Goal: Information Seeking & Learning: Learn about a topic

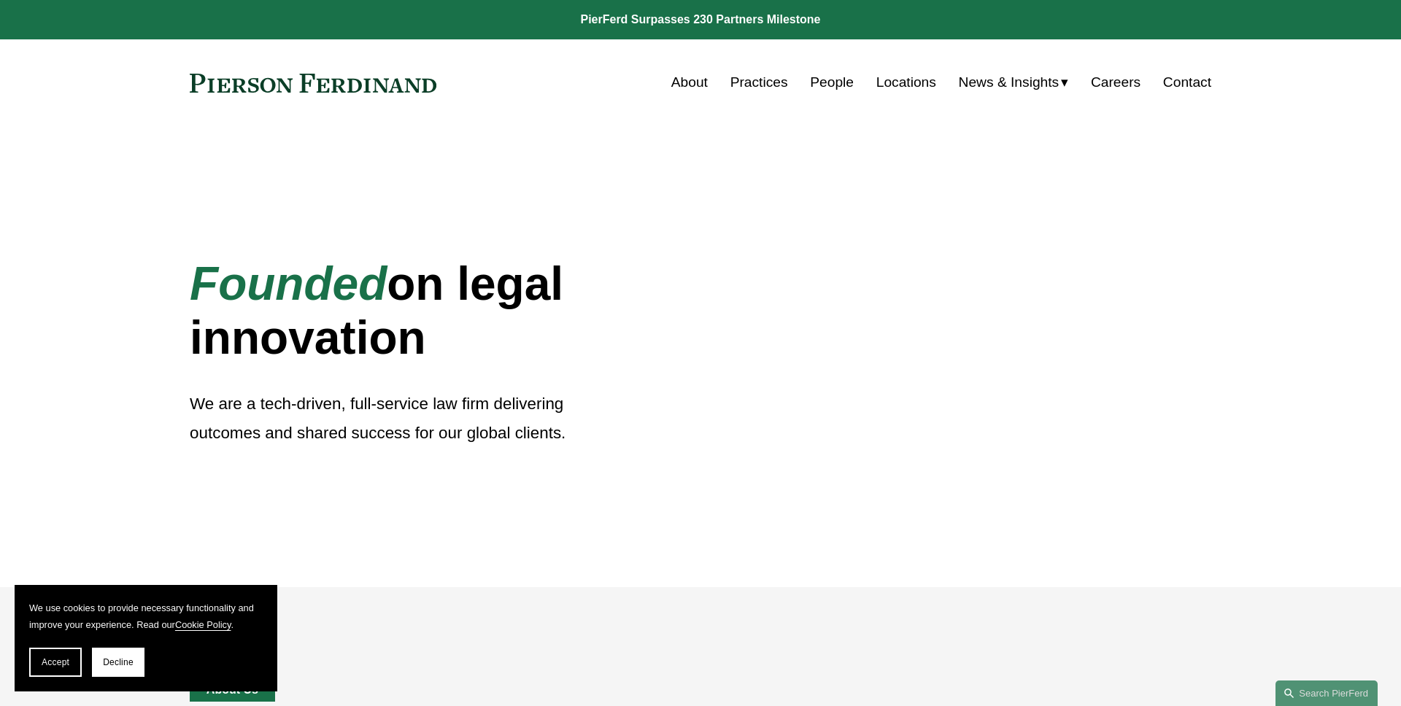
click at [61, 661] on span "Accept" at bounding box center [56, 662] width 28 height 10
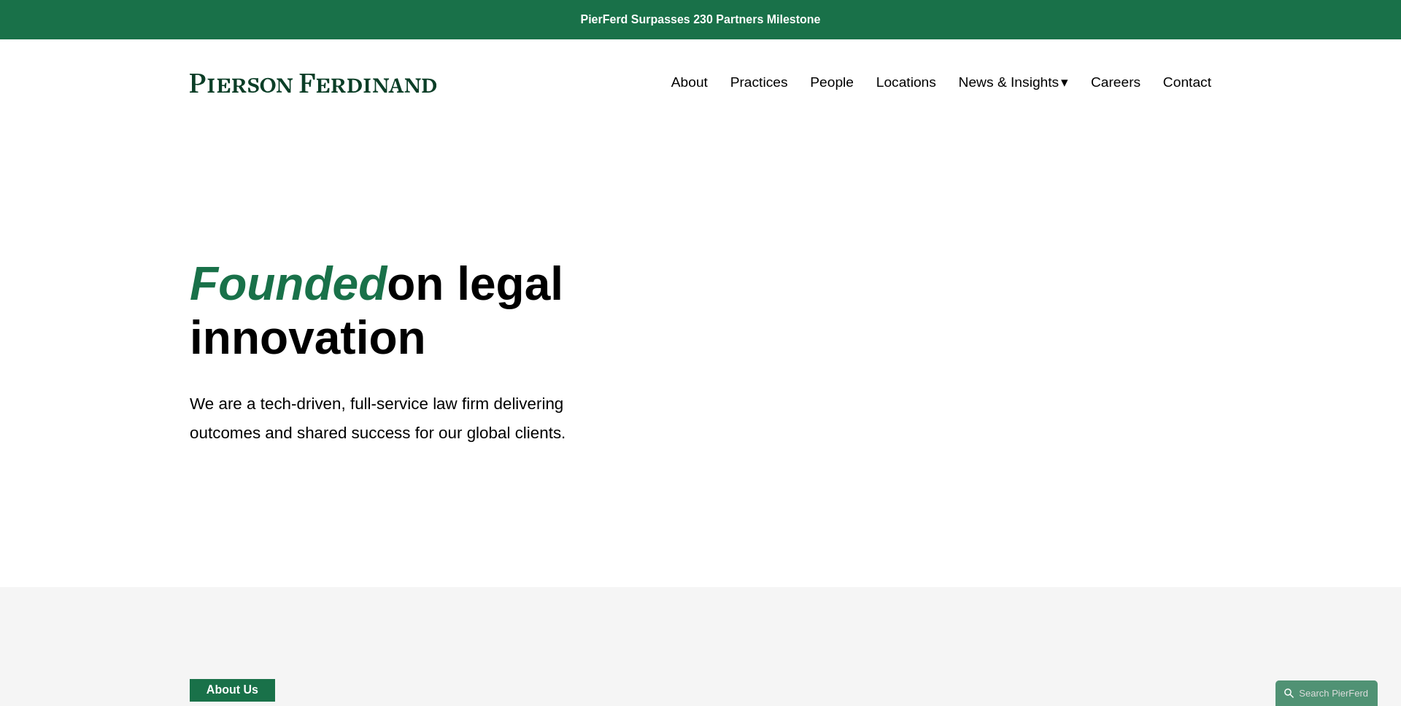
click at [96, 237] on div "Founded on legal innovation We are a tech-driven, full-service law firm deliver…" at bounding box center [700, 356] width 1401 height 461
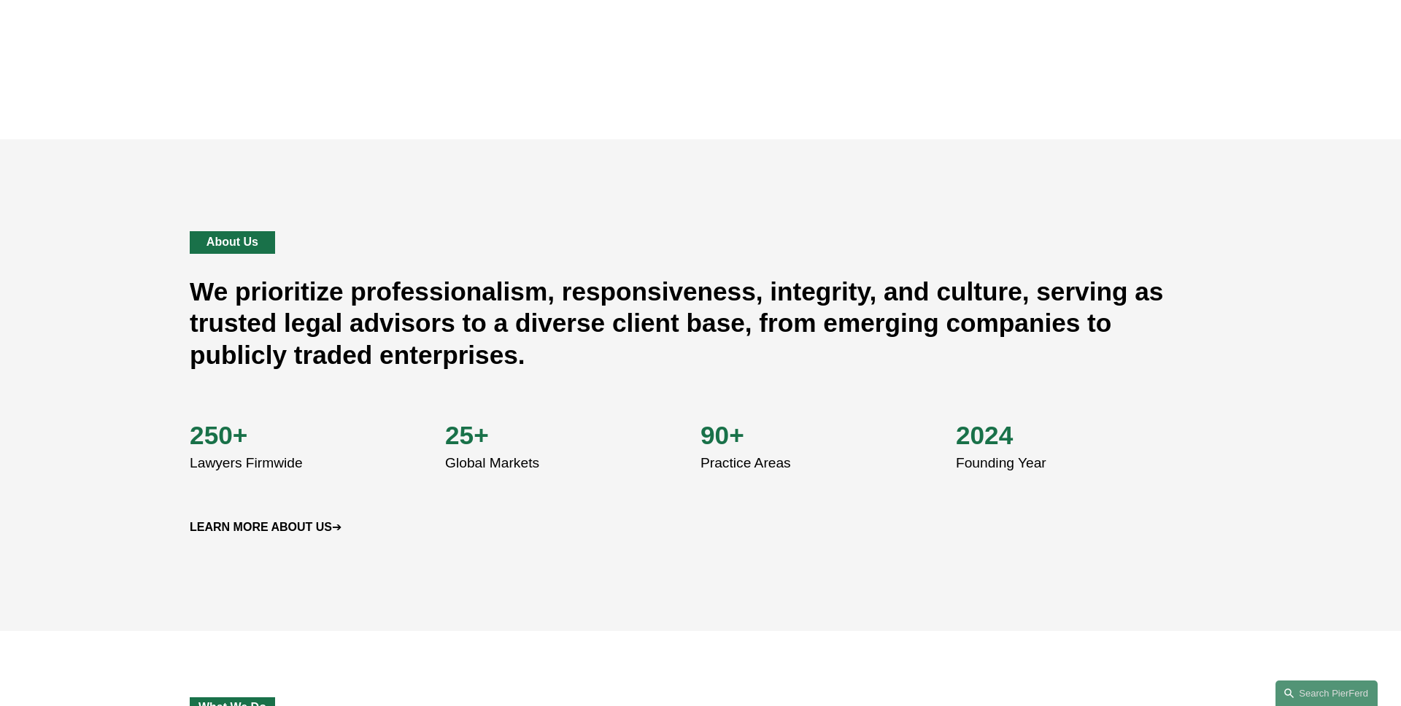
scroll to position [476, 0]
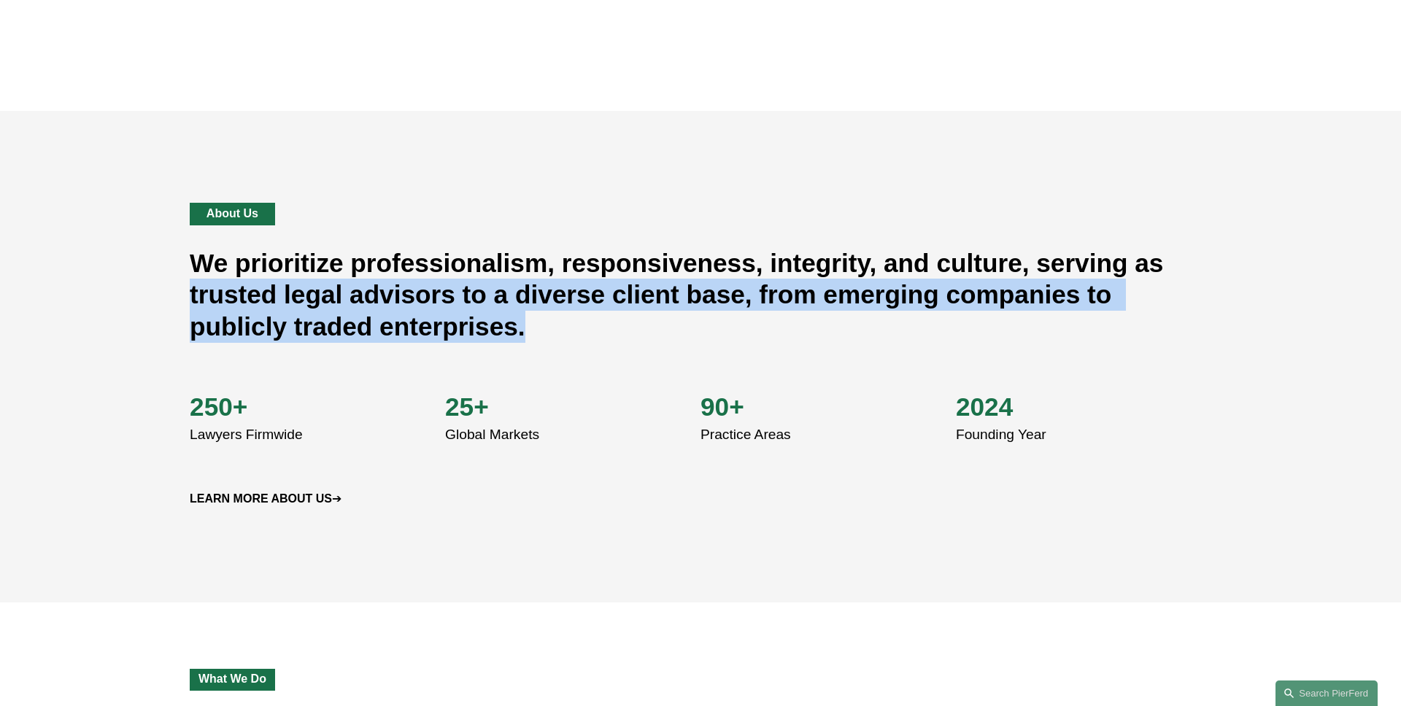
drag, startPoint x: 541, startPoint y: 326, endPoint x: 141, endPoint y: 301, distance: 400.6
click at [141, 301] on div "About Us We prioritize professionalism, responsiveness, integrity, and culture,…" at bounding box center [700, 356] width 1401 height 307
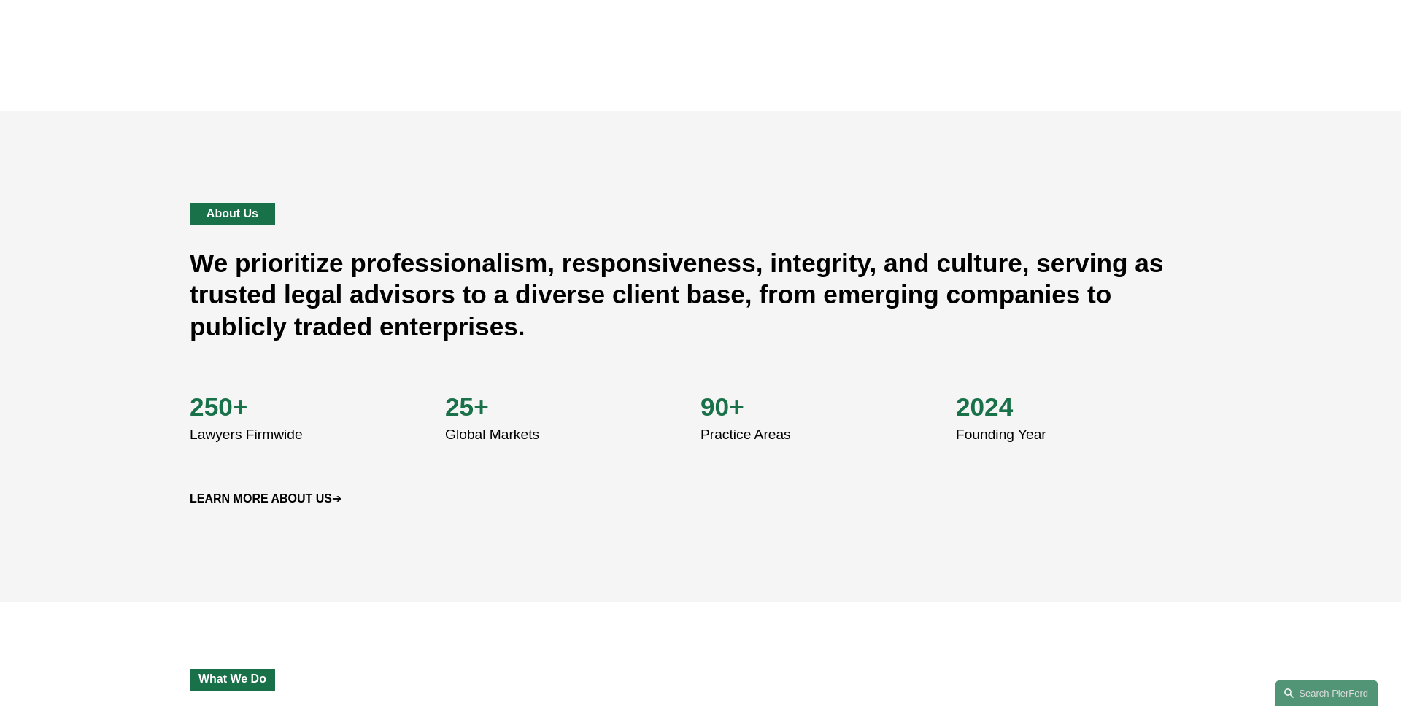
click at [134, 285] on div "About Us We prioritize professionalism, responsiveness, integrity, and culture,…" at bounding box center [700, 356] width 1401 height 307
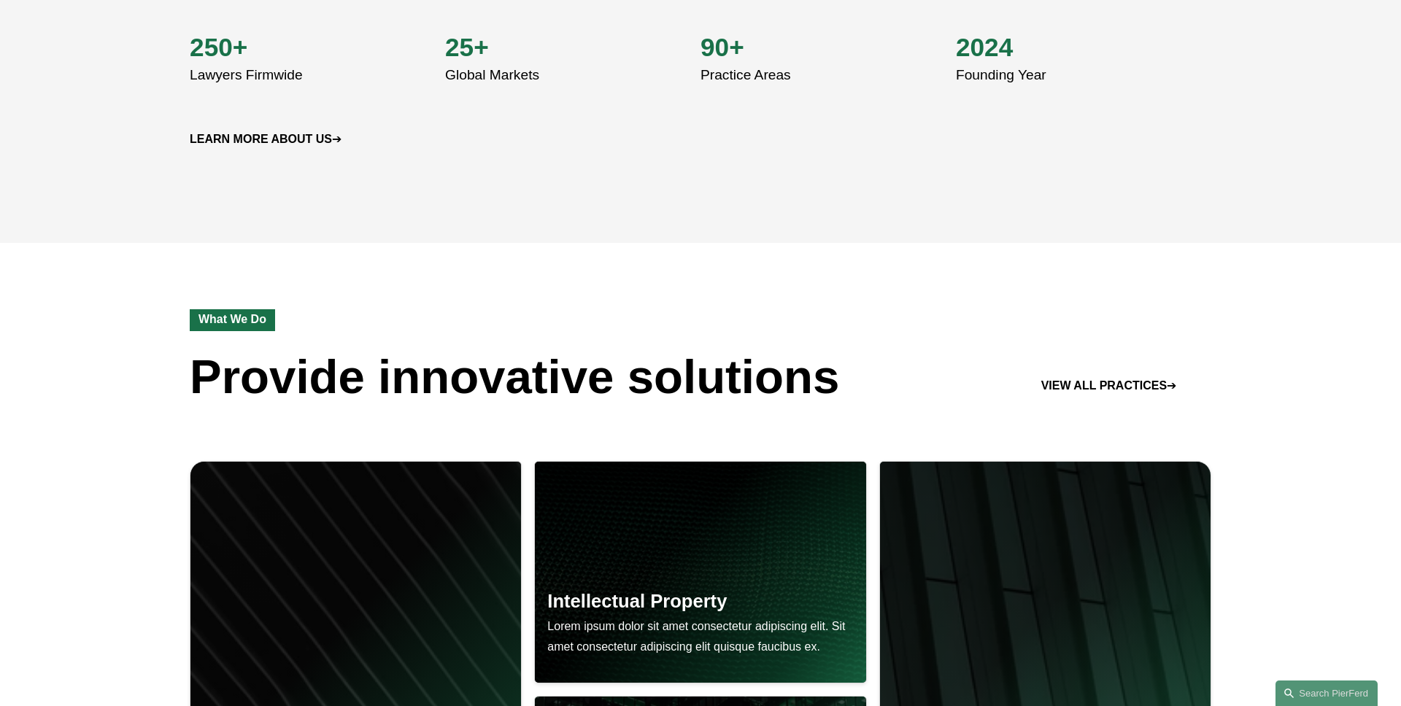
scroll to position [802, 0]
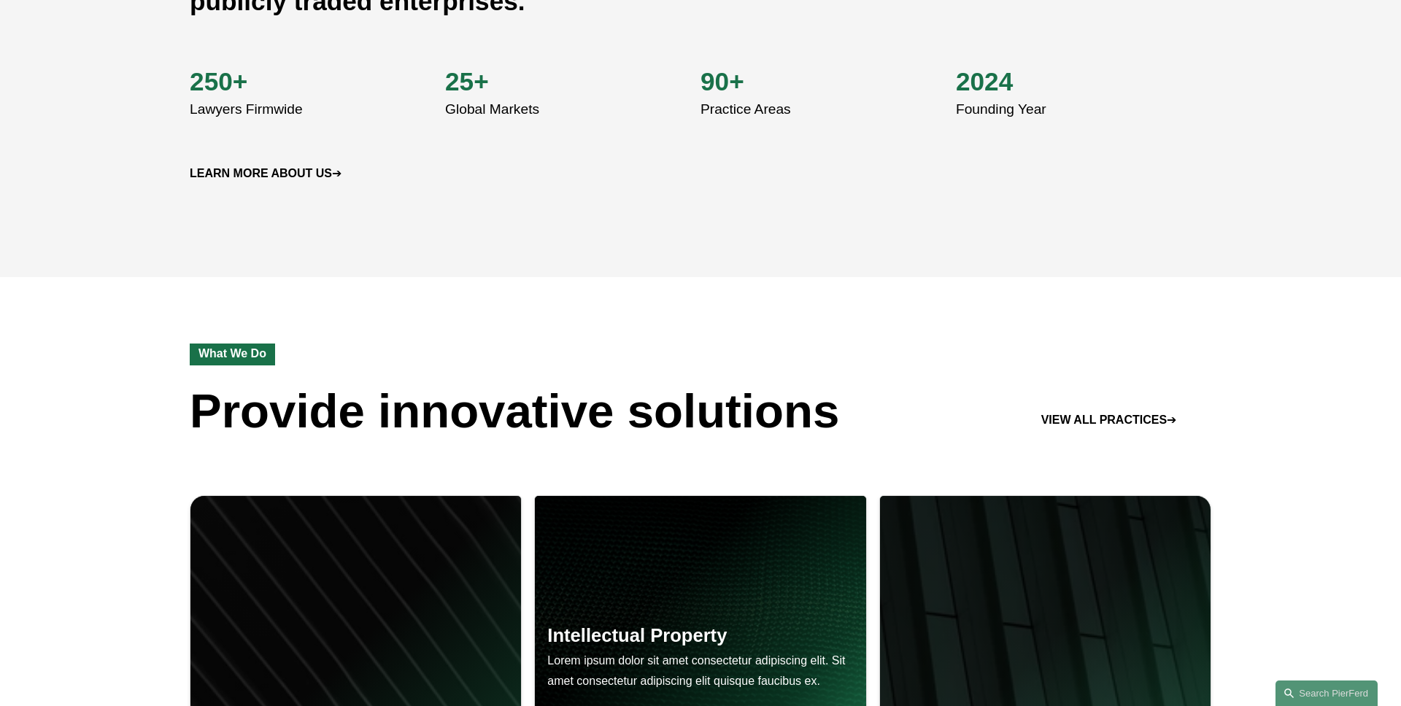
click at [287, 171] on strong "LEARN MORE ABOUT US" at bounding box center [261, 173] width 142 height 12
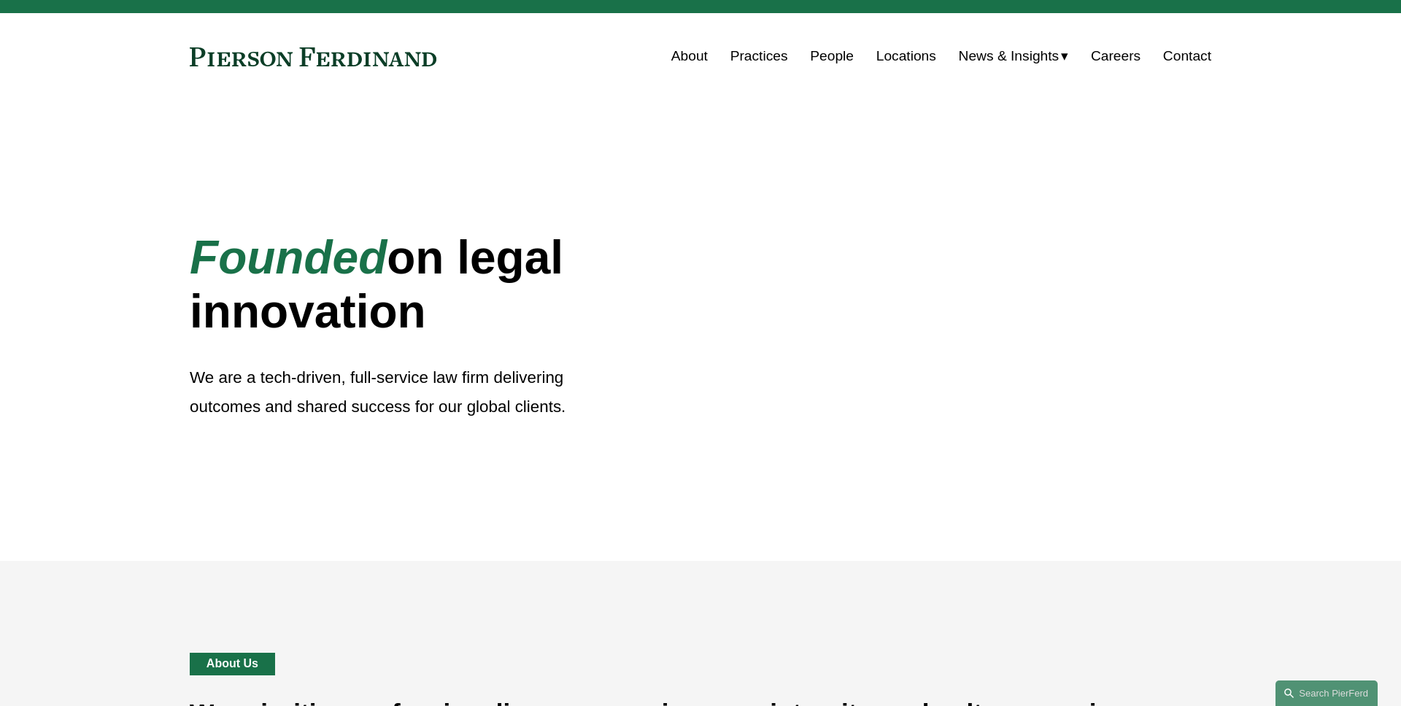
scroll to position [0, 0]
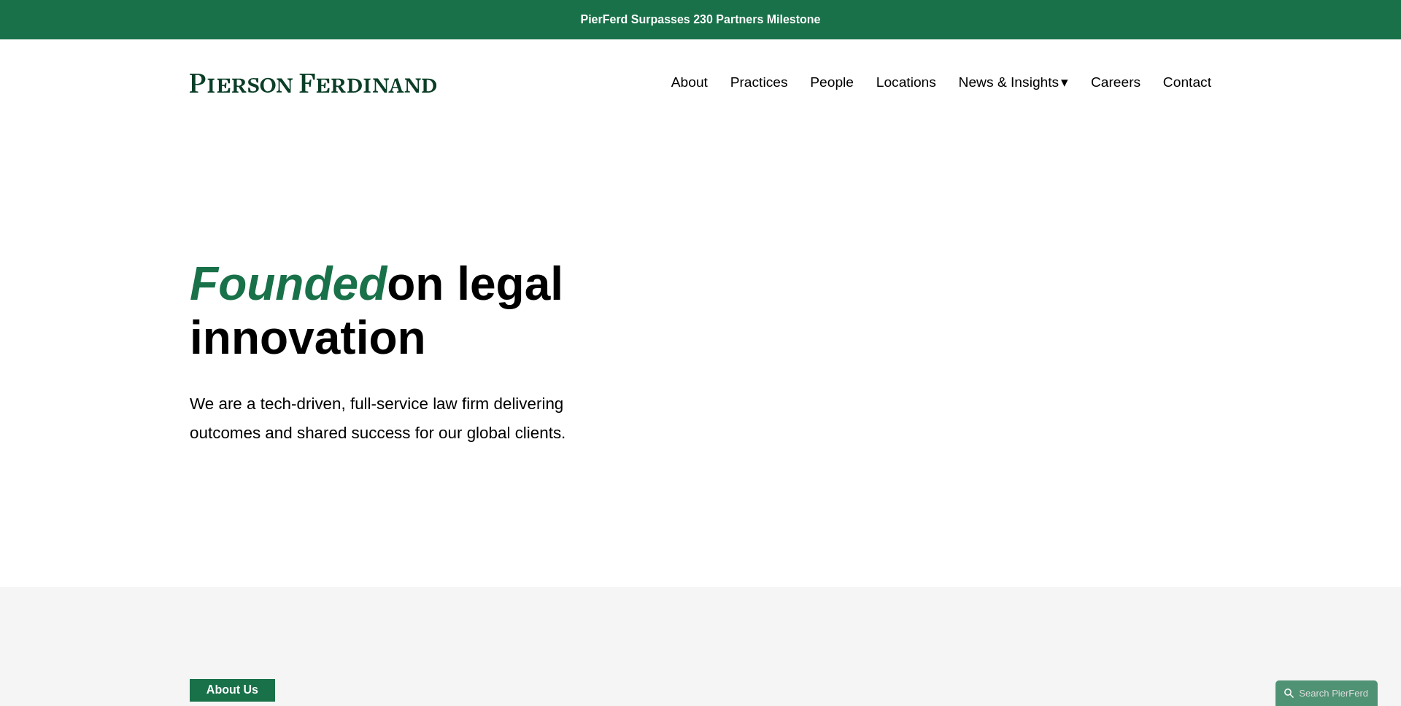
click at [675, 70] on link "About" at bounding box center [689, 83] width 36 height 28
click at [892, 77] on link "Locations" at bounding box center [906, 83] width 60 height 28
click at [311, 81] on link at bounding box center [313, 83] width 247 height 19
click at [152, 196] on div "Founded on legal innovation We are a tech-driven, full-service law firm deliver…" at bounding box center [700, 356] width 1401 height 461
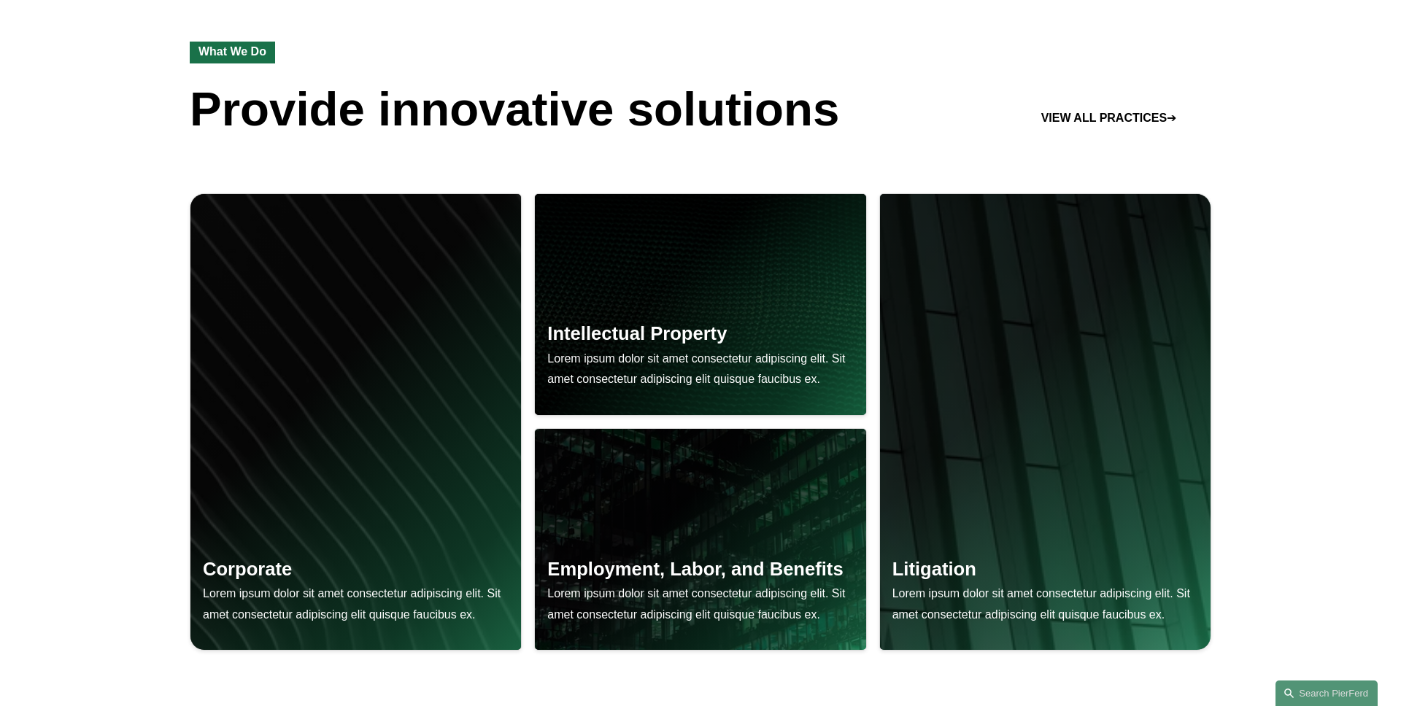
scroll to position [1124, 0]
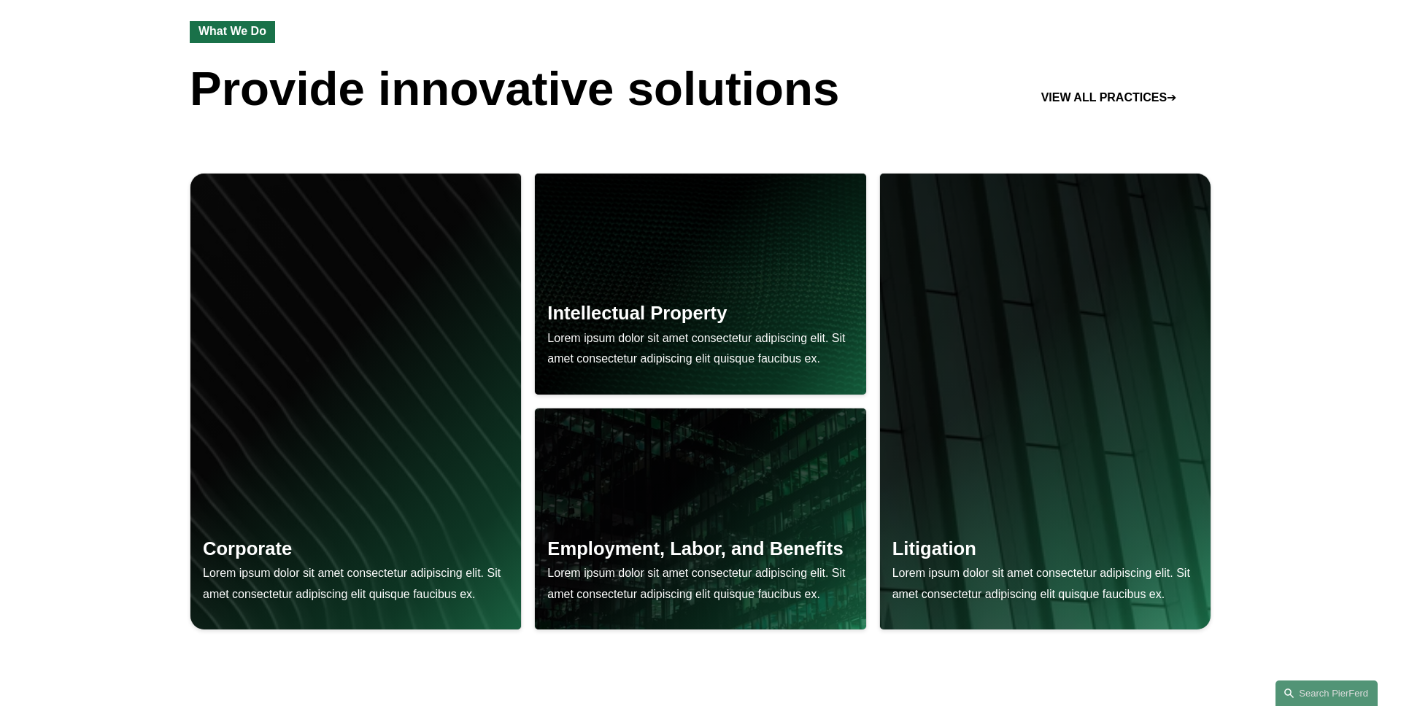
click at [125, 217] on div "Corporate Lorem ipsum dolor sit amet consectetur adipiscing elit. Sit amet cons…" at bounding box center [700, 427] width 1401 height 592
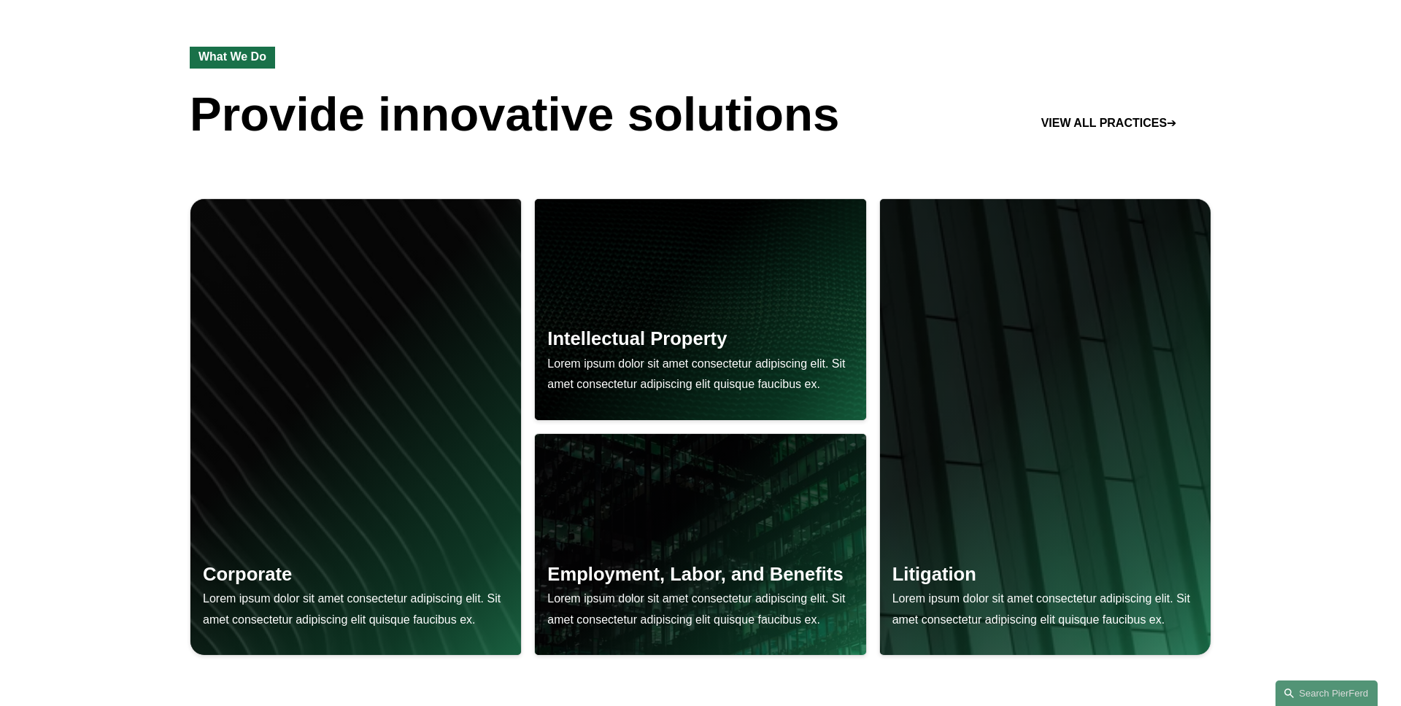
scroll to position [1089, 0]
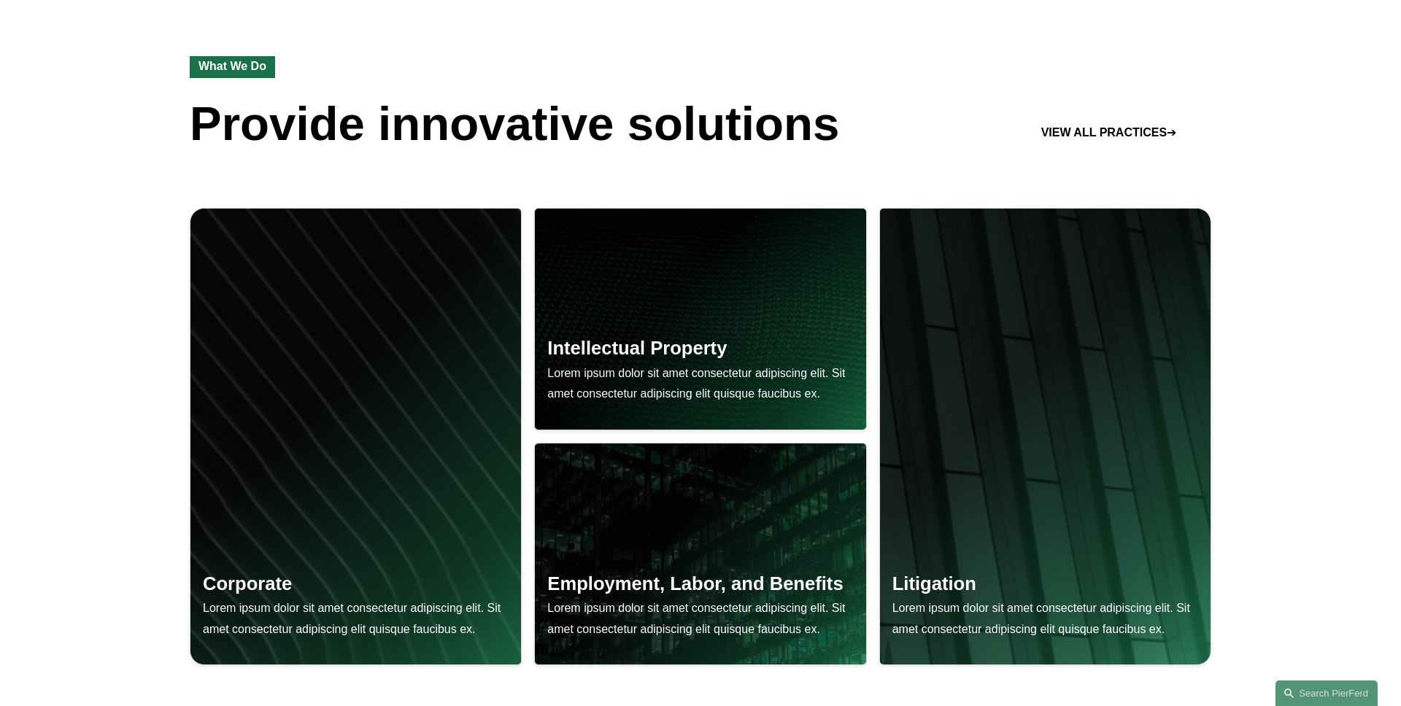
click at [69, 241] on div "Corporate Lorem ipsum dolor sit amet consectetur adipiscing elit. Sit amet cons…" at bounding box center [700, 462] width 1401 height 592
click at [69, 247] on div "Corporate Lorem ipsum dolor sit amet consectetur adipiscing elit. Sit amet cons…" at bounding box center [700, 462] width 1401 height 592
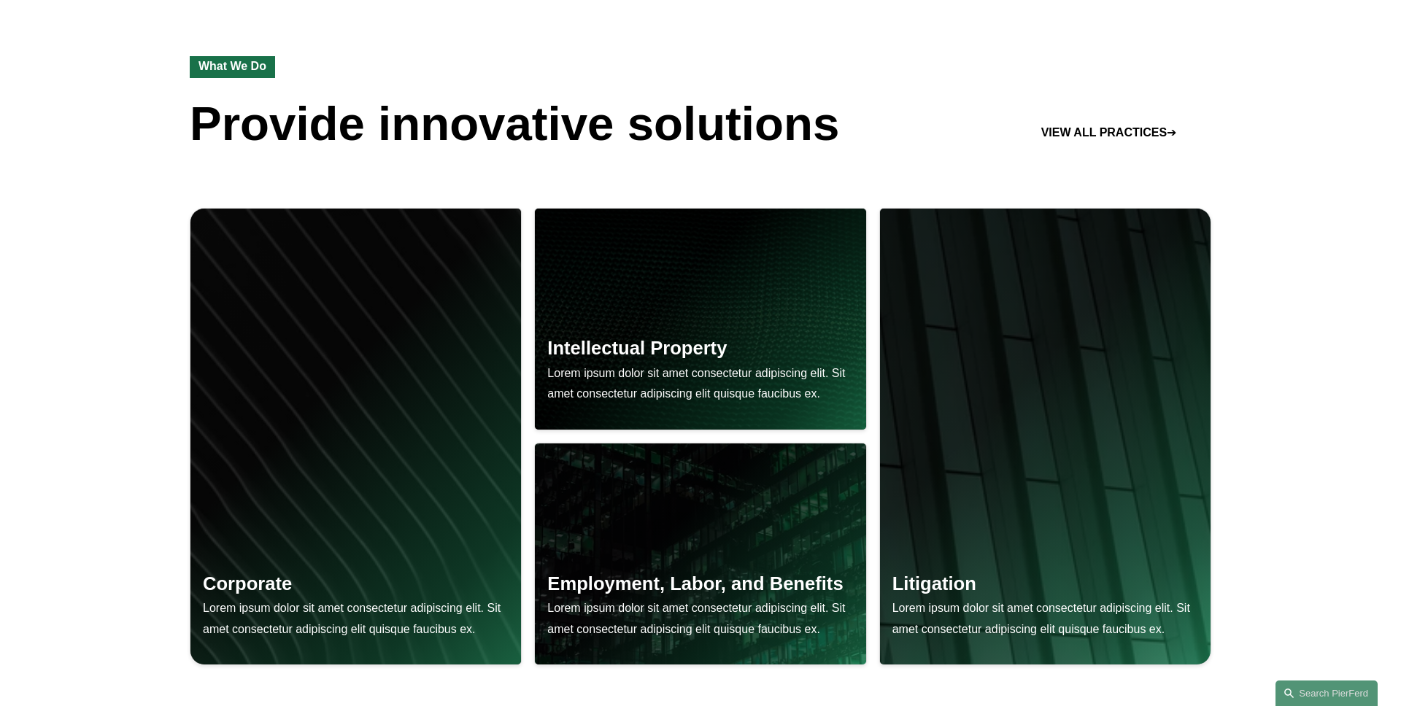
click at [69, 247] on div "Corporate Lorem ipsum dolor sit amet consectetur adipiscing elit. Sit amet cons…" at bounding box center [700, 462] width 1401 height 592
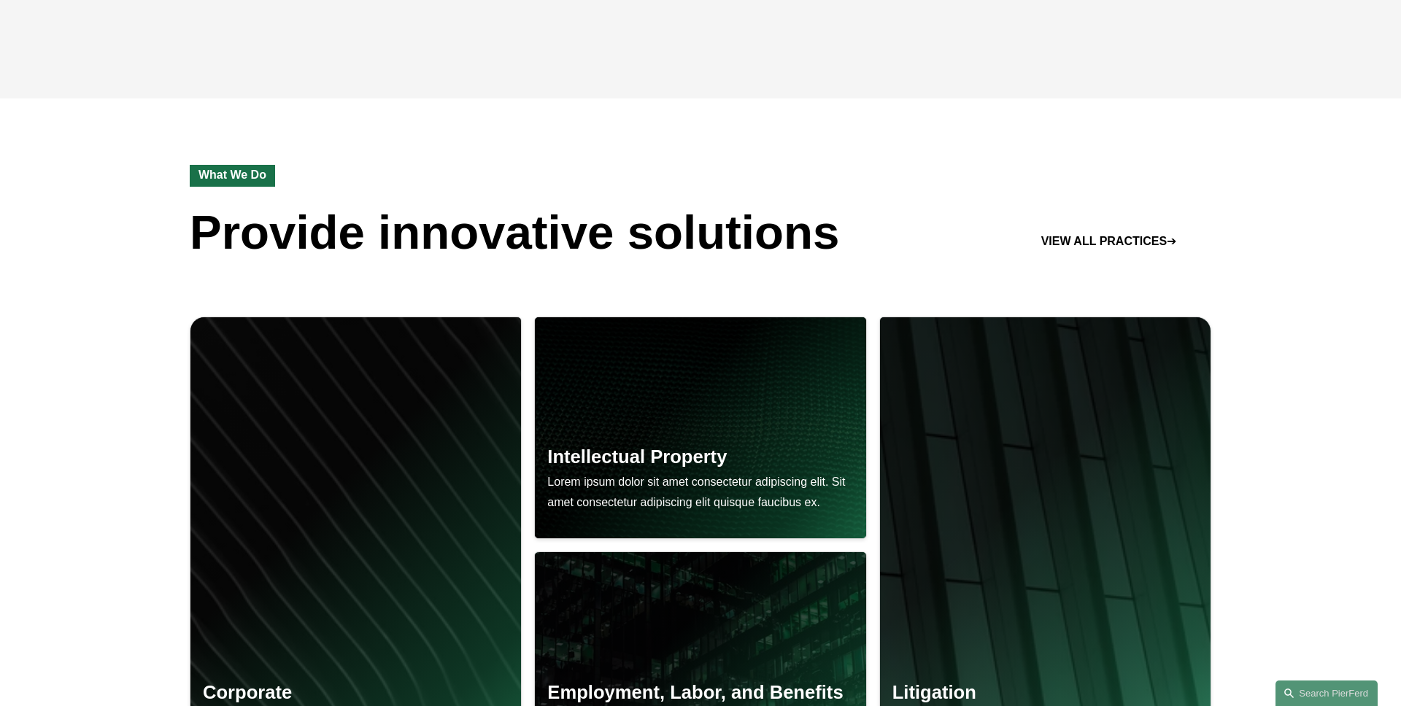
scroll to position [1027, 0]
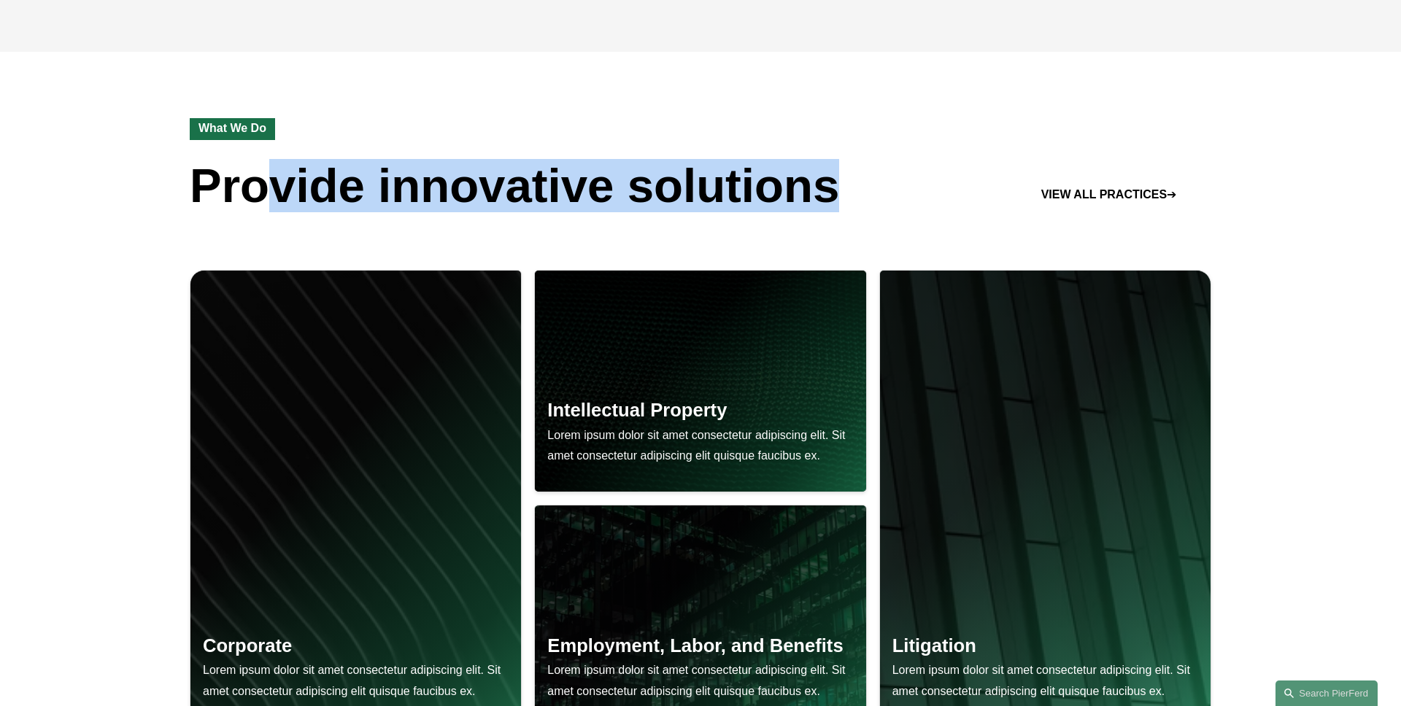
drag, startPoint x: 843, startPoint y: 186, endPoint x: 221, endPoint y: 186, distance: 621.6
click at [250, 189] on div "What We Do Provide innovative solutions VIEW ALL PRACTICES ➔" at bounding box center [700, 140] width 1401 height 176
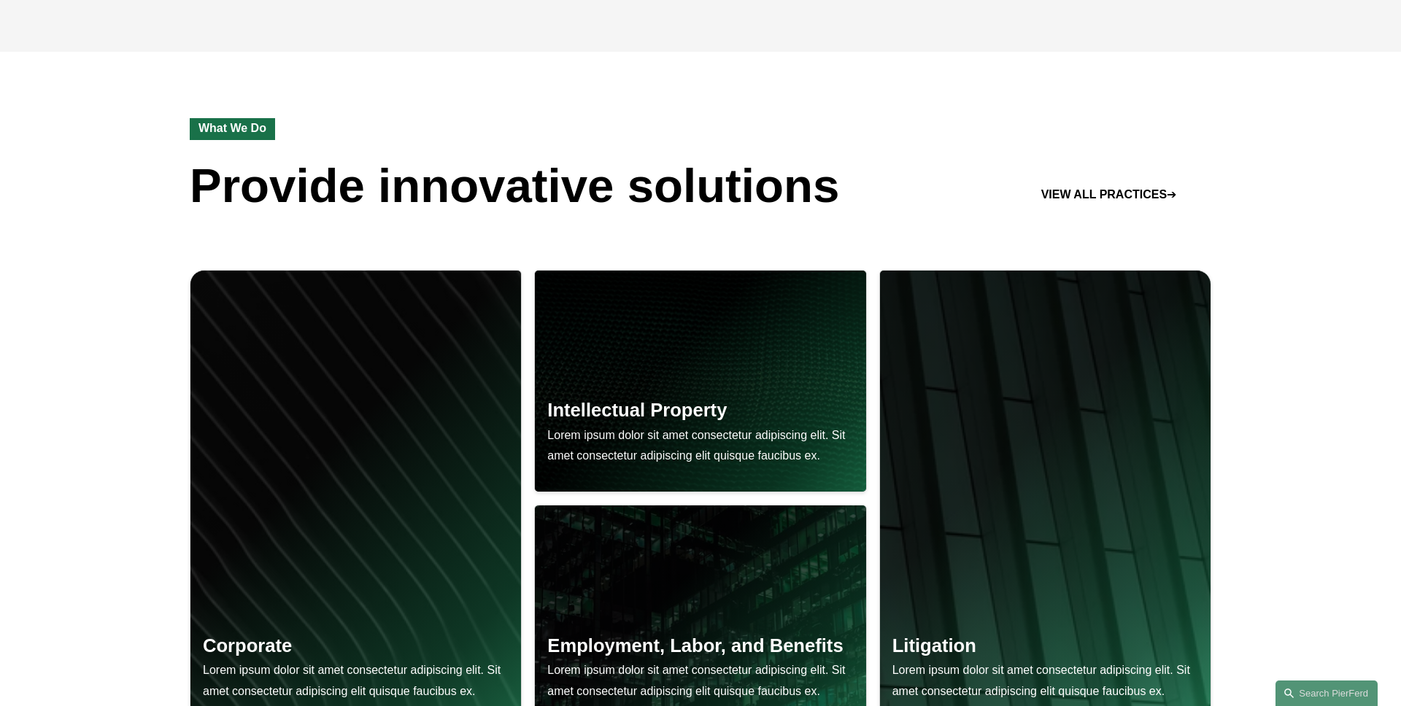
click at [138, 173] on div "What We Do Provide innovative solutions VIEW ALL PRACTICES ➔" at bounding box center [700, 140] width 1401 height 176
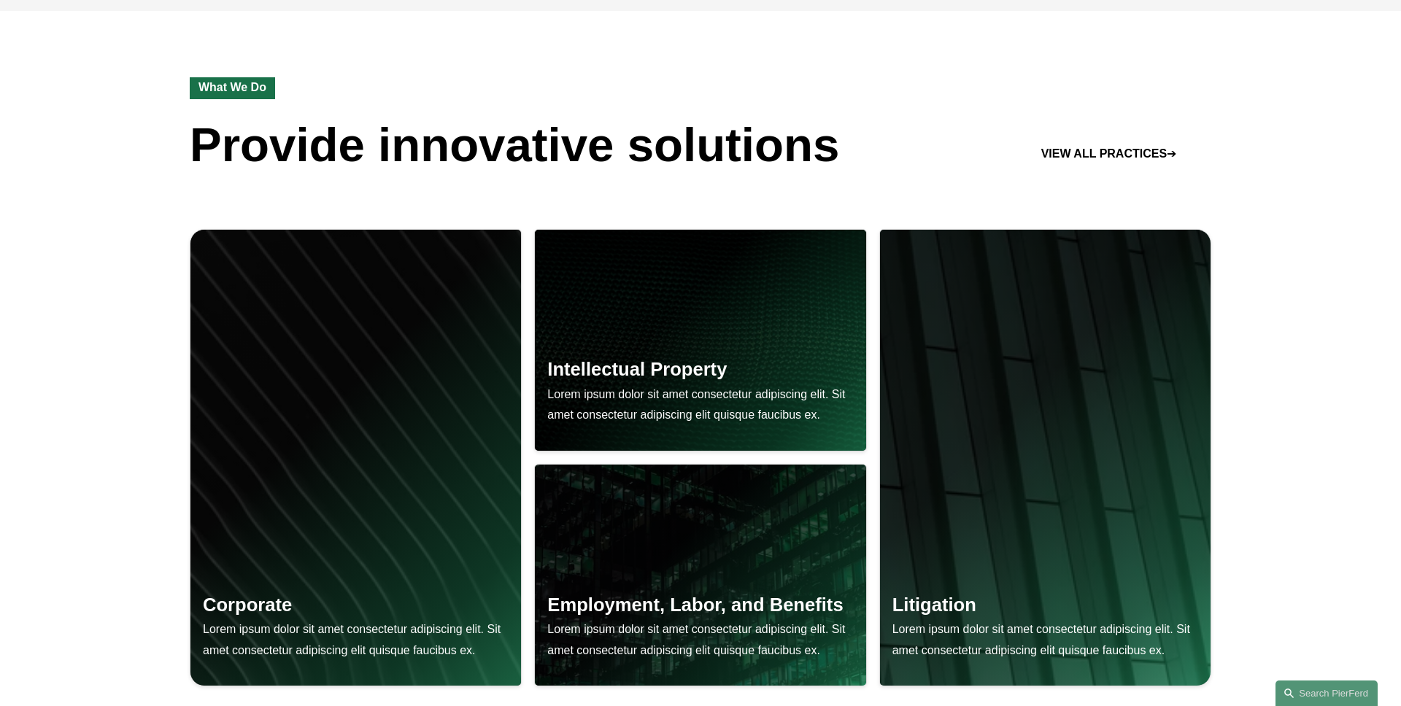
scroll to position [1121, 0]
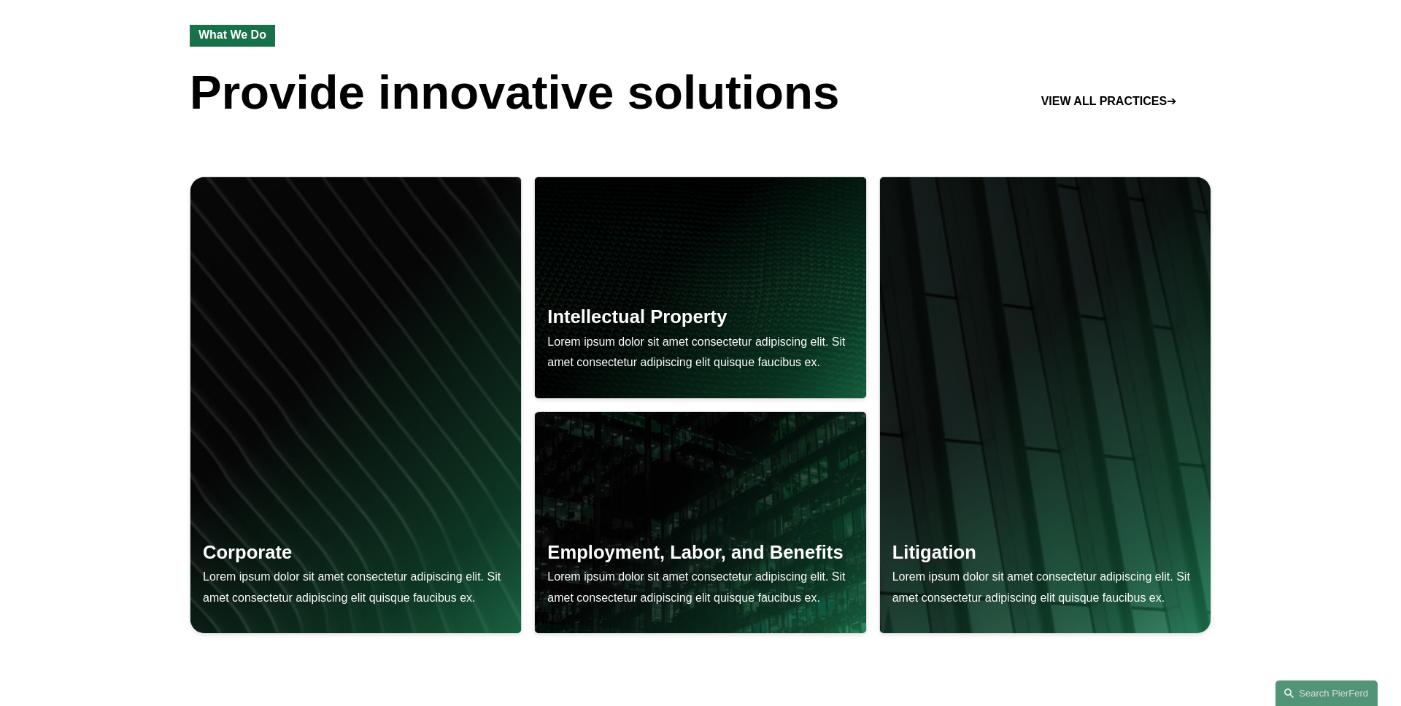
click at [324, 328] on div at bounding box center [355, 405] width 331 height 456
click at [1102, 96] on strong "VIEW ALL PRACTICES" at bounding box center [1103, 101] width 125 height 12
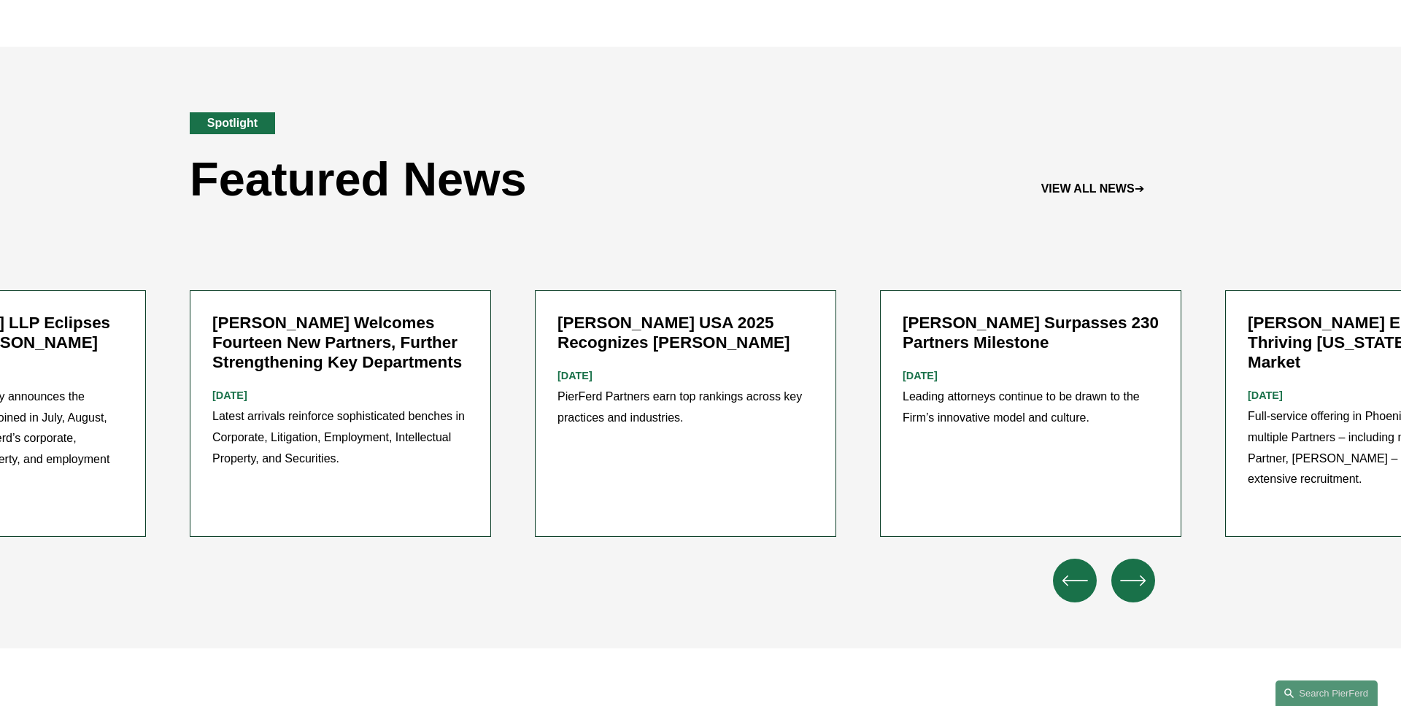
scroll to position [1833, 0]
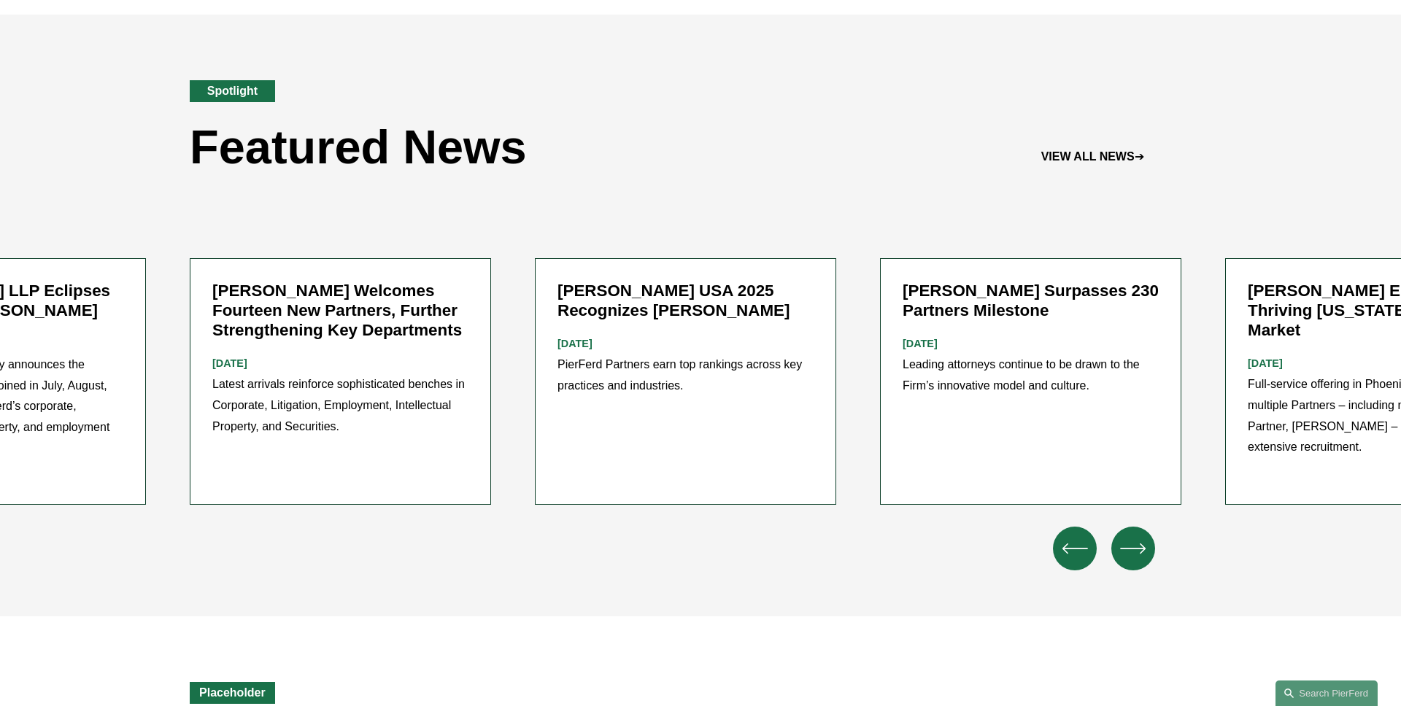
click at [739, 209] on div "Spotlight Featured News VIEW ALL NEWS ➔" at bounding box center [700, 114] width 1401 height 198
click at [730, 185] on div "Spotlight Featured News VIEW ALL NEWS ➔" at bounding box center [700, 114] width 1401 height 198
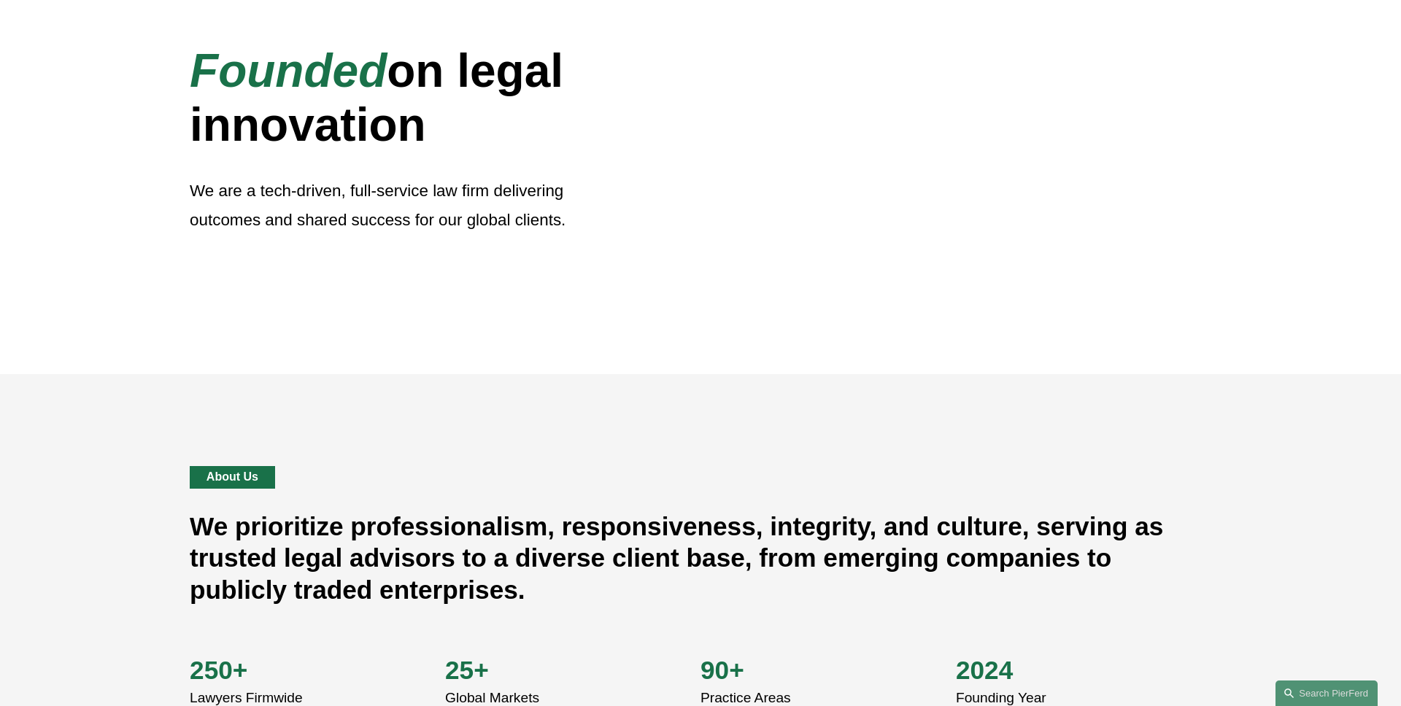
scroll to position [0, 0]
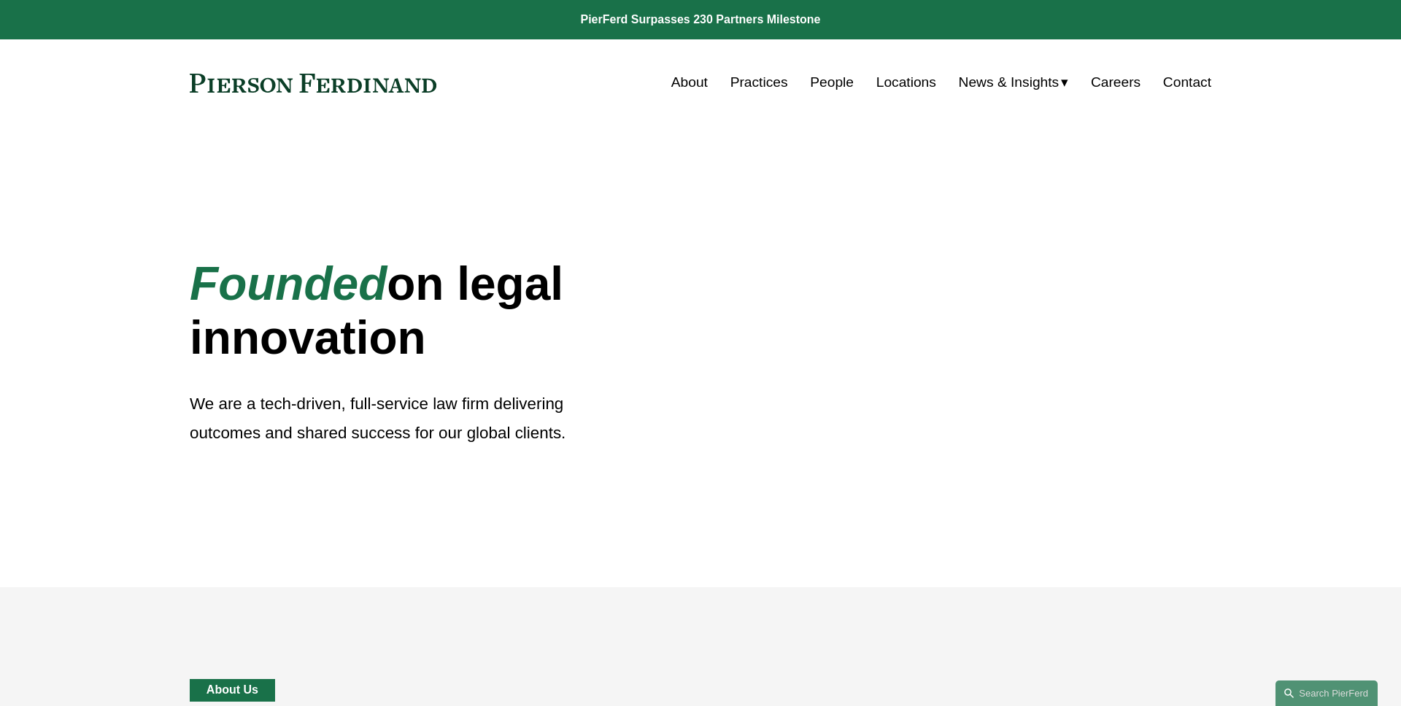
click at [741, 85] on link "Practices" at bounding box center [759, 83] width 58 height 28
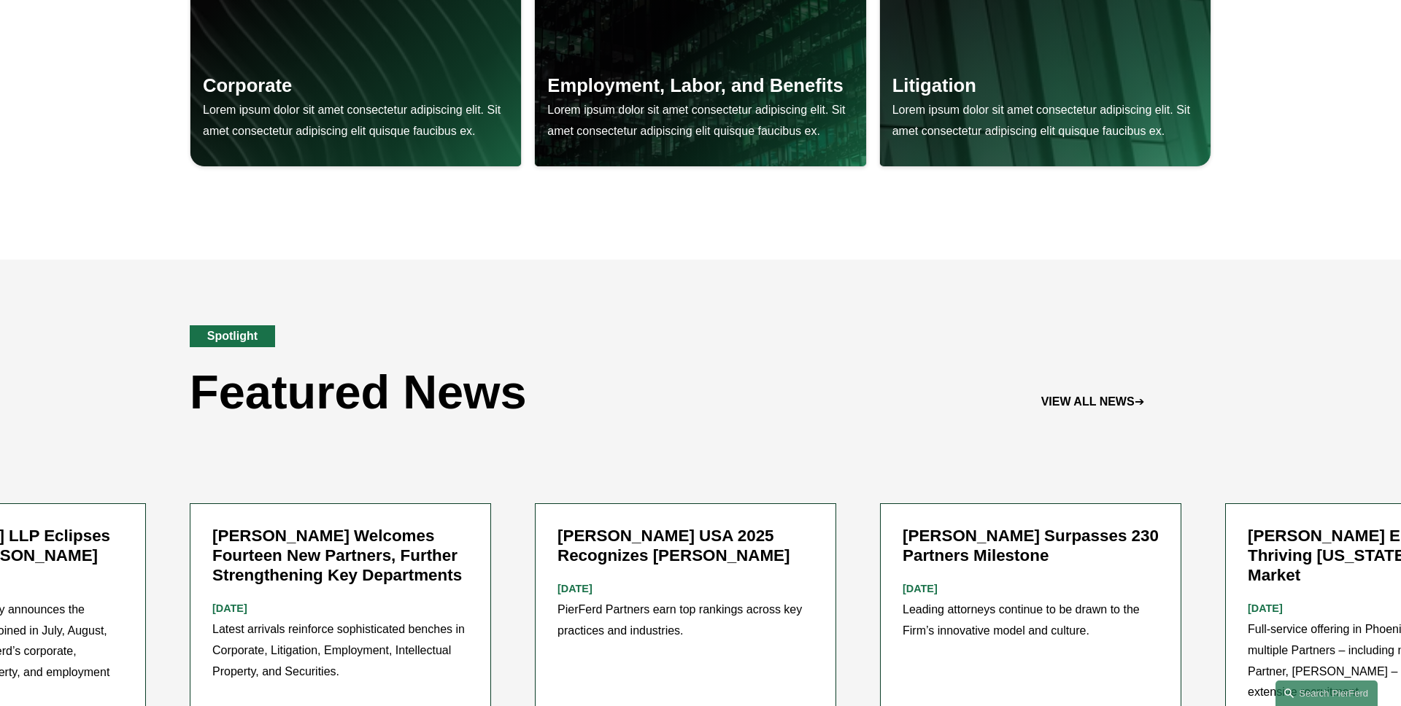
scroll to position [1753, 0]
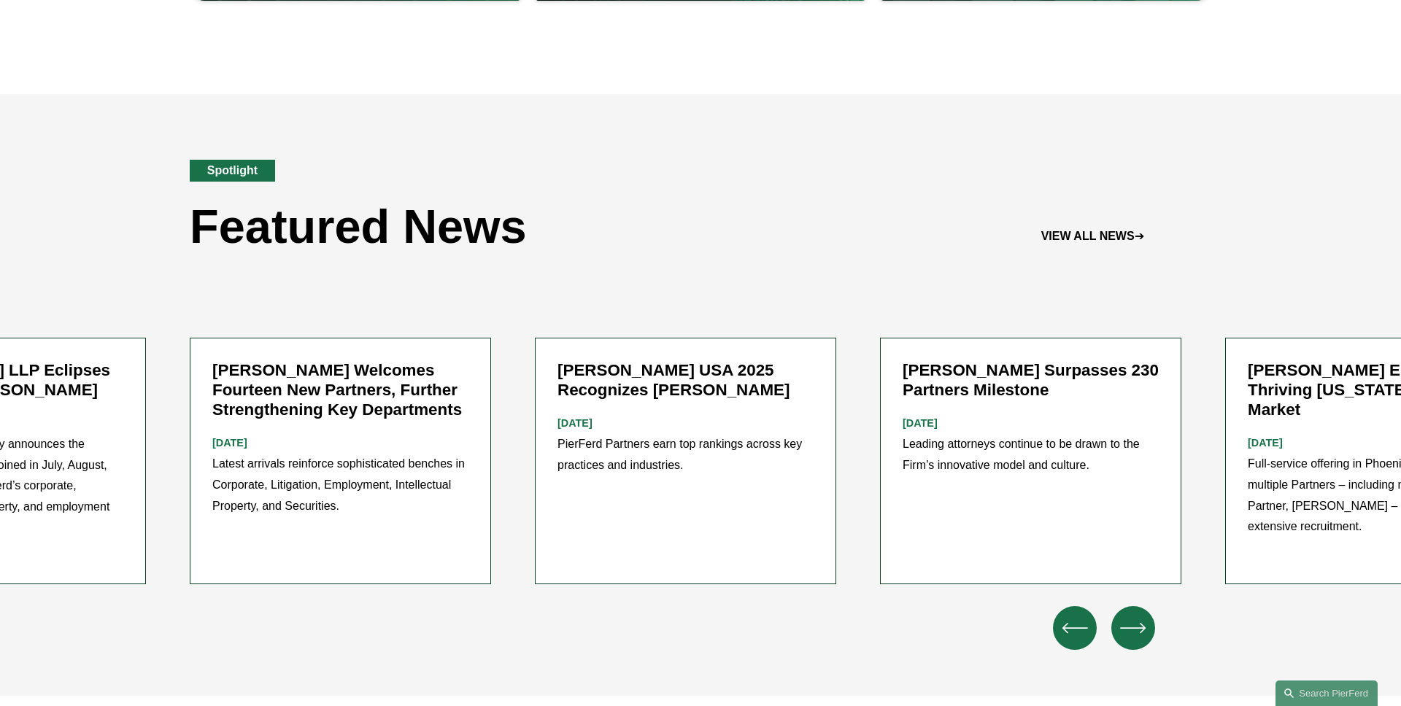
click at [676, 268] on div "Spotlight Featured News VIEW ALL NEWS ➔" at bounding box center [700, 193] width 1401 height 198
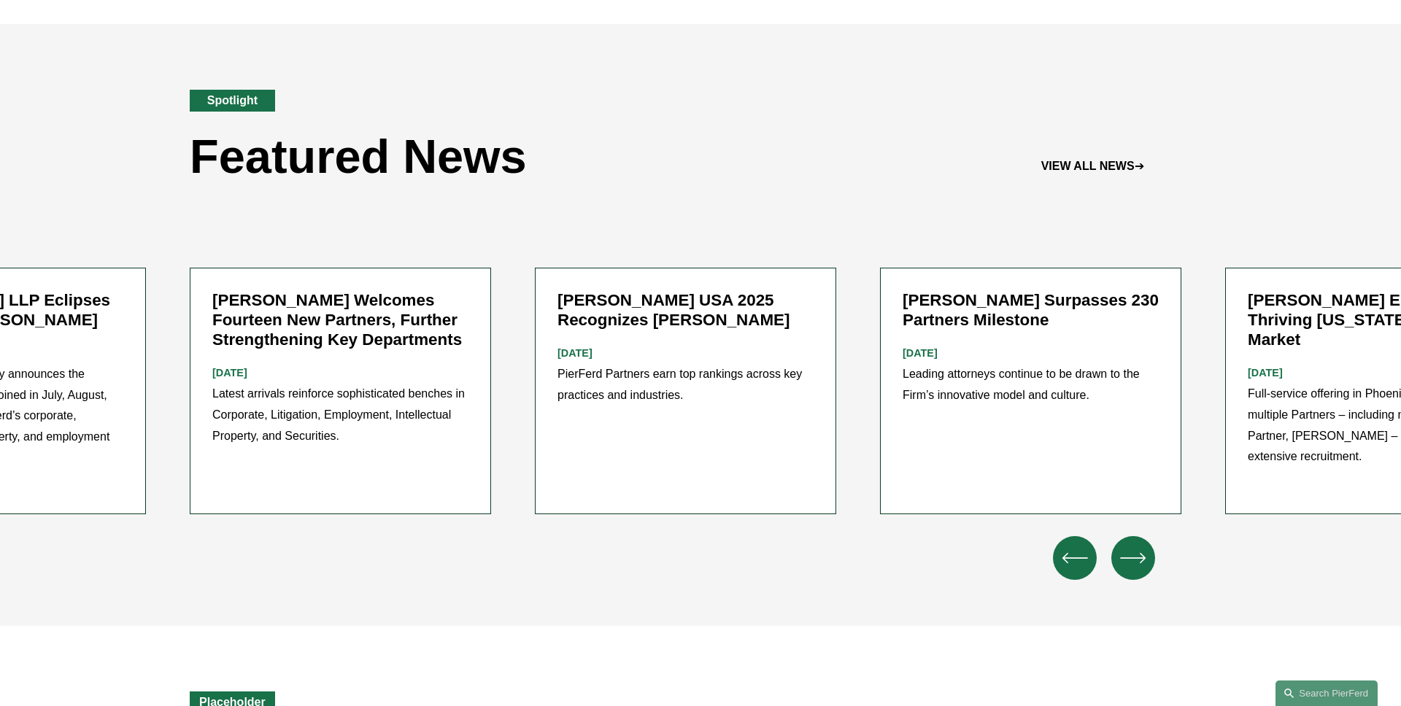
scroll to position [1858, 0]
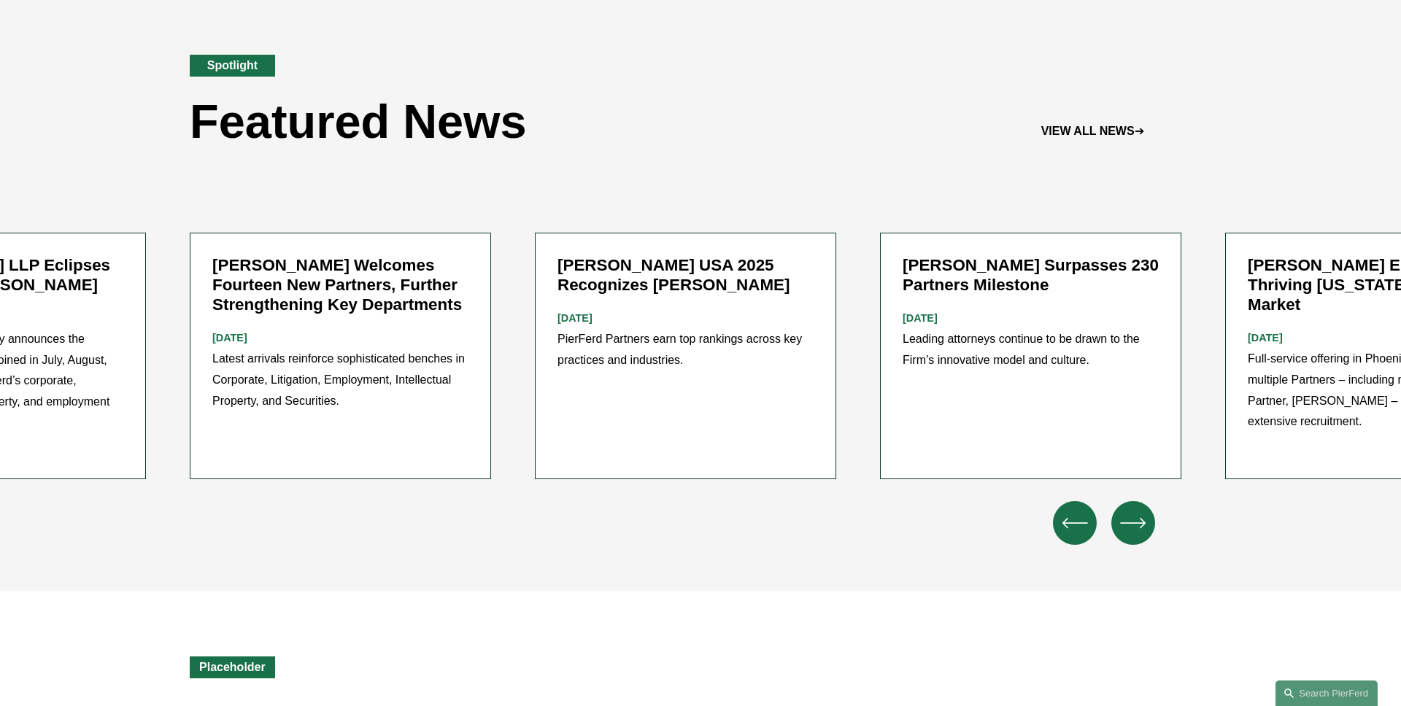
click at [1126, 523] on icon "\a \a \a Next\a \a" at bounding box center [1132, 523] width 23 height 0
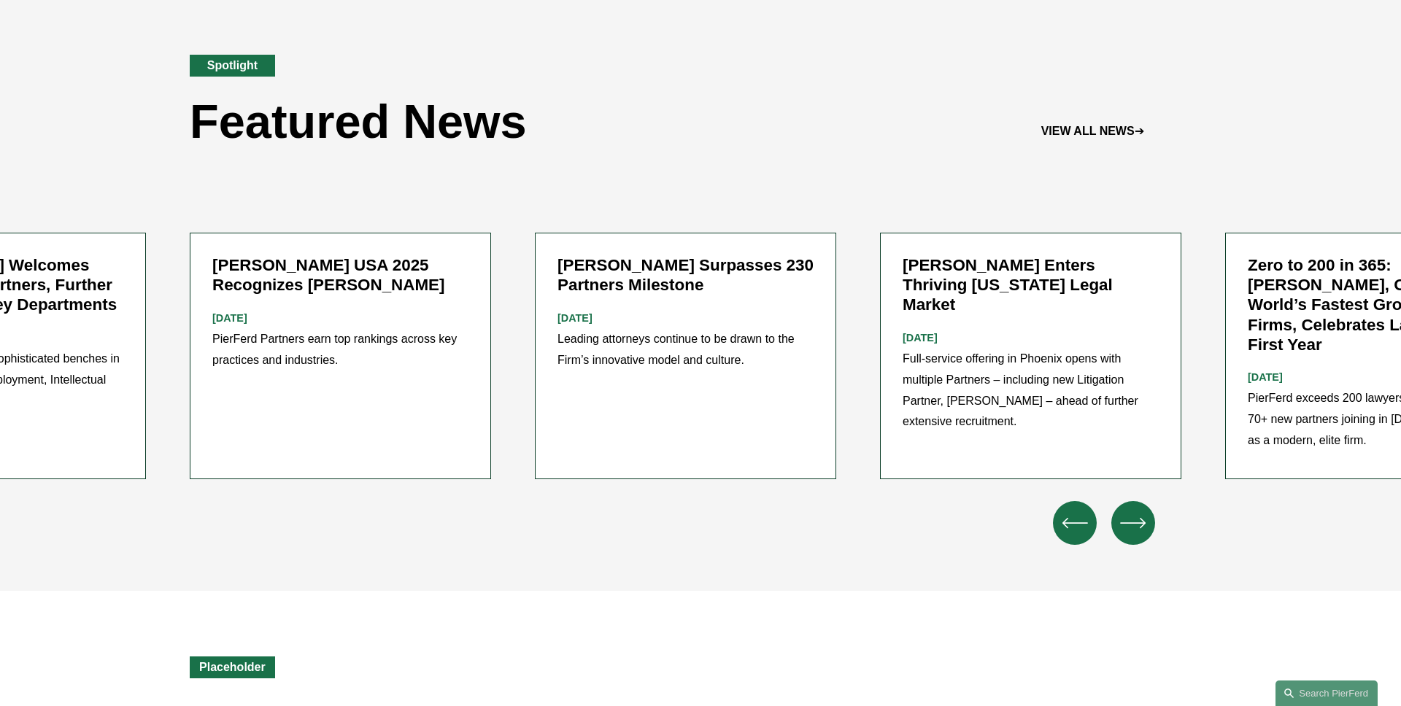
click at [1126, 523] on icon "\a \a \a Next\a \a" at bounding box center [1132, 523] width 23 height 0
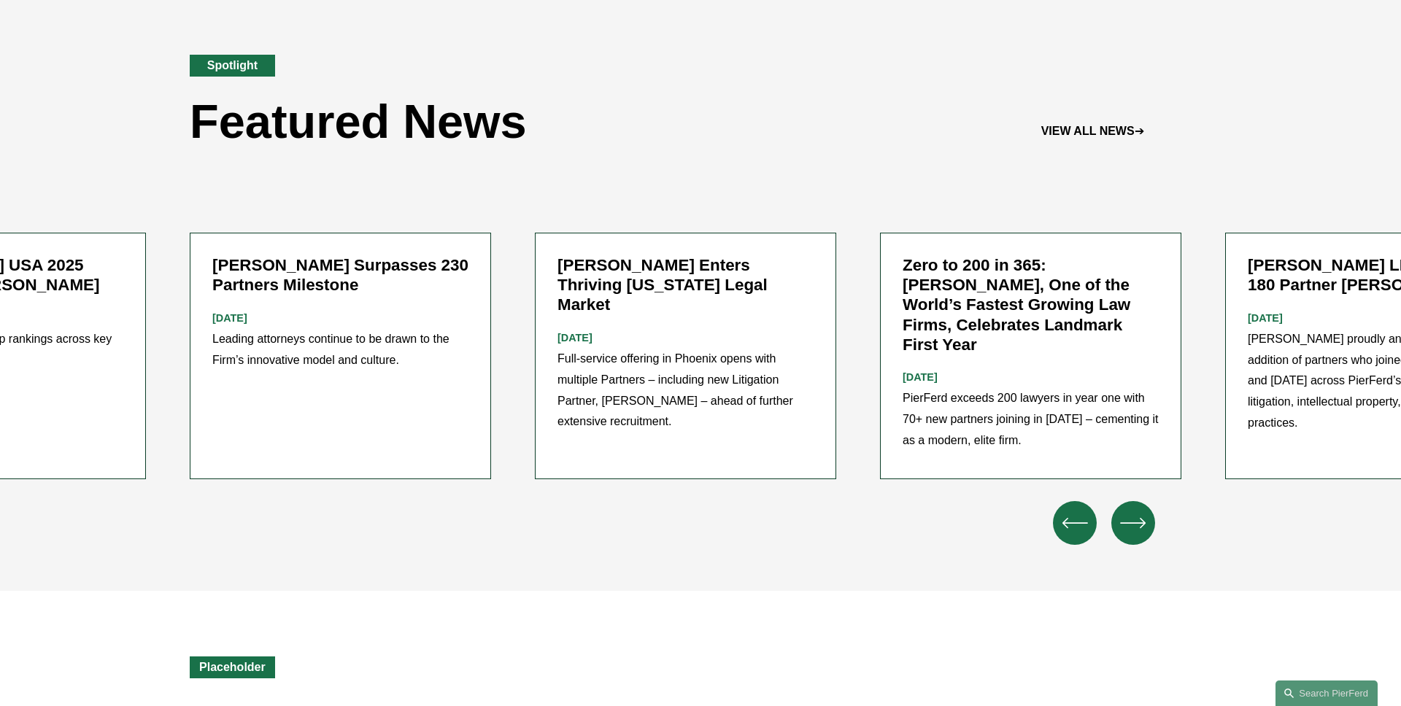
click at [1126, 523] on icon "\a \a \a Next\a \a" at bounding box center [1132, 523] width 23 height 0
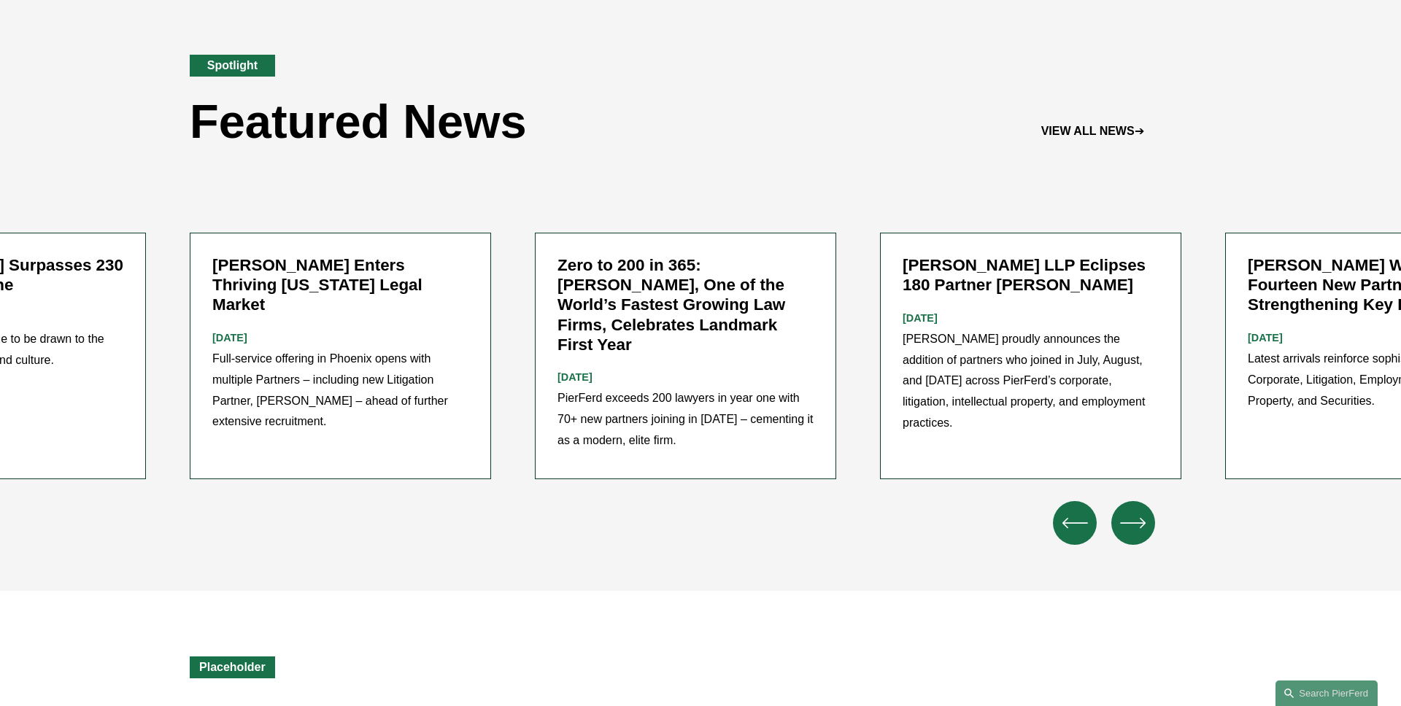
click at [1126, 510] on icon "\a \a \a Next\a \a" at bounding box center [1133, 523] width 26 height 26
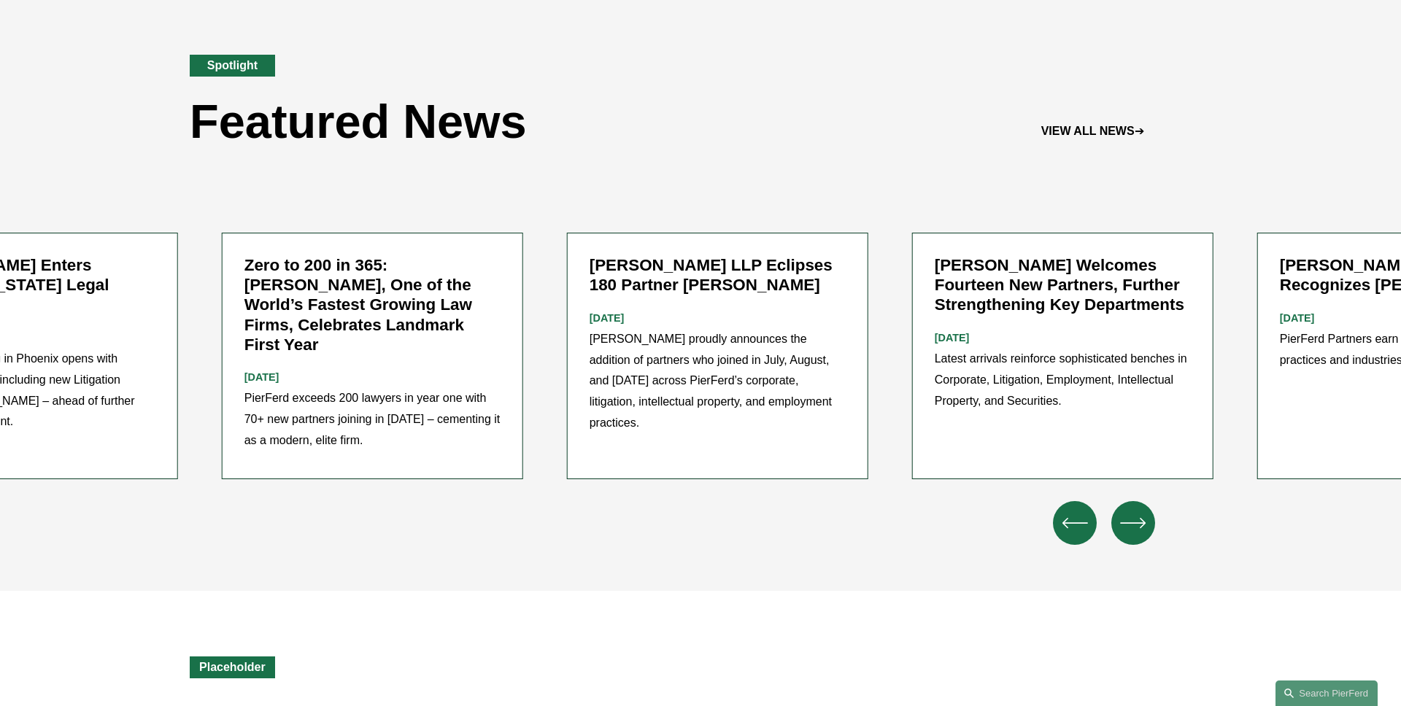
click at [1126, 510] on icon "\a \a \a Next\a \a" at bounding box center [1133, 523] width 26 height 26
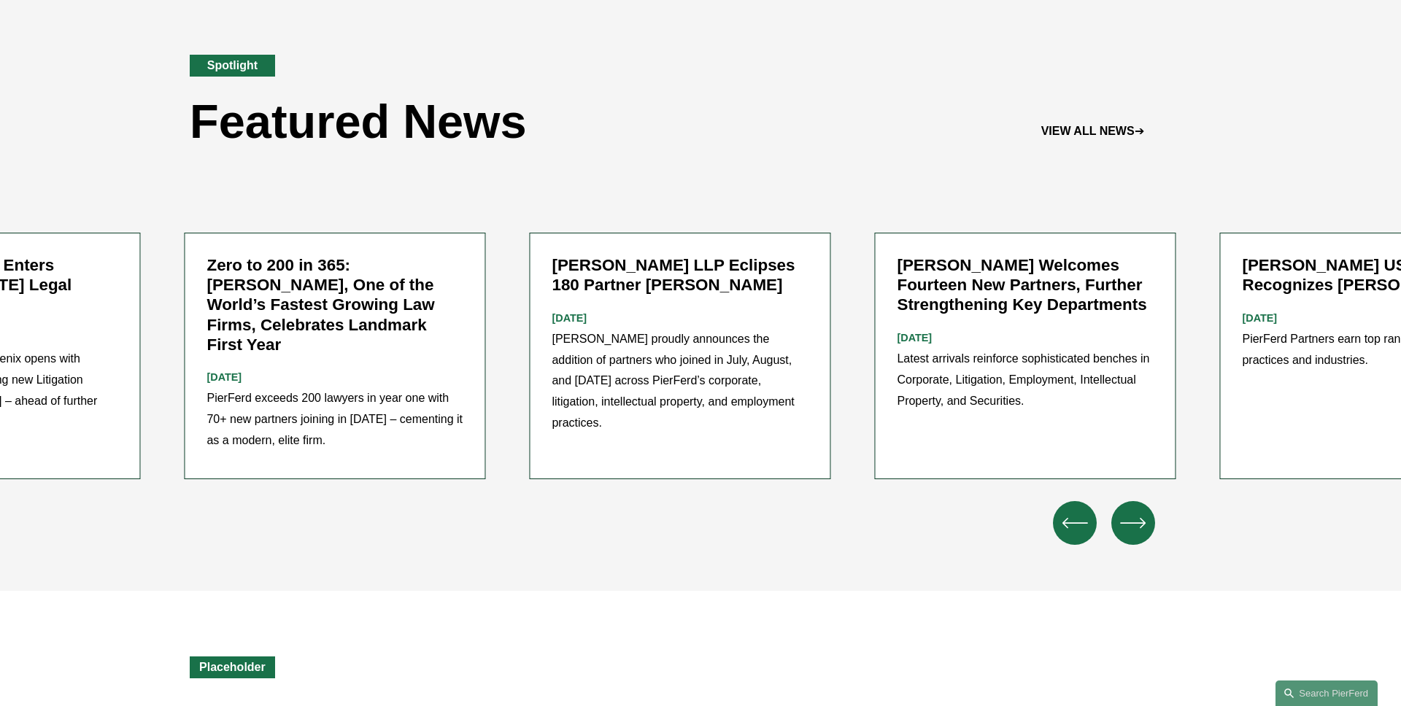
click at [1126, 510] on icon "\a \a \a Next\a \a" at bounding box center [1133, 523] width 26 height 26
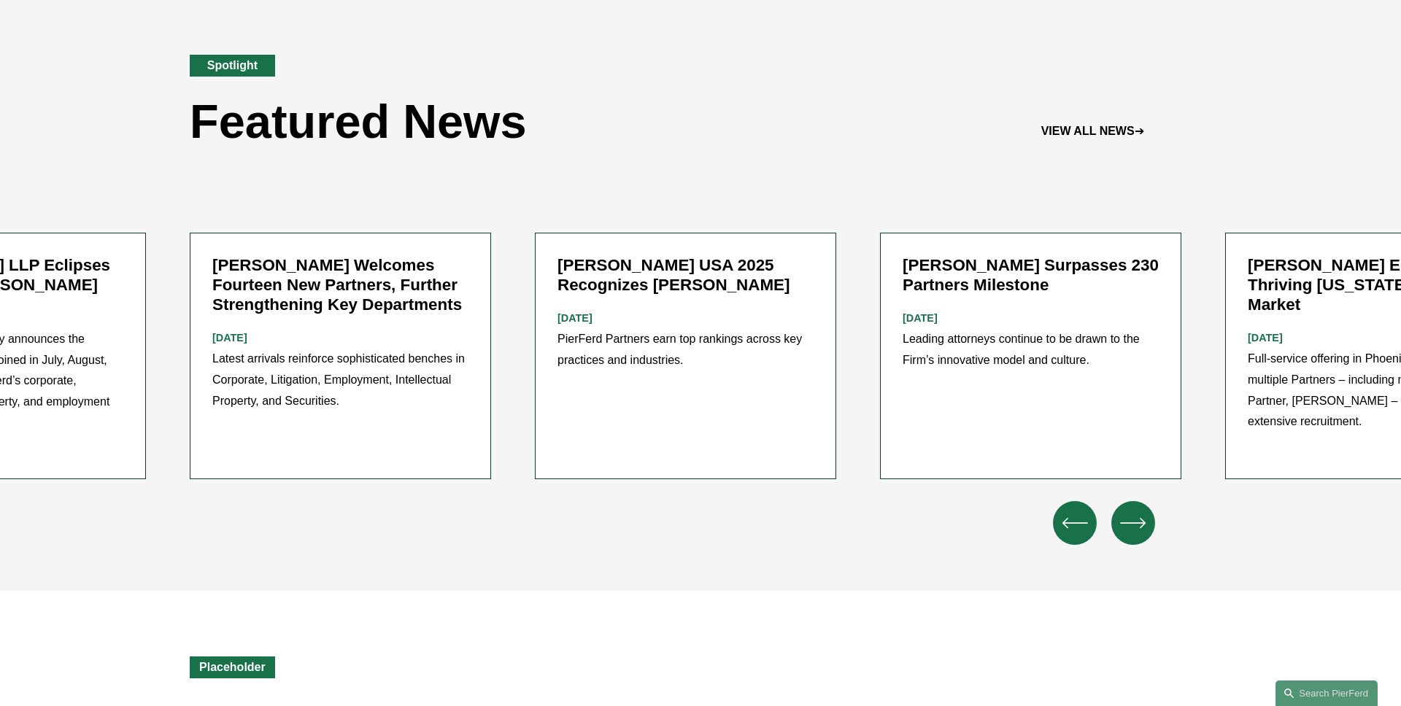
click at [1126, 510] on icon "\a \a \a Next\a \a" at bounding box center [1133, 523] width 26 height 26
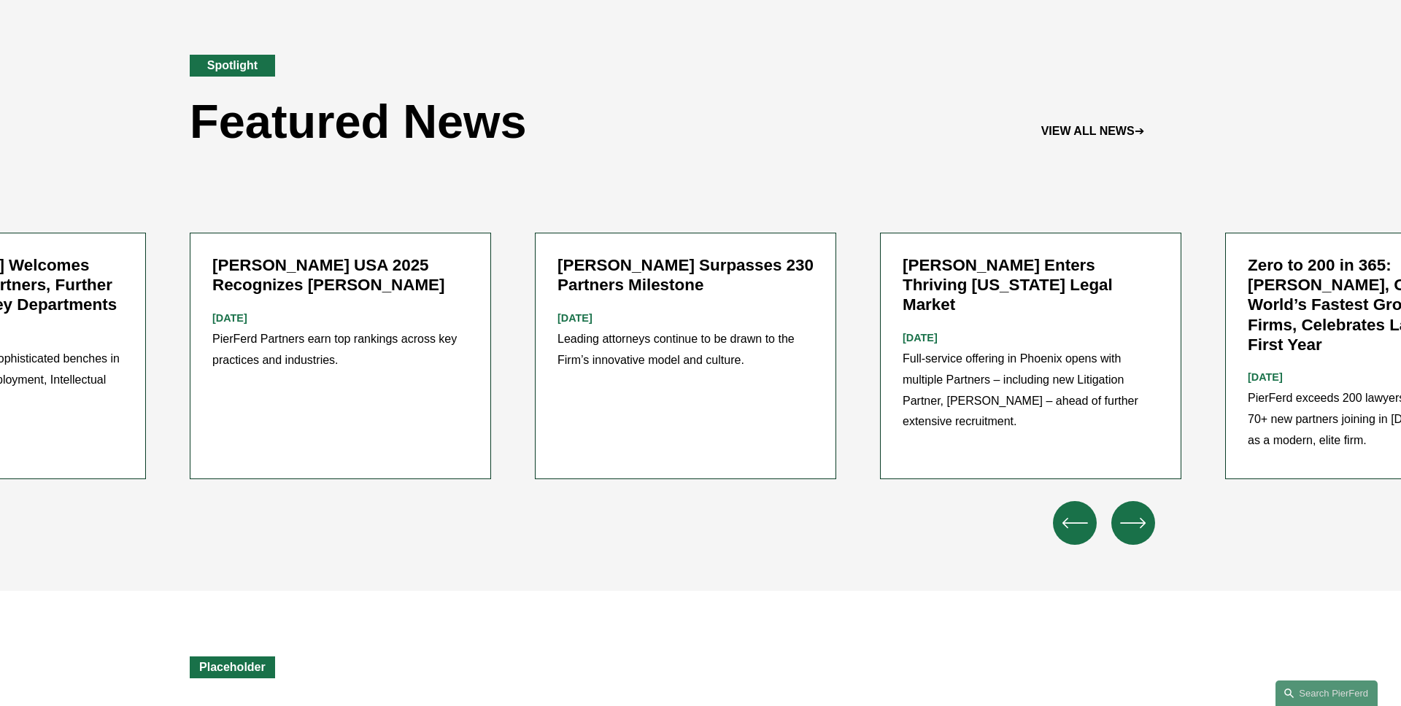
click at [1126, 510] on icon "\a \a \a Next\a \a" at bounding box center [1133, 523] width 26 height 26
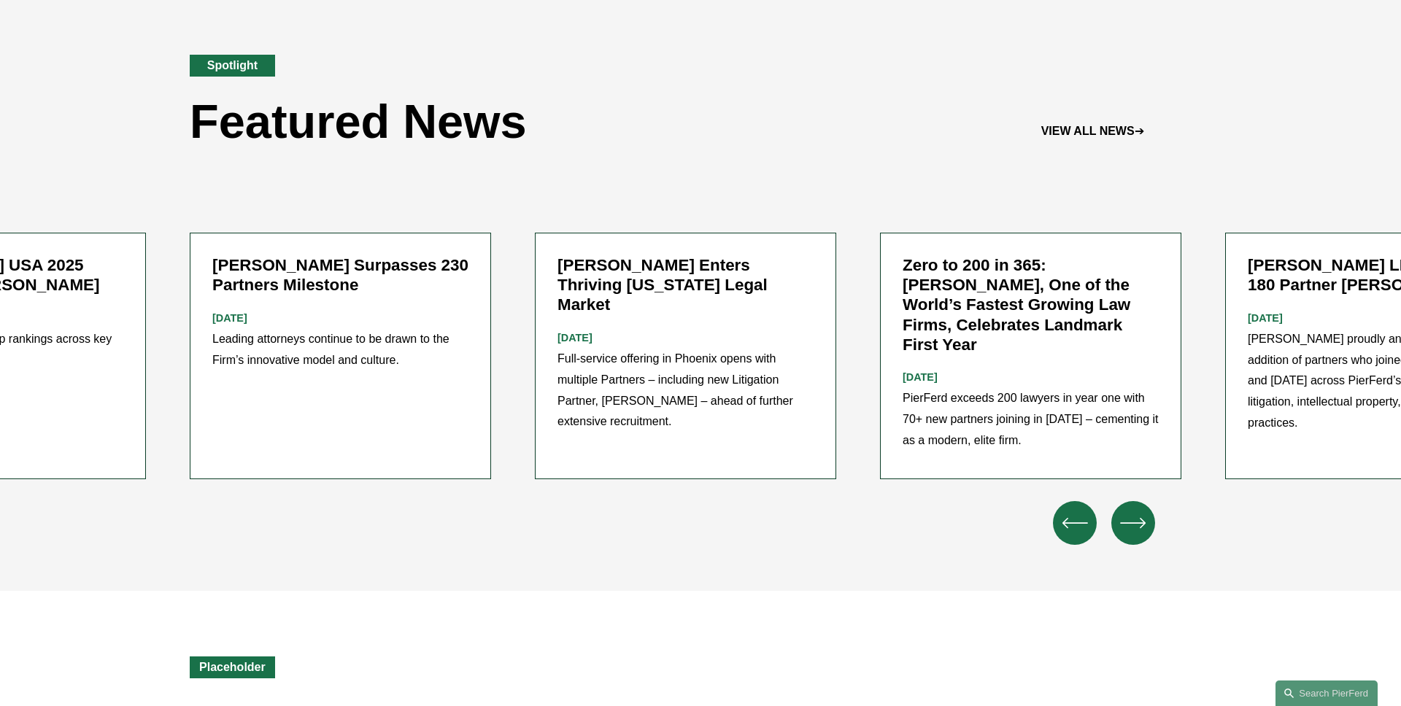
click at [1126, 510] on icon "\a \a \a Next\a \a" at bounding box center [1133, 523] width 26 height 26
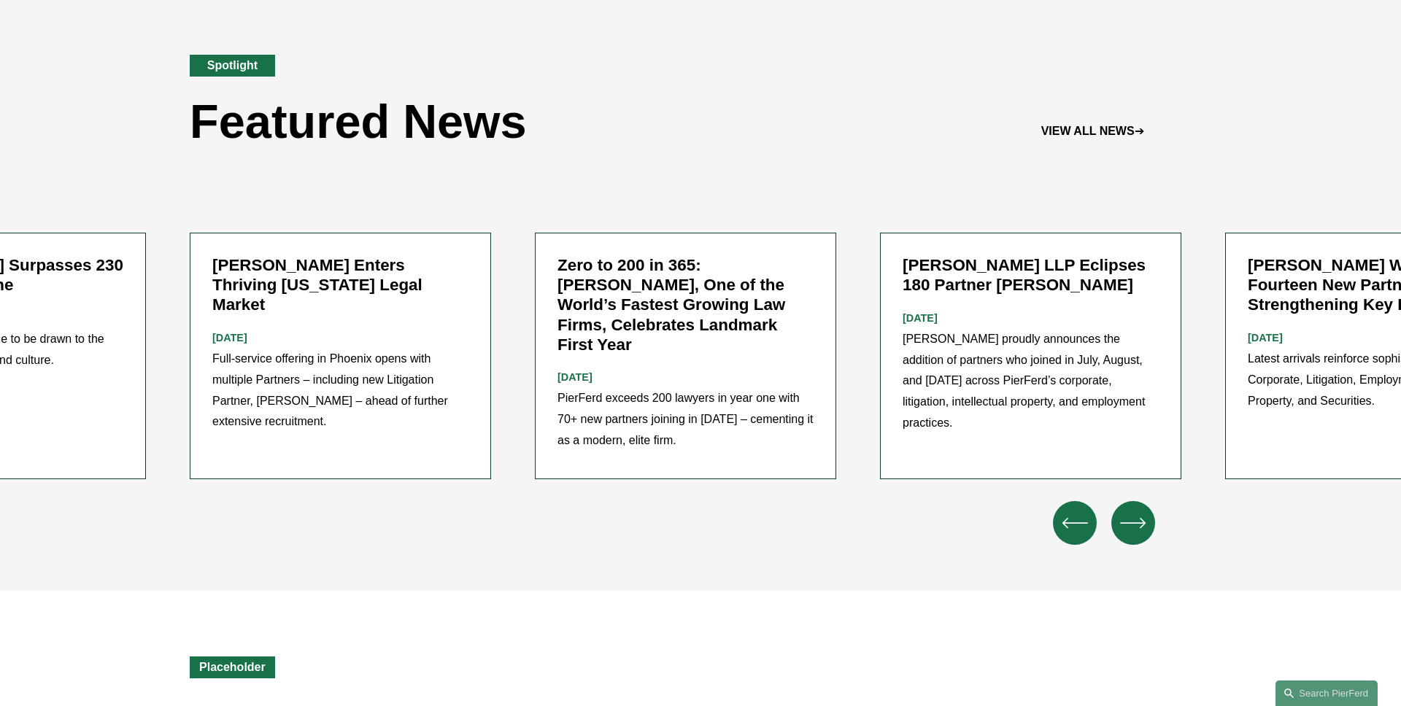
click at [1080, 523] on icon "\a \a Previous\a \a \a" at bounding box center [1075, 523] width 23 height 0
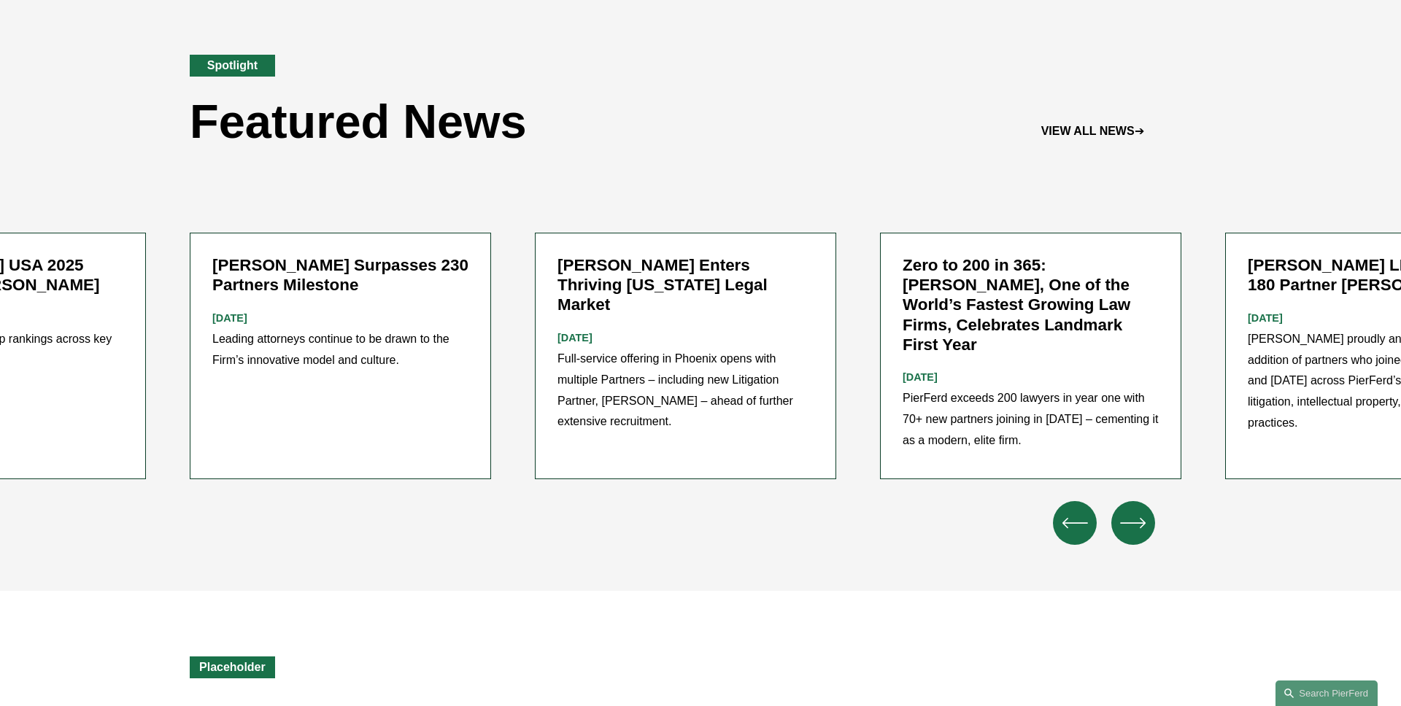
click at [1080, 523] on icon "\a \a Previous\a \a \a" at bounding box center [1075, 523] width 23 height 0
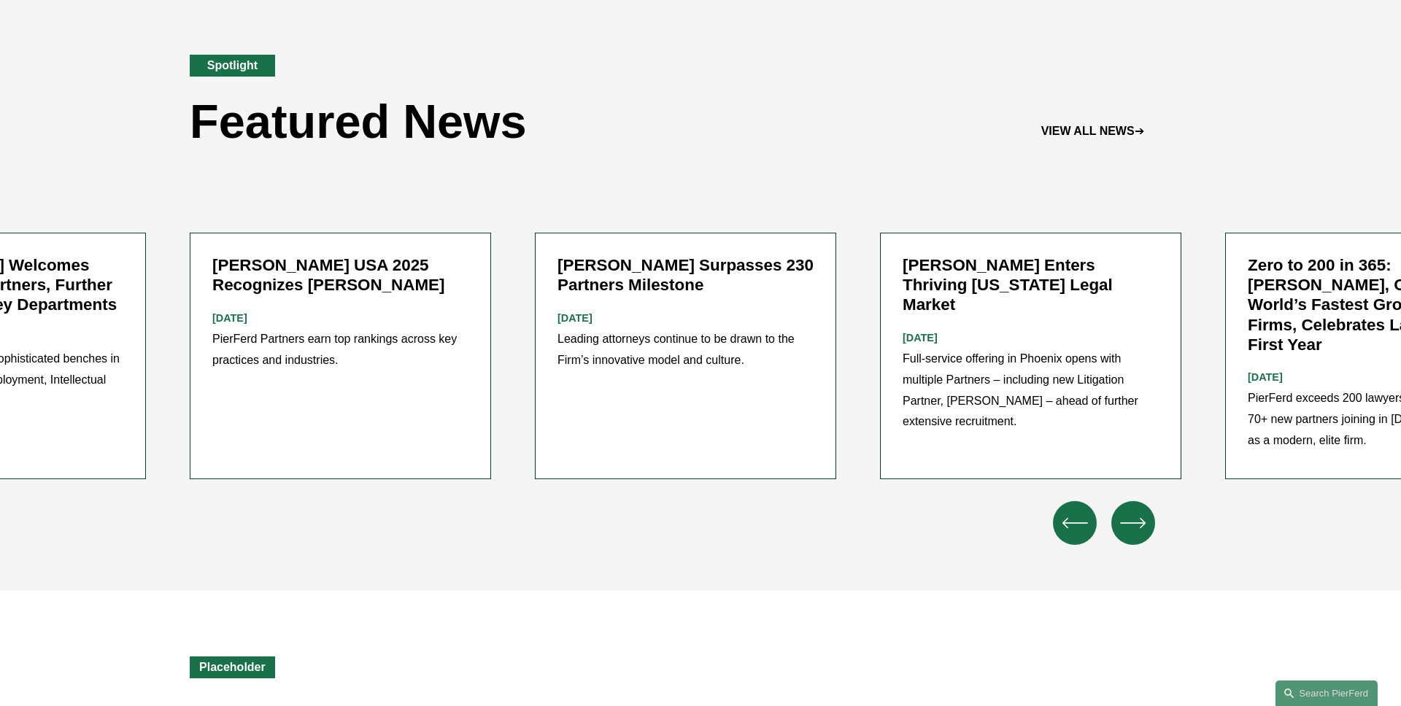
click at [1080, 523] on icon "\a \a Previous\a \a \a" at bounding box center [1075, 523] width 23 height 0
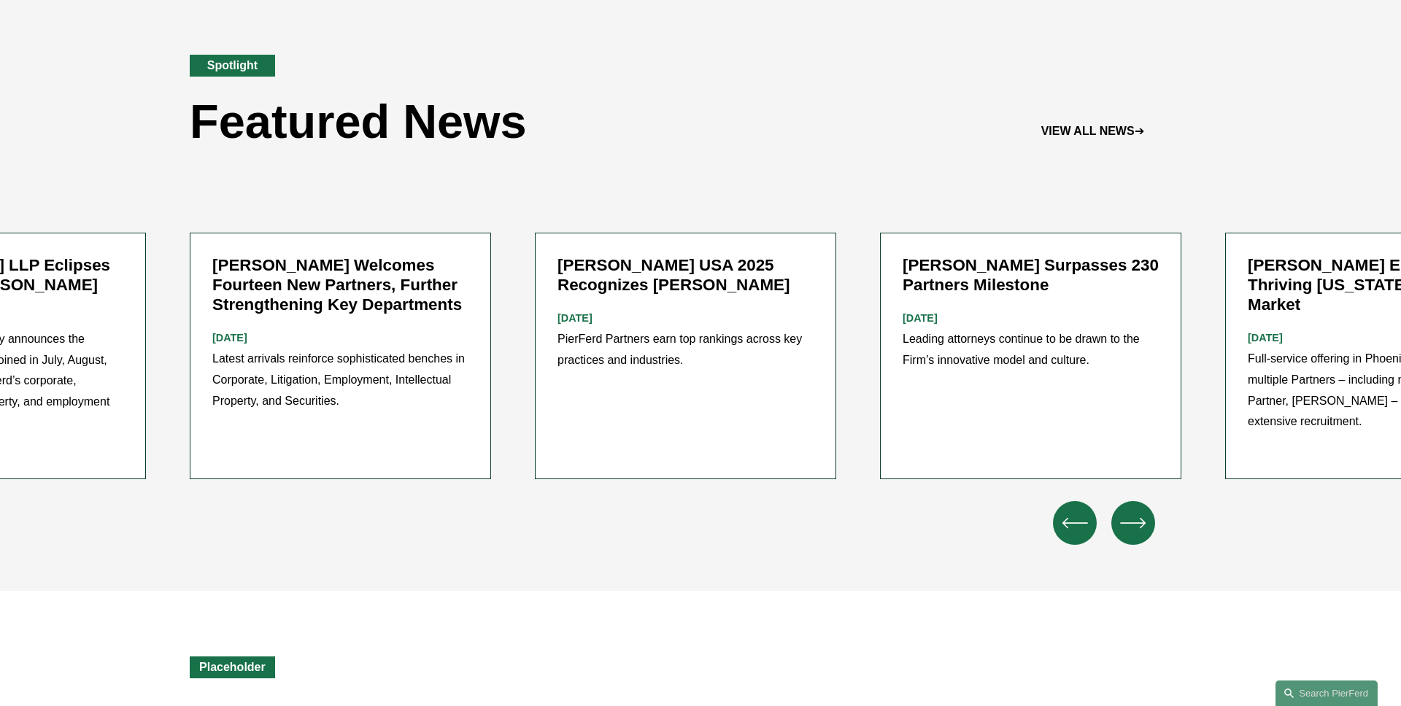
click at [1080, 523] on icon "\a \a Previous\a \a \a" at bounding box center [1075, 523] width 23 height 0
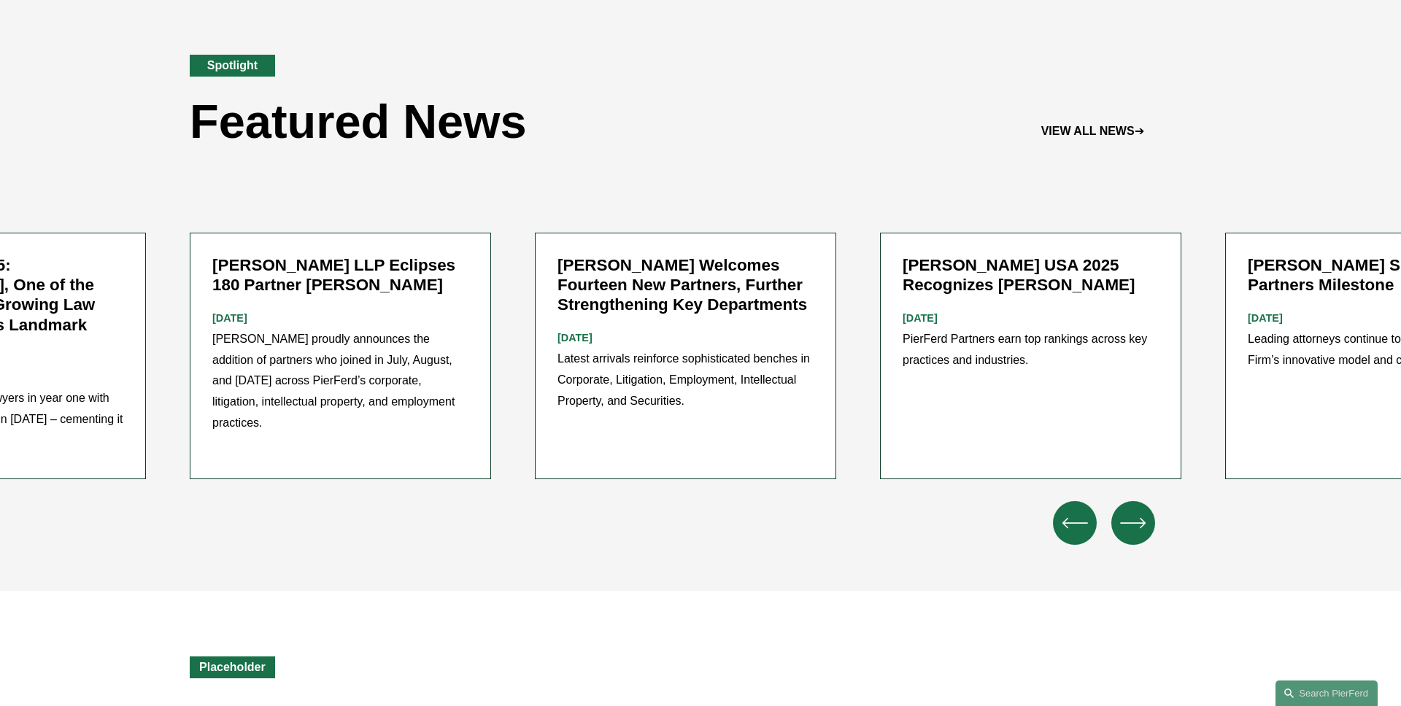
click at [1138, 510] on icon "\a \a \a Next\a \a" at bounding box center [1133, 523] width 26 height 26
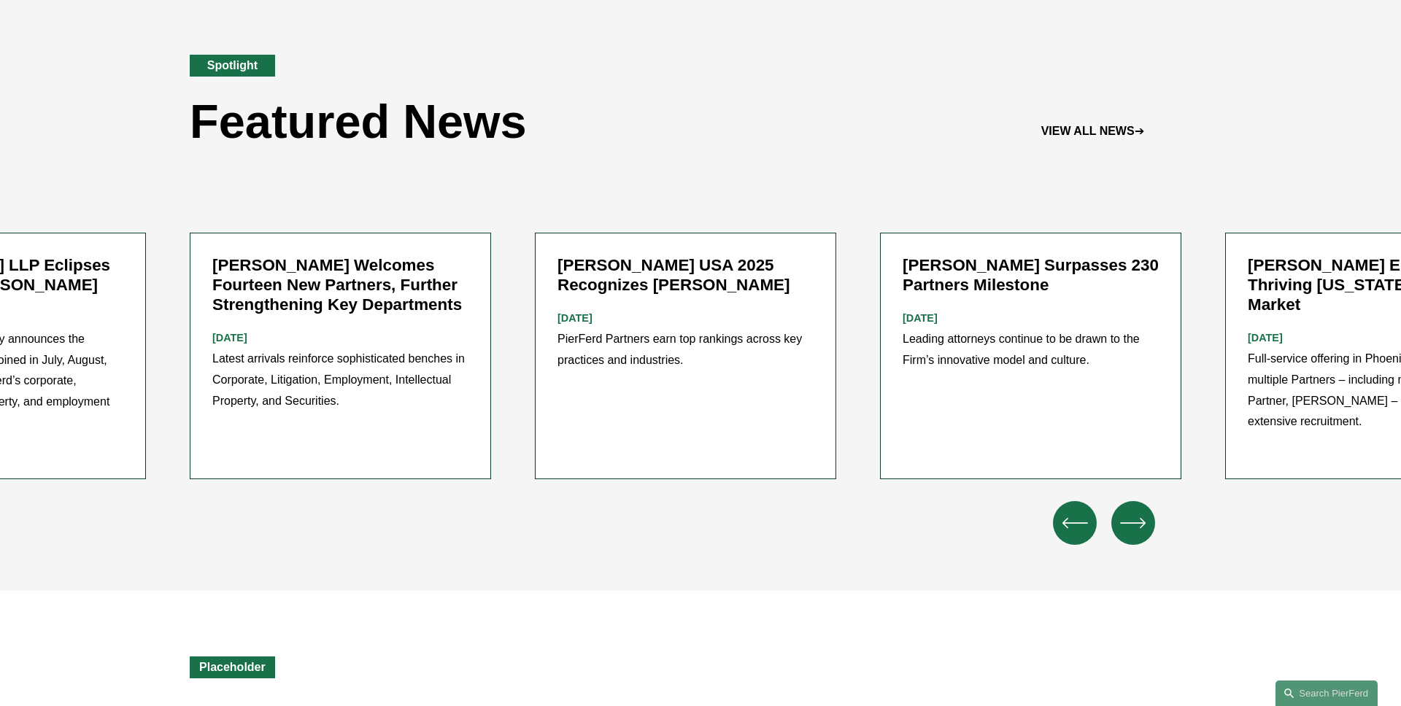
click at [1138, 510] on icon "\a \a \a Next\a \a" at bounding box center [1133, 523] width 26 height 26
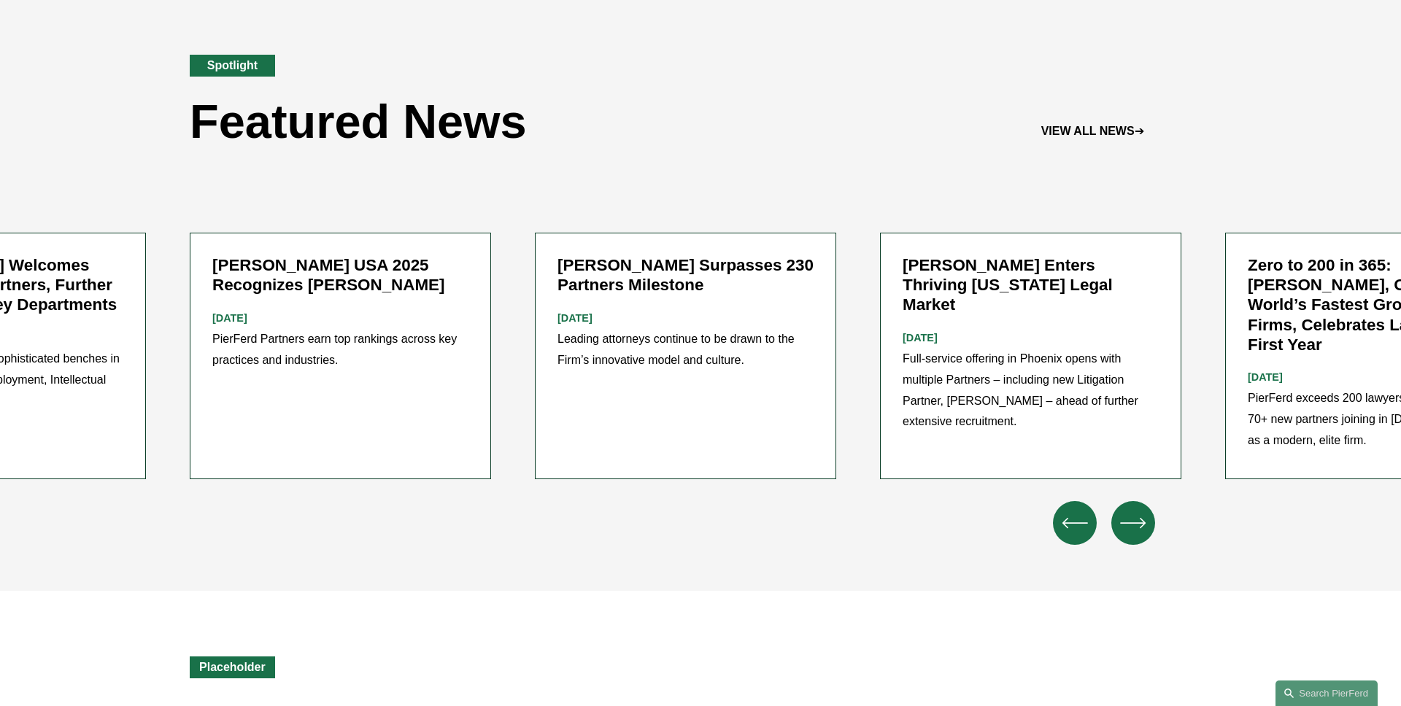
click at [1138, 510] on icon "\a \a \a Next\a \a" at bounding box center [1133, 523] width 26 height 26
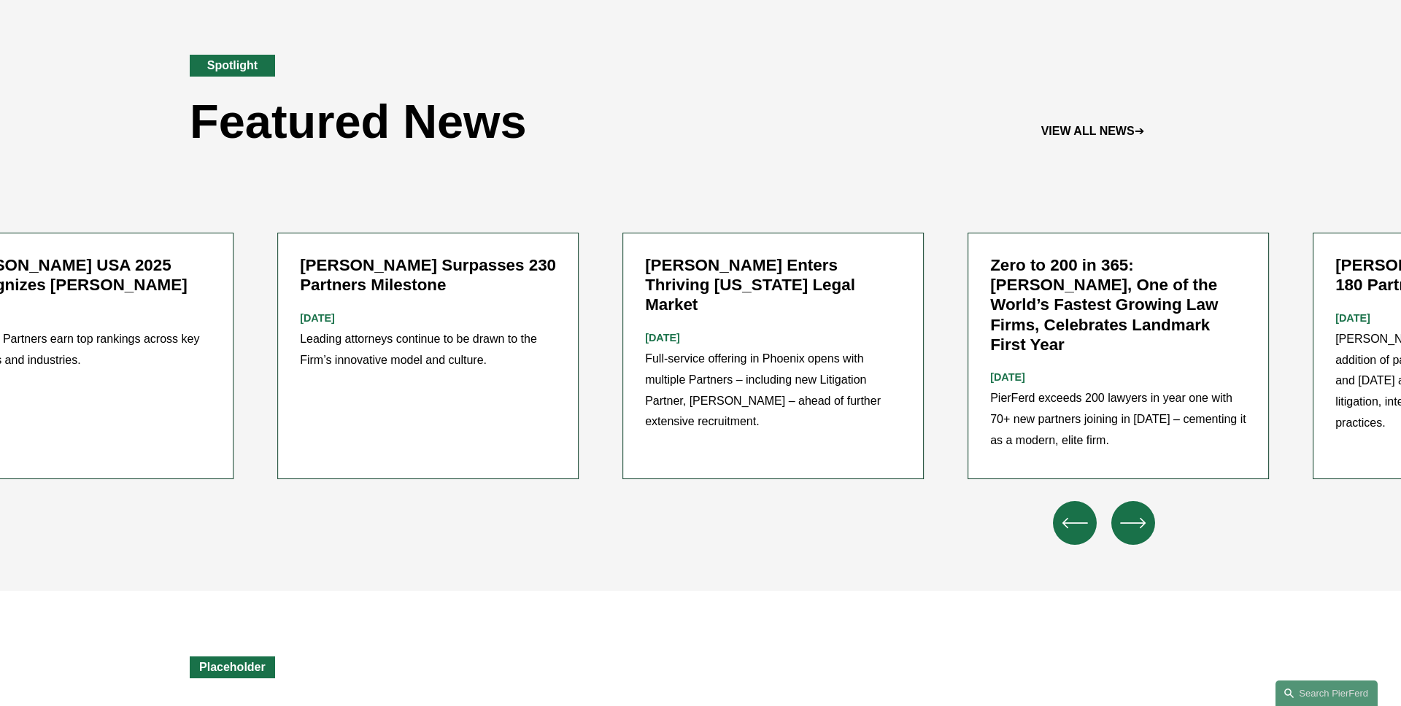
click at [1138, 510] on icon "\a \a \a Next\a \a" at bounding box center [1133, 523] width 26 height 26
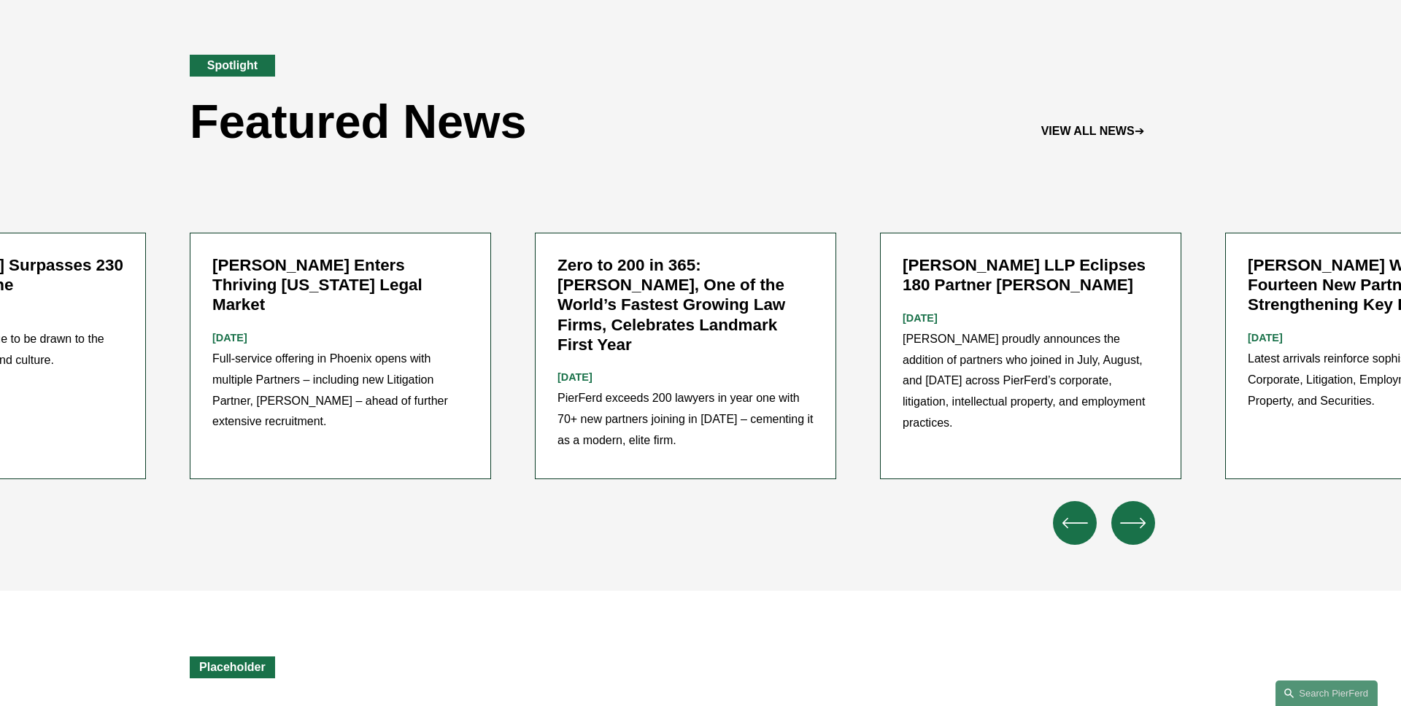
click at [1117, 501] on div "\a \a \a Next\a \a" at bounding box center [1133, 523] width 44 height 44
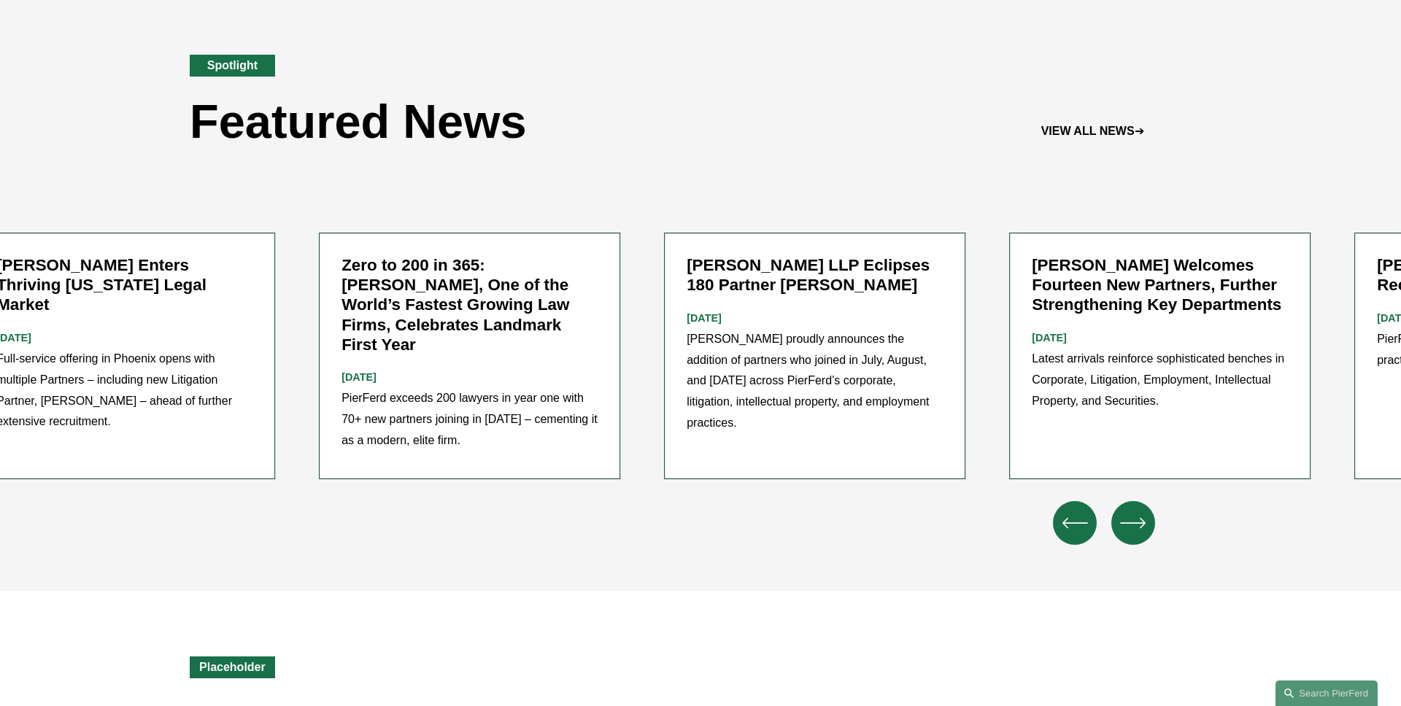
click at [1117, 501] on div "\a \a \a Next\a \a" at bounding box center [1133, 523] width 44 height 44
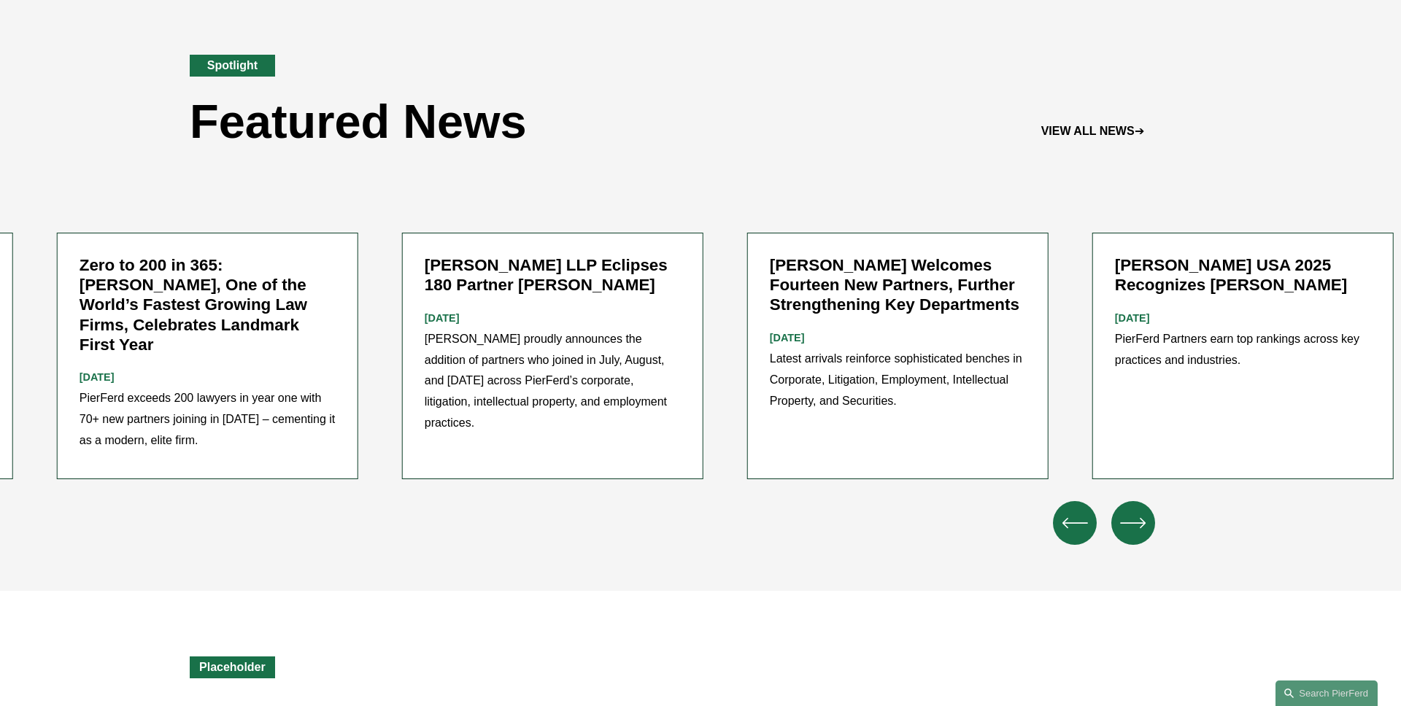
click at [1117, 501] on div "\a \a \a Next\a \a" at bounding box center [1133, 523] width 44 height 44
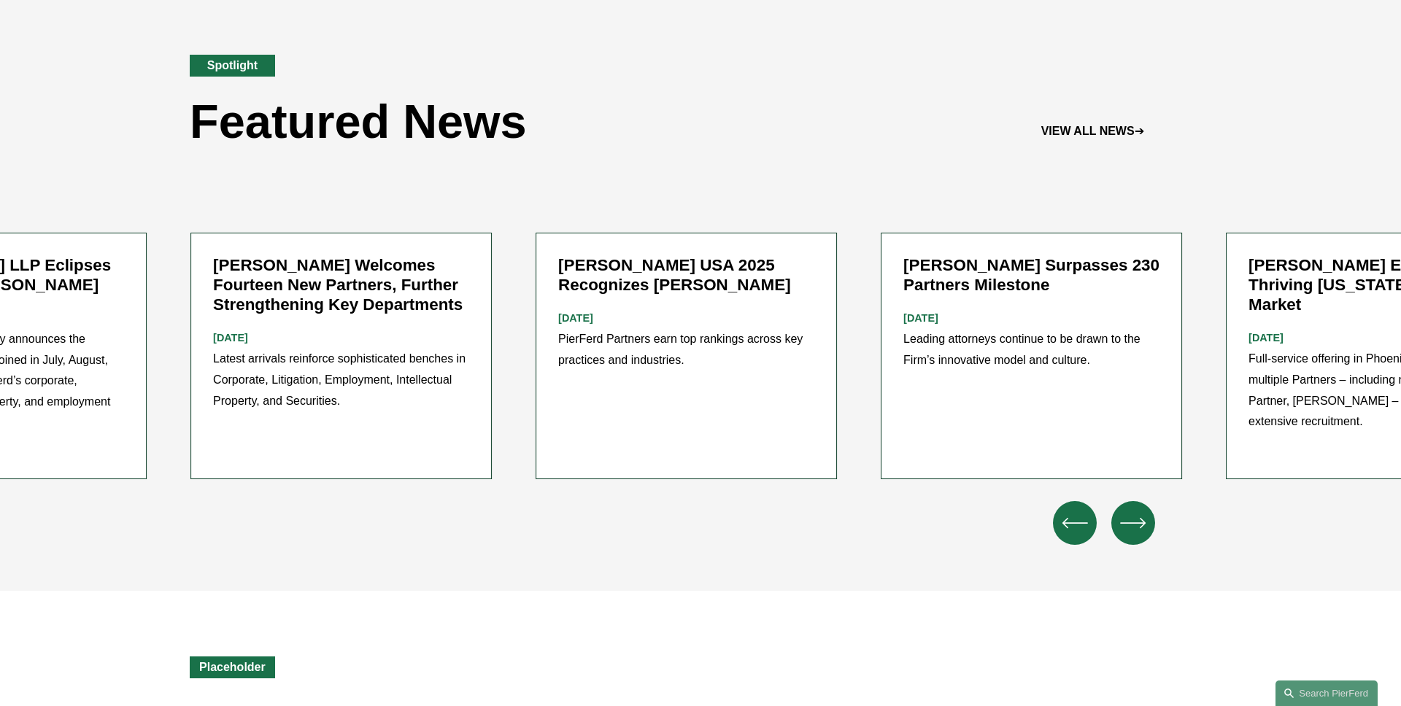
click at [1117, 501] on div "\a \a \a Next\a \a" at bounding box center [1133, 523] width 44 height 44
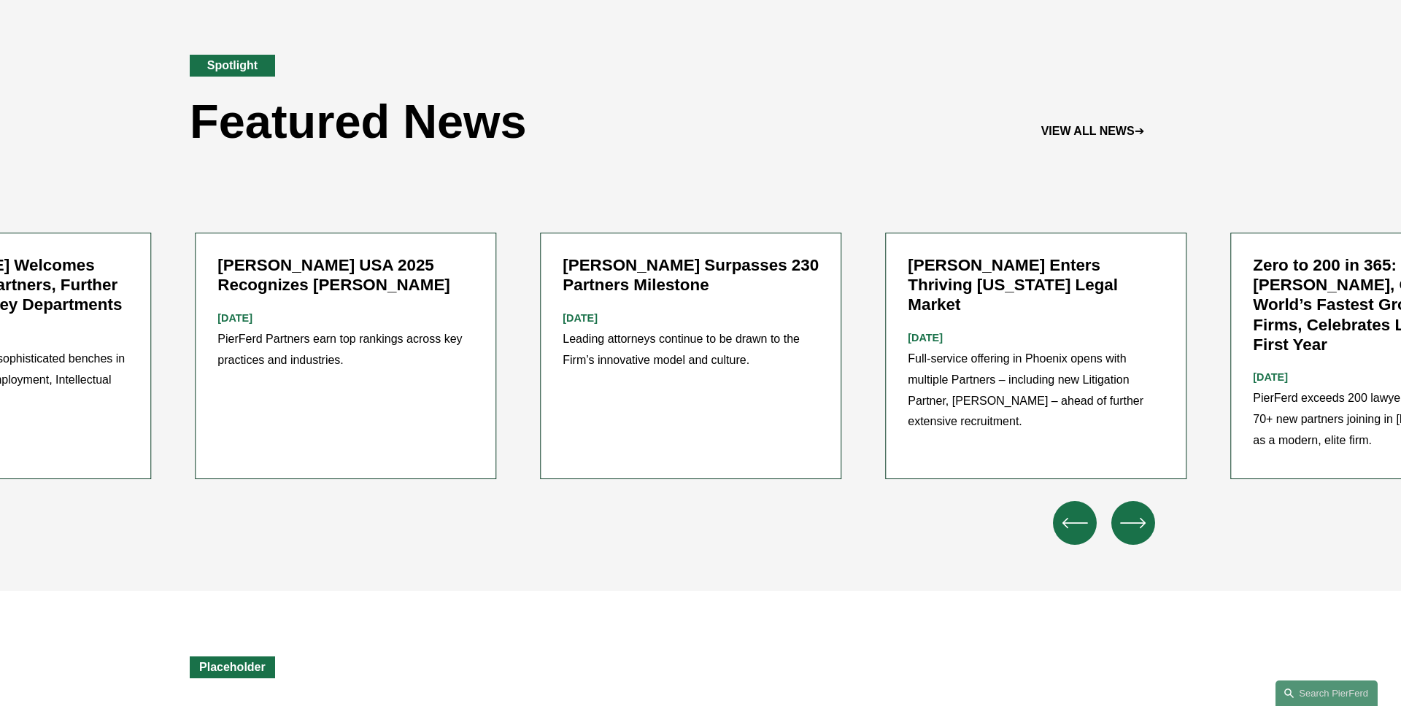
click at [1117, 501] on div "\a \a \a Next\a \a" at bounding box center [1133, 523] width 44 height 44
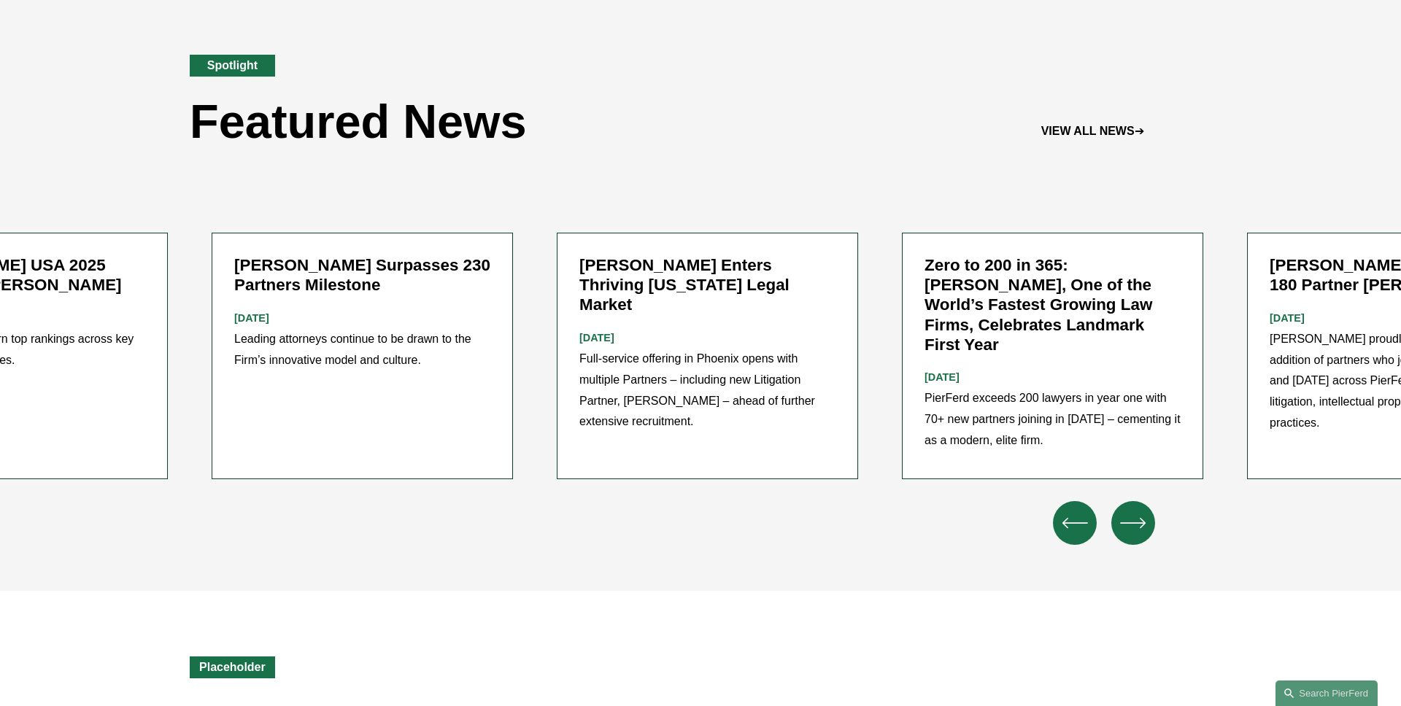
click at [1117, 501] on div "\a \a \a Next\a \a" at bounding box center [1133, 523] width 44 height 44
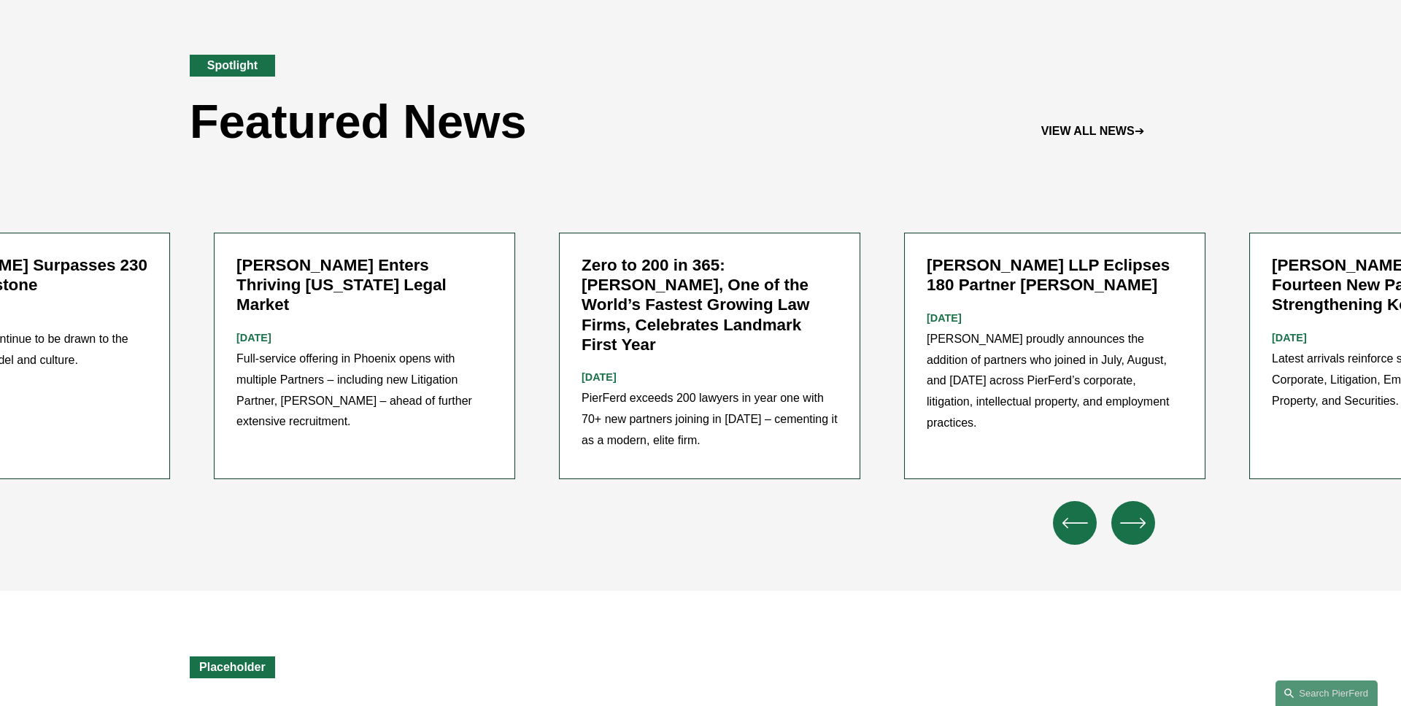
click at [1117, 501] on div "\a \a \a Next\a \a" at bounding box center [1133, 523] width 44 height 44
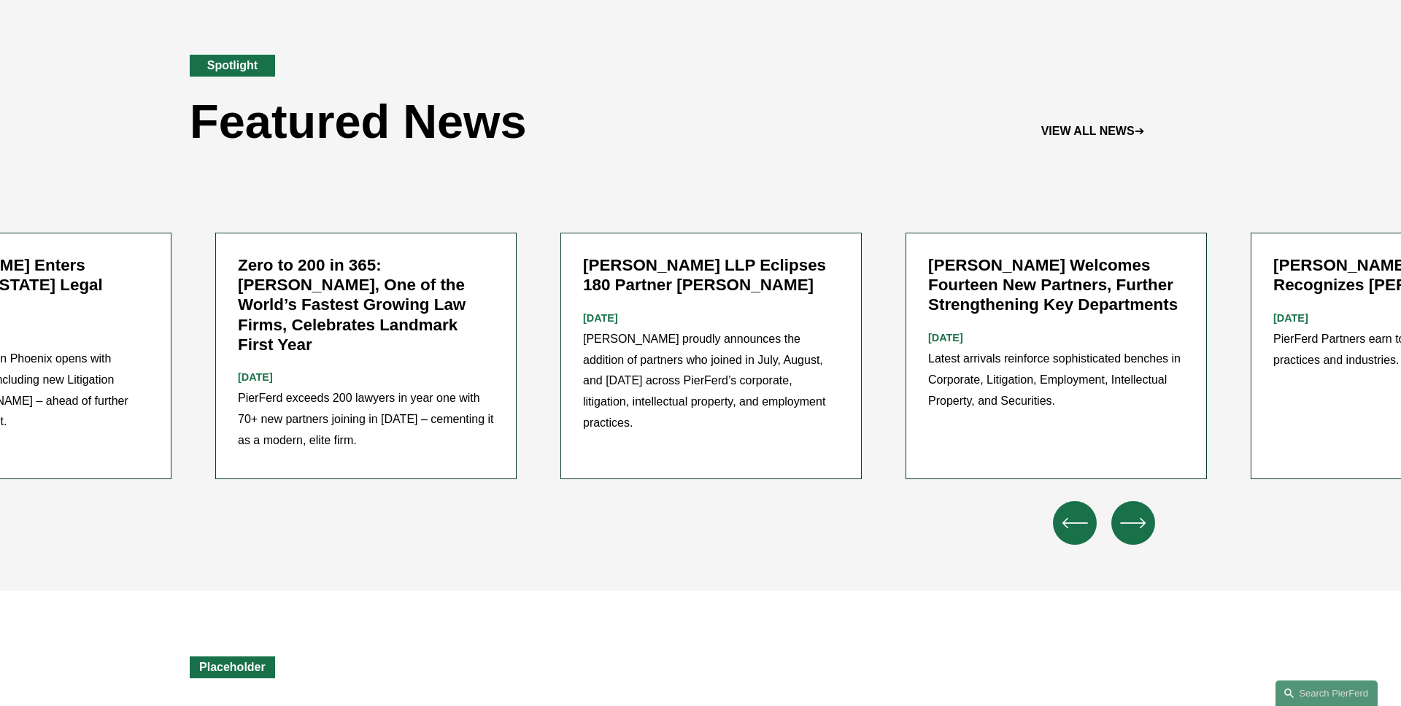
click at [1117, 501] on div "\a \a \a Next\a \a" at bounding box center [1133, 523] width 44 height 44
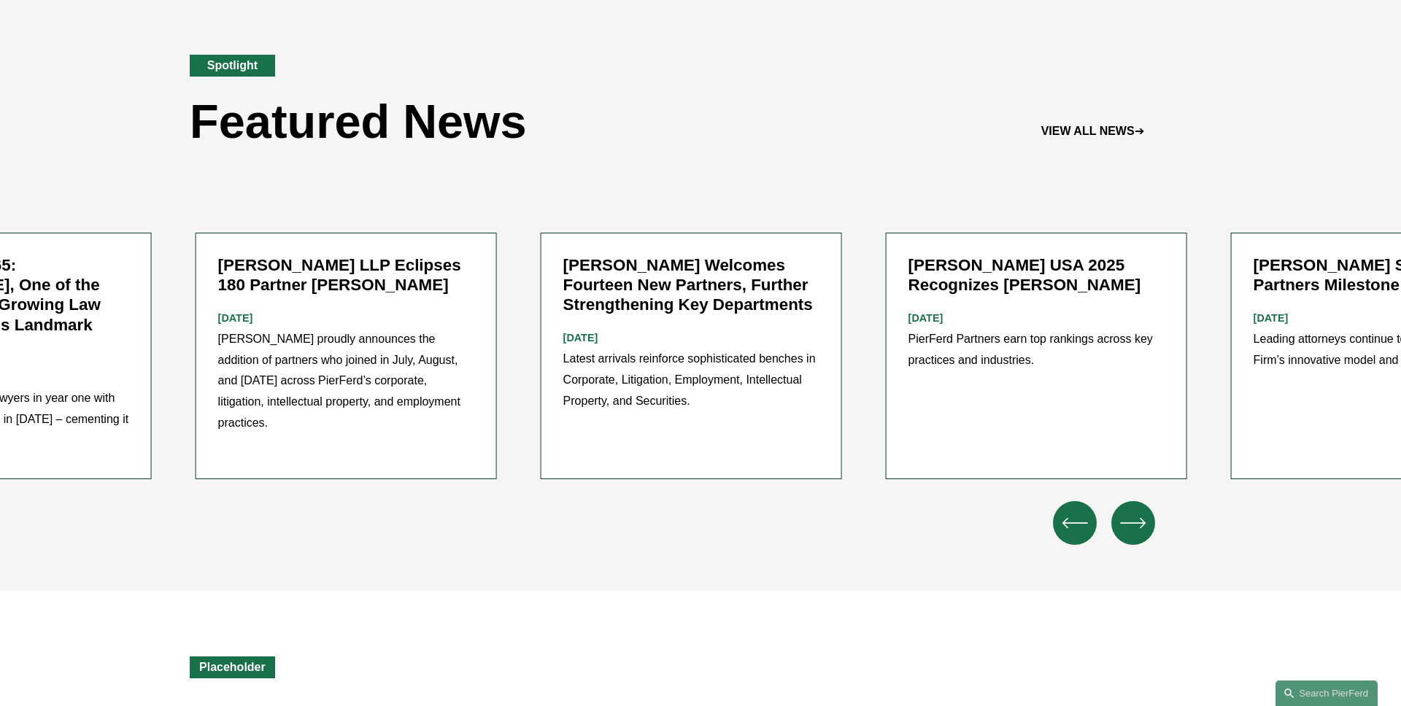
click at [1117, 501] on div "\a \a \a Next\a \a" at bounding box center [1133, 523] width 44 height 44
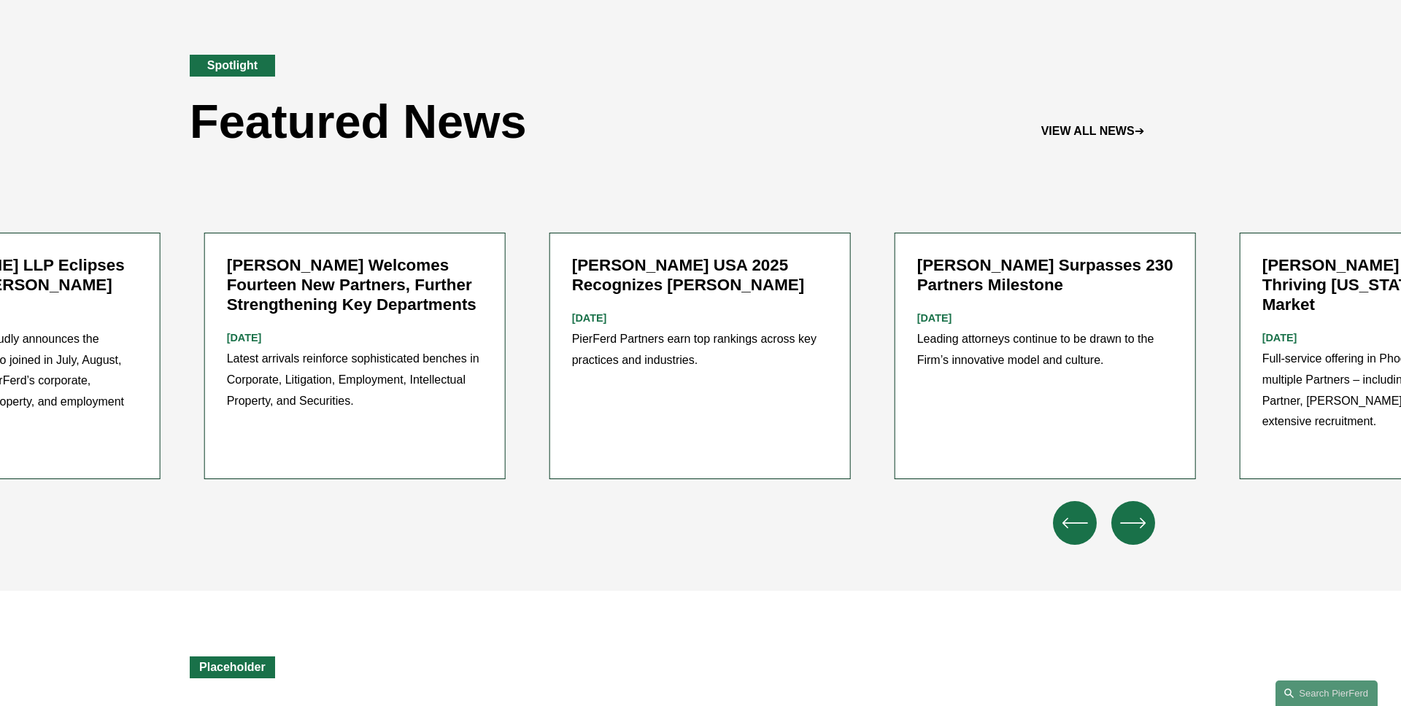
click at [1117, 501] on div "\a \a \a Next\a \a" at bounding box center [1133, 523] width 44 height 44
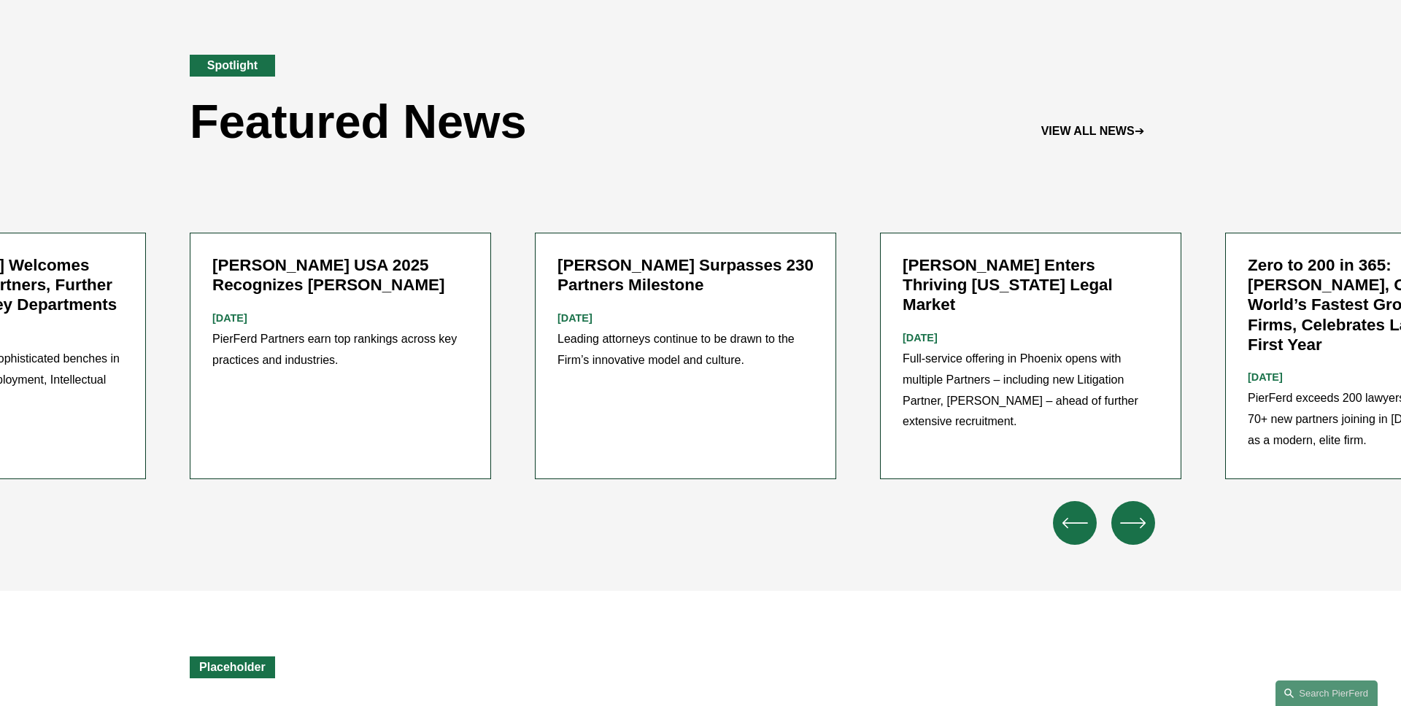
click at [818, 169] on div "Spotlight Featured News VIEW ALL NEWS ➔" at bounding box center [700, 88] width 1401 height 198
click at [813, 169] on div "Spotlight Featured News VIEW ALL NEWS ➔" at bounding box center [700, 88] width 1401 height 198
click at [655, 162] on div "Spotlight Featured News VIEW ALL NEWS ➔" at bounding box center [700, 88] width 1401 height 198
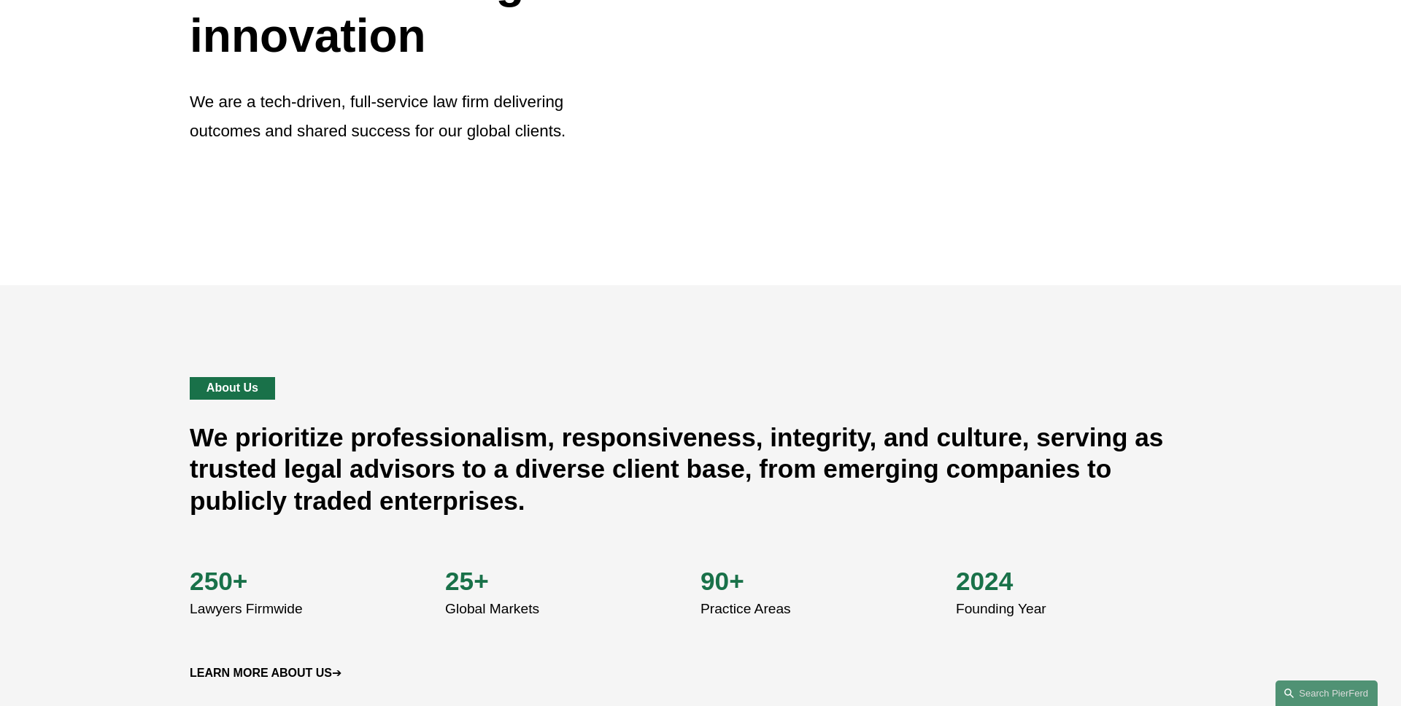
scroll to position [0, 0]
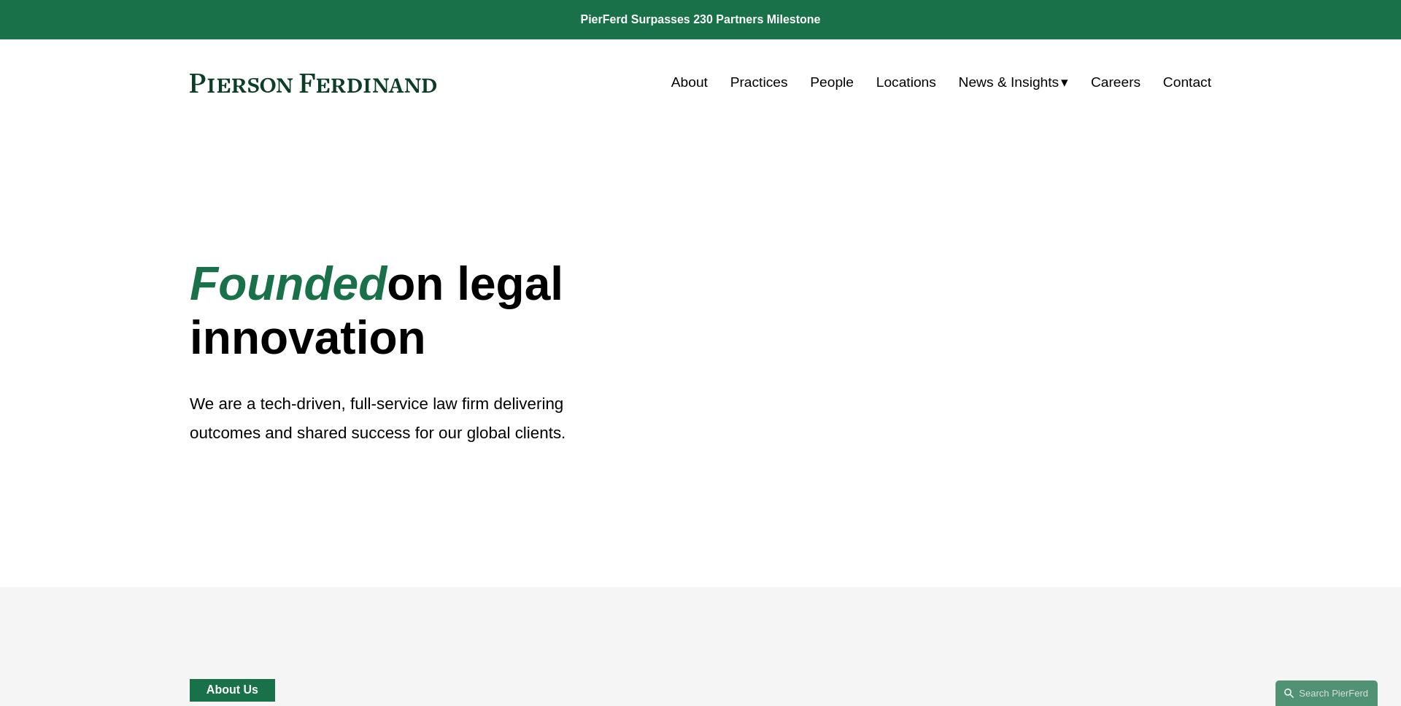
click at [352, 88] on link at bounding box center [313, 83] width 247 height 19
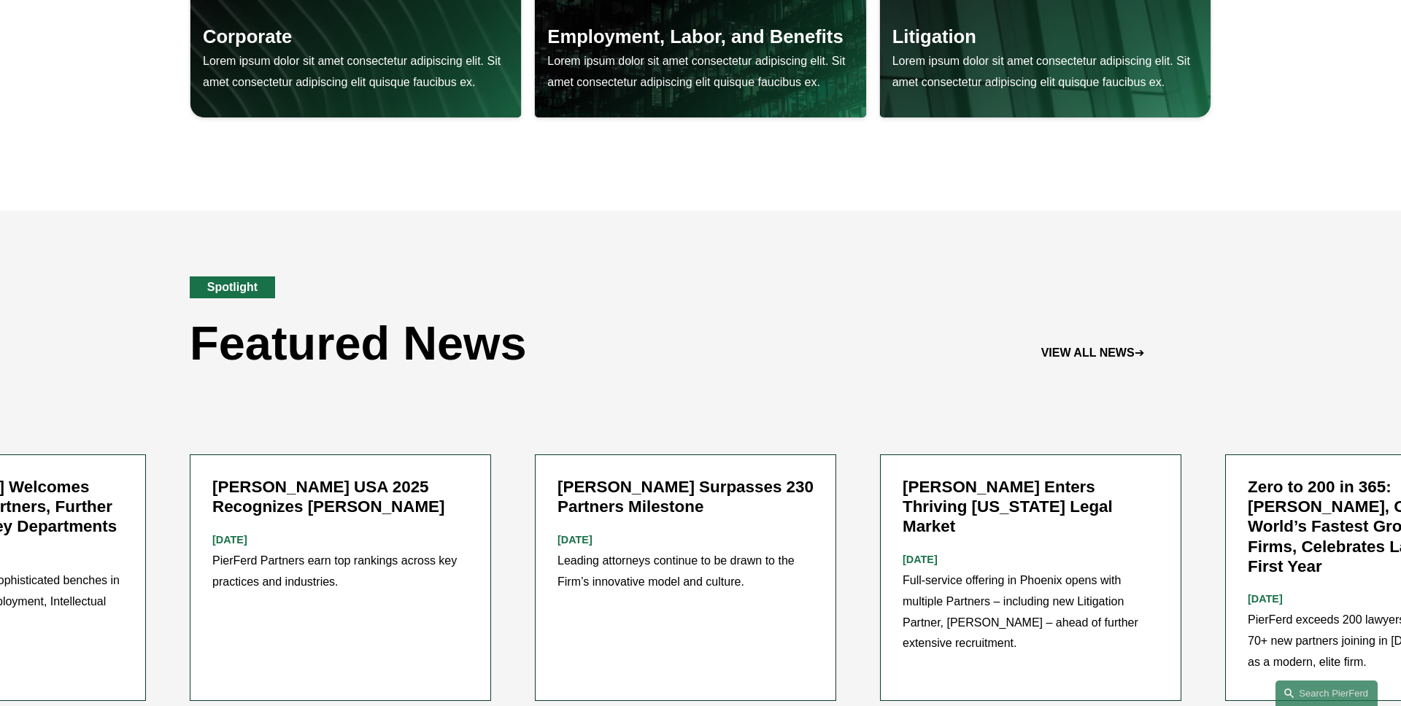
scroll to position [1649, 0]
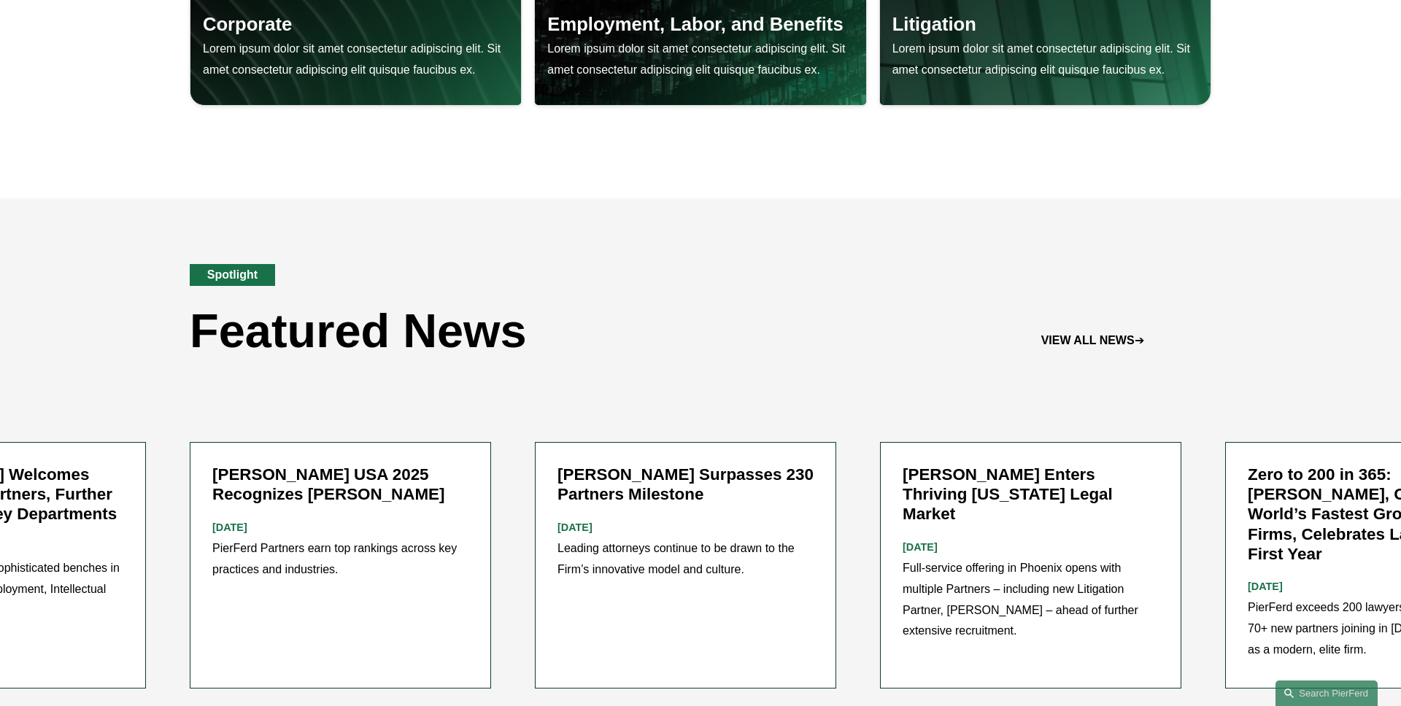
click at [47, 217] on div "Spotlight Featured News VIEW ALL NEWS ➔" at bounding box center [700, 297] width 1401 height 198
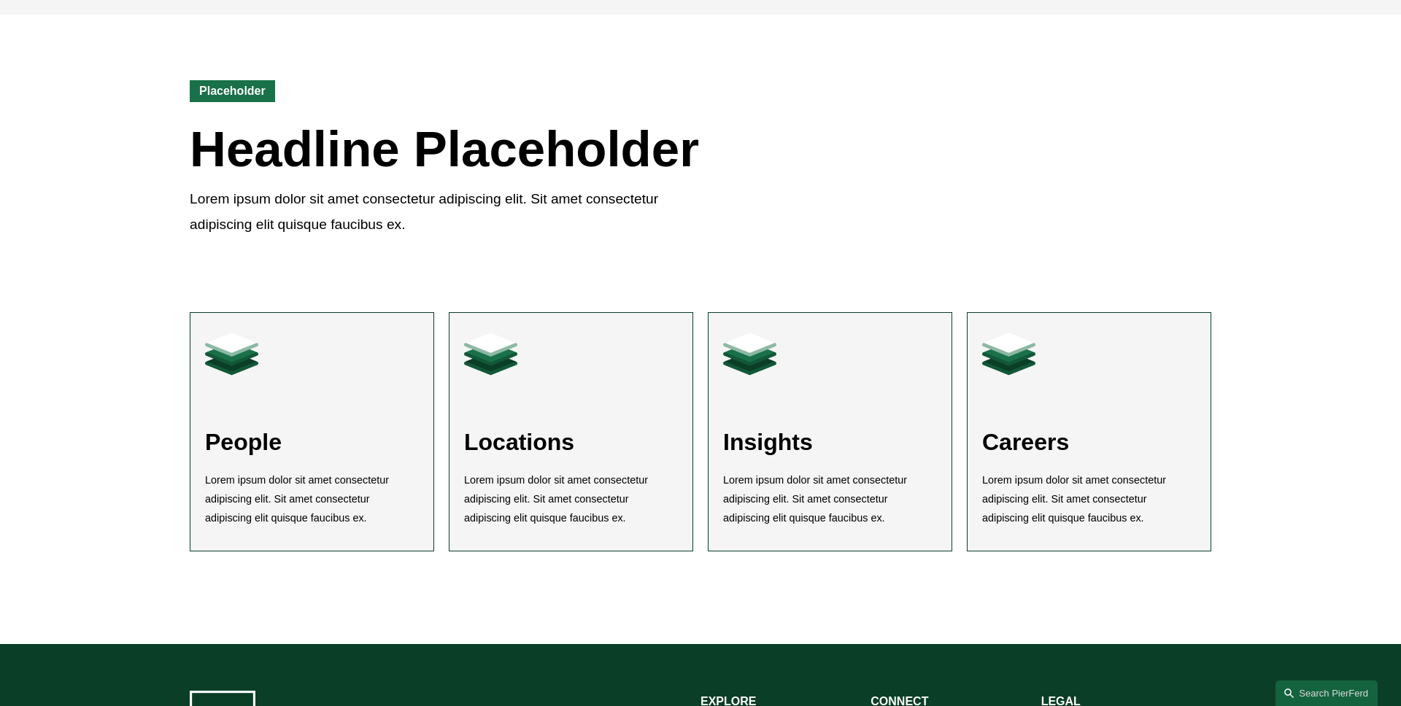
scroll to position [2422, 0]
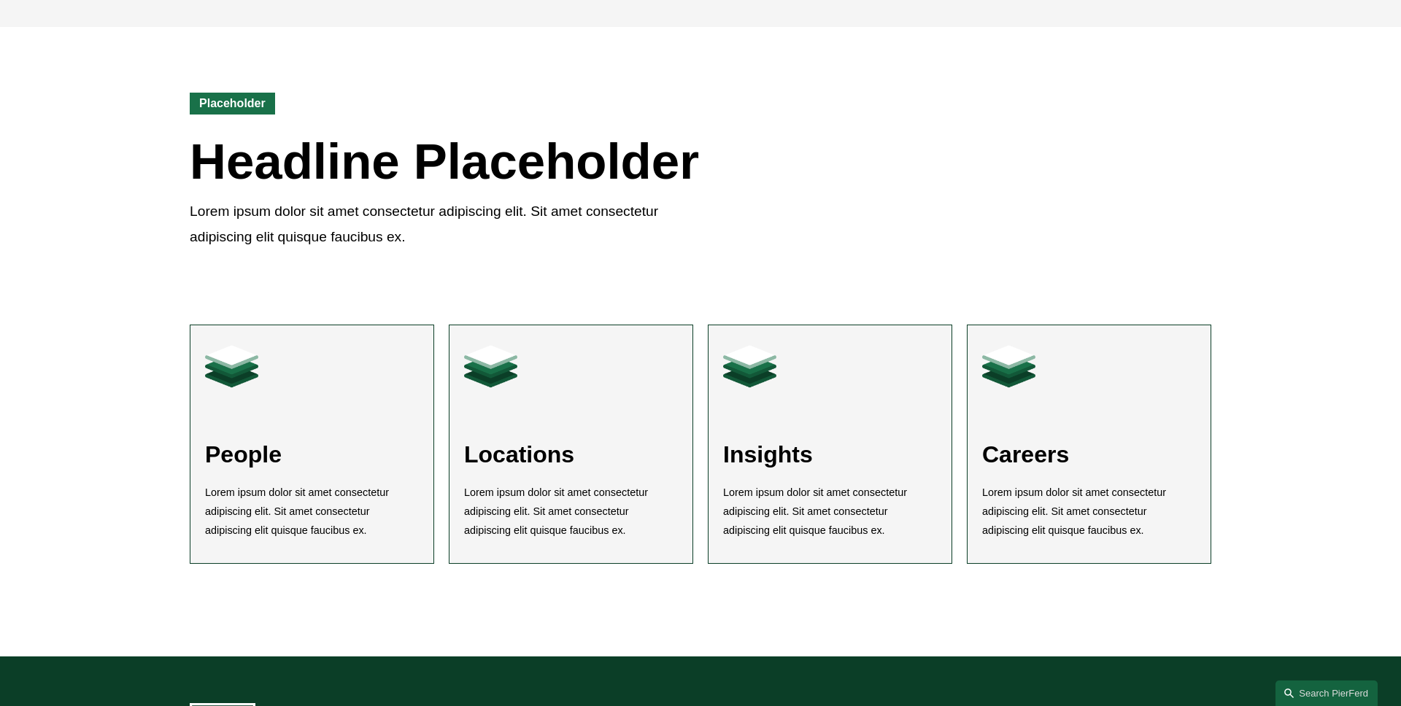
click at [121, 300] on div "People Lorem ipsum dolor sit amet consectetur adipiscing elit. Sit amet consect…" at bounding box center [700, 462] width 1401 height 388
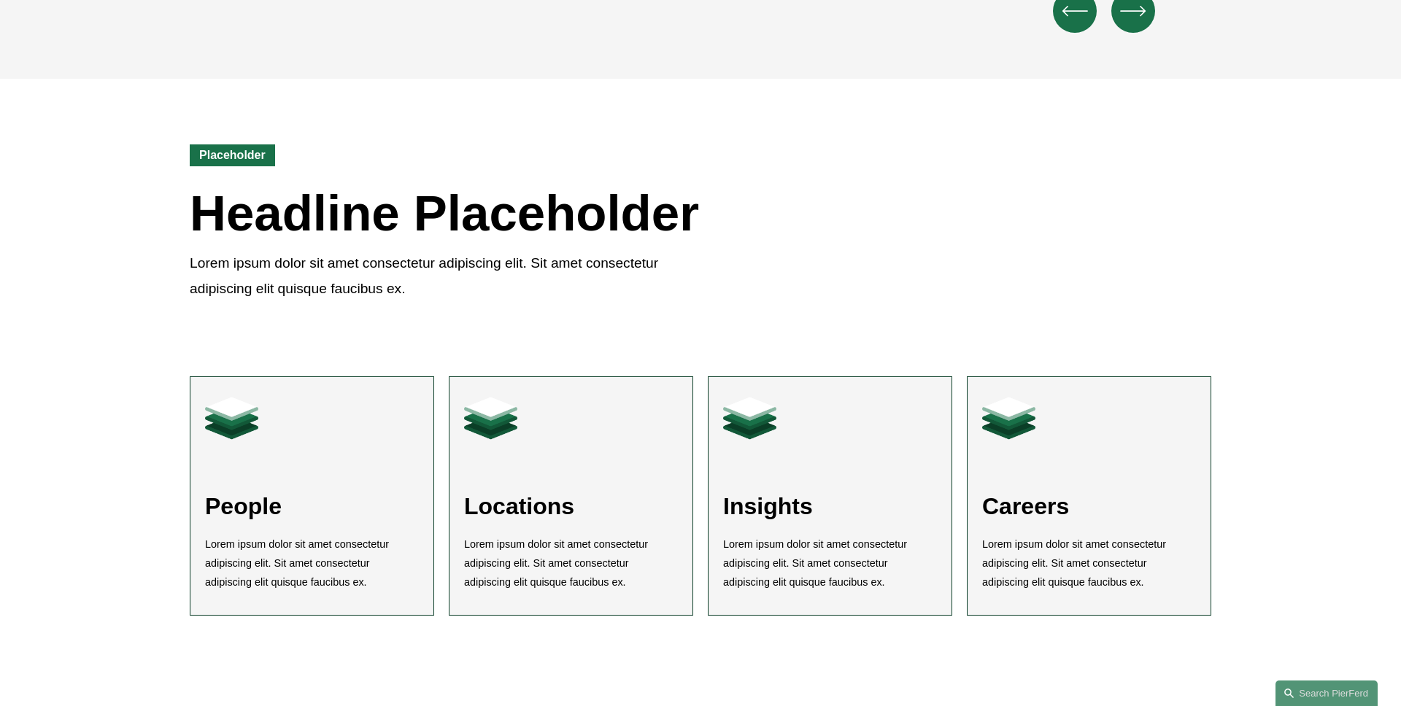
scroll to position [2355, 0]
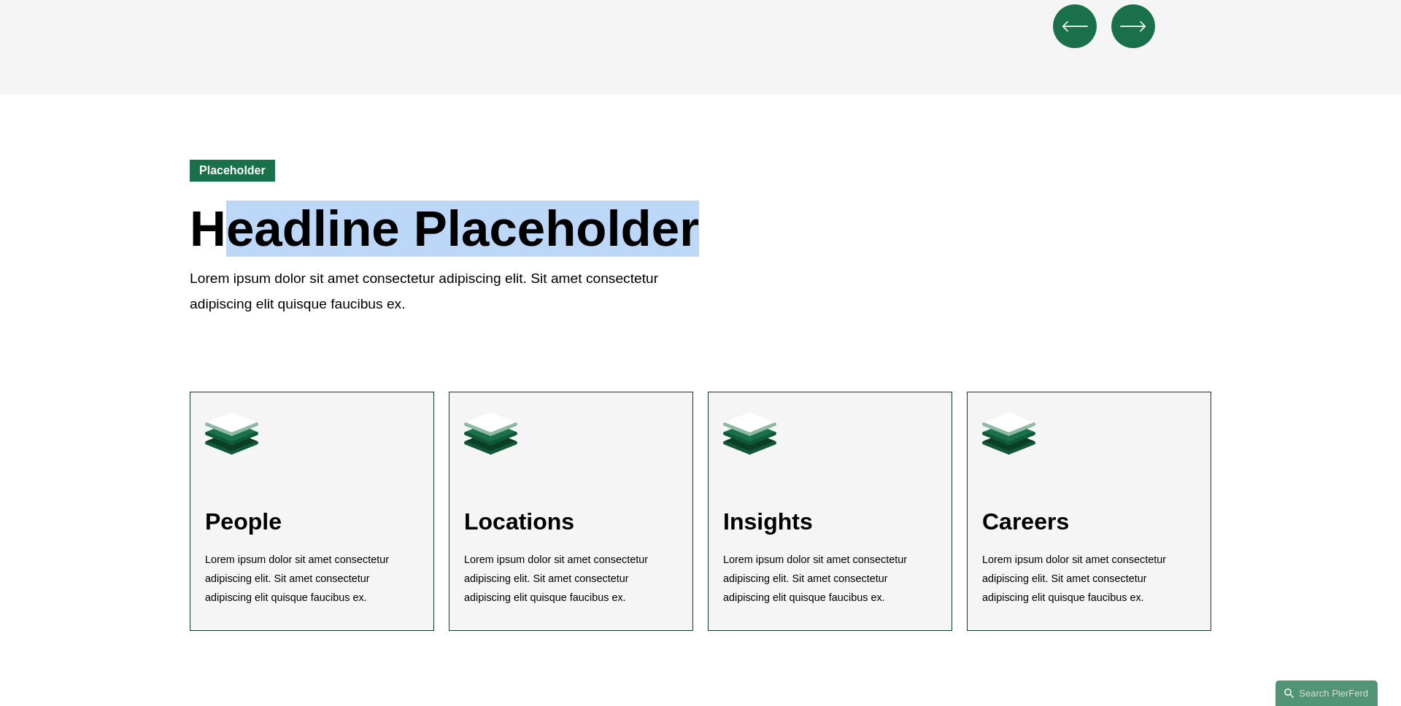
drag, startPoint x: 699, startPoint y: 203, endPoint x: 208, endPoint y: 235, distance: 492.1
click at [231, 233] on h2 "Headline Placeholder" at bounding box center [444, 229] width 509 height 50
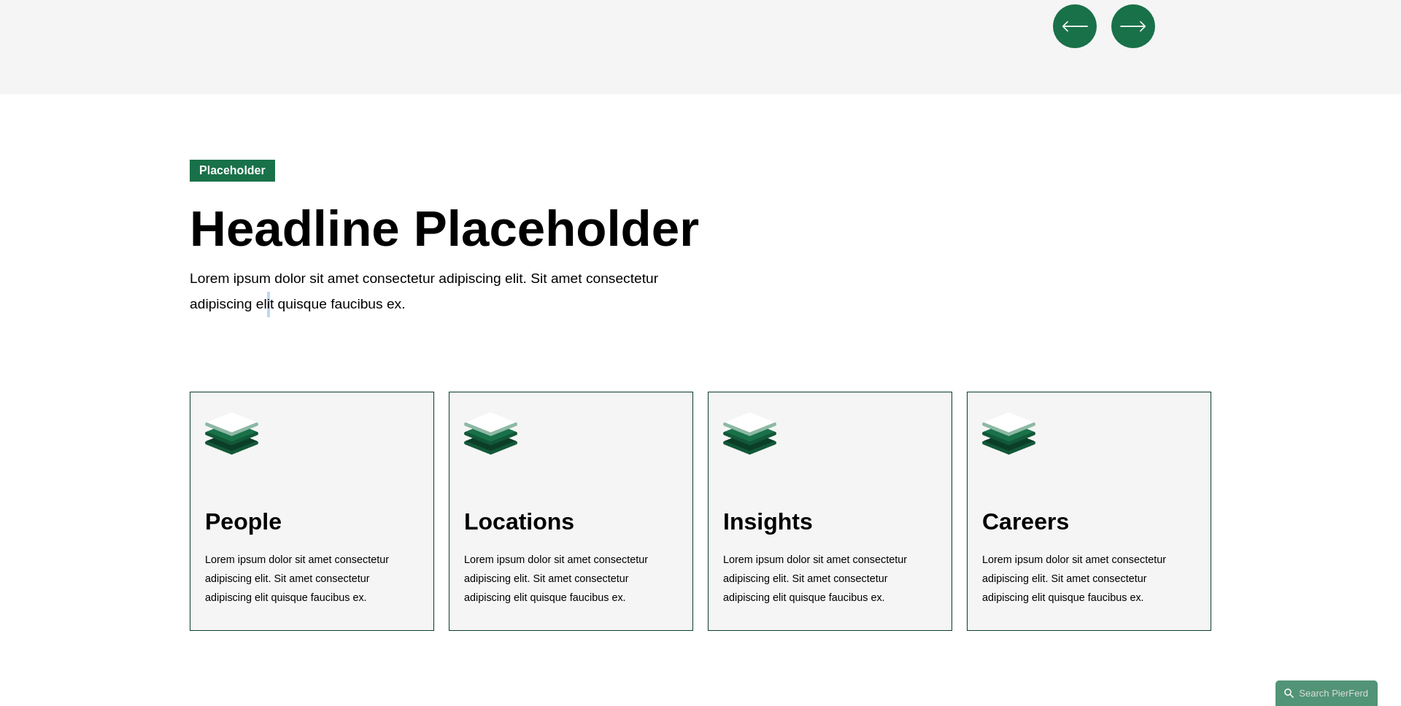
click at [271, 284] on p "Lorem ipsum dolor sit amet consectetur adipiscing elit. Sit amet consectetur ad…" at bounding box center [445, 291] width 511 height 50
drag, startPoint x: 412, startPoint y: 286, endPoint x: 123, endPoint y: 271, distance: 290.0
click at [132, 276] on div "Placeholder Headline Placeholder Lorem ipsum dolor sit amet consectetur adipisc…" at bounding box center [700, 214] width 1401 height 241
click at [122, 247] on div "Placeholder Headline Placeholder Lorem ipsum dolor sit amet consectetur adipisc…" at bounding box center [700, 214] width 1401 height 241
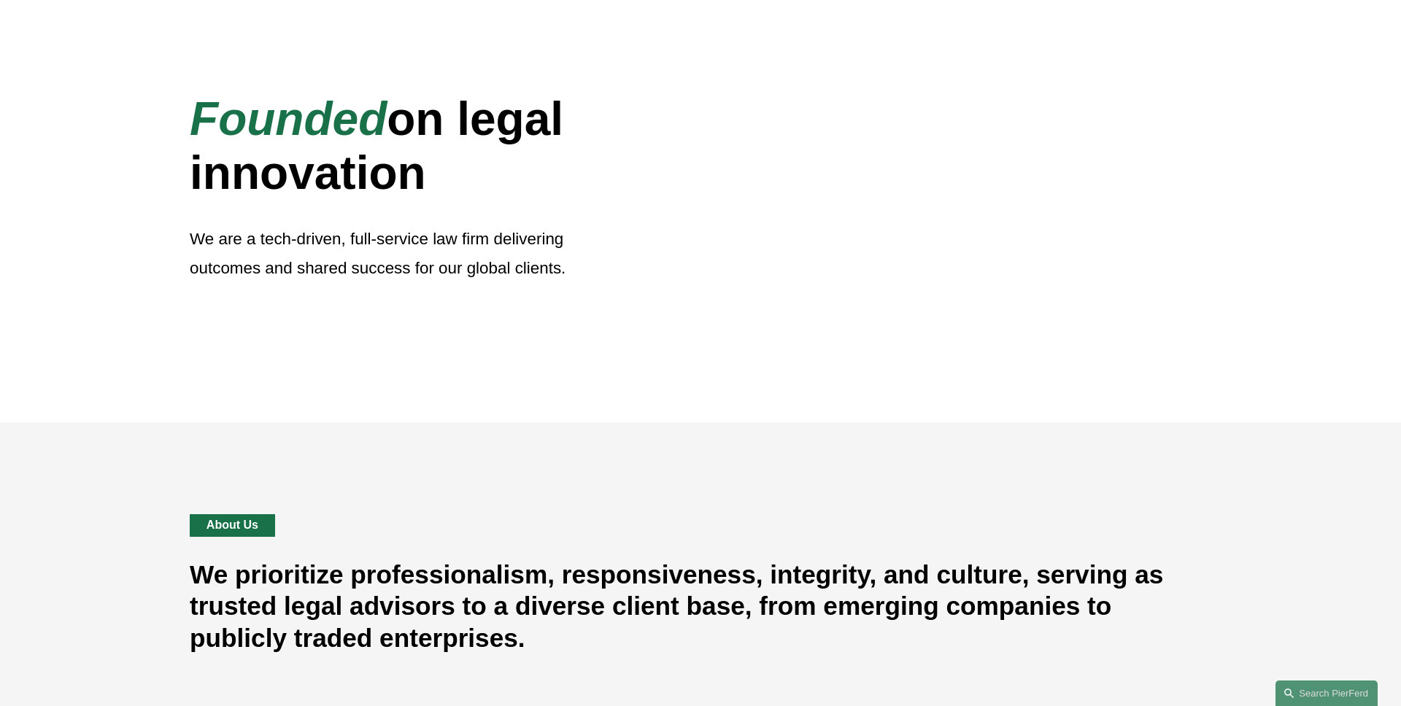
scroll to position [0, 0]
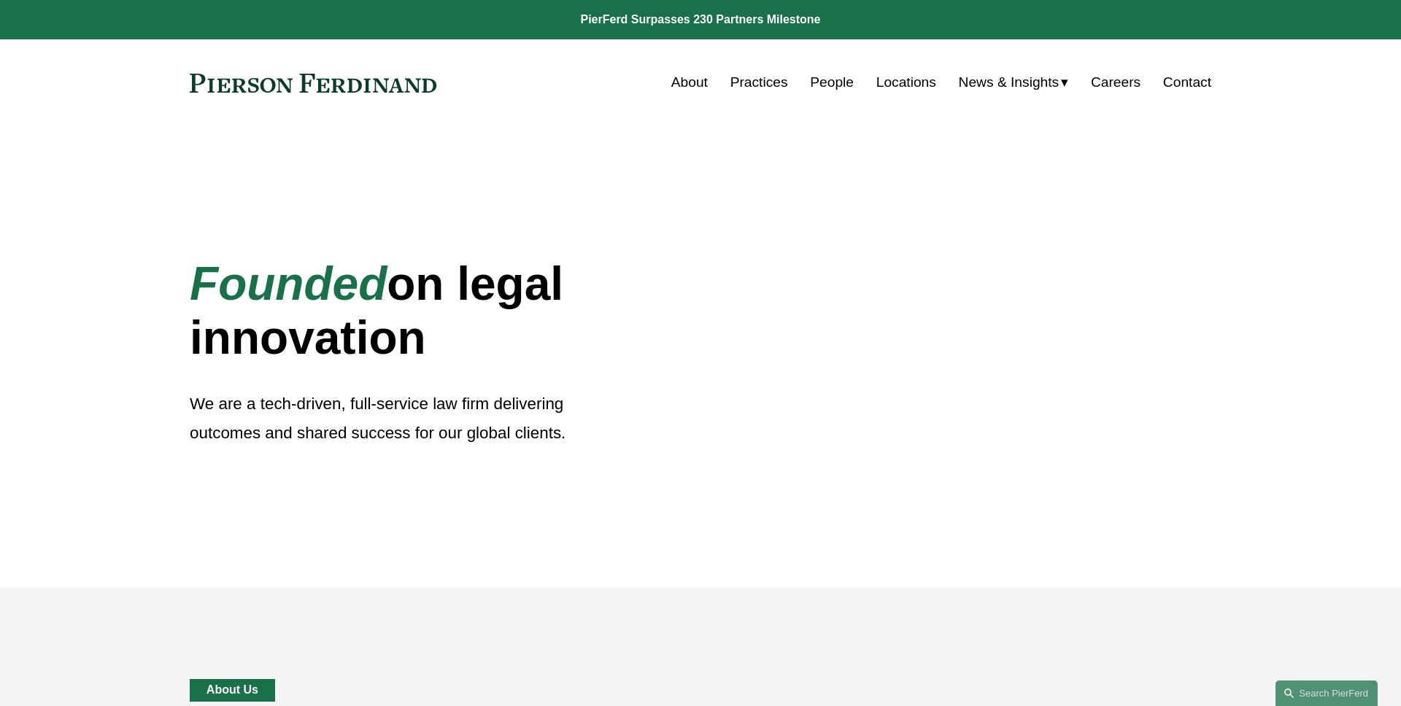
click at [231, 477] on div "Founded on legal innovation We are a tech-driven, full-service law firm deliver…" at bounding box center [700, 356] width 1401 height 461
click at [78, 196] on div "Founded on legal innovation We are a tech-driven, full-service law firm deliver…" at bounding box center [700, 356] width 1401 height 461
click at [90, 376] on div "Founded on legal innovation We are a tech-driven, full-service law firm deliver…" at bounding box center [700, 356] width 1401 height 461
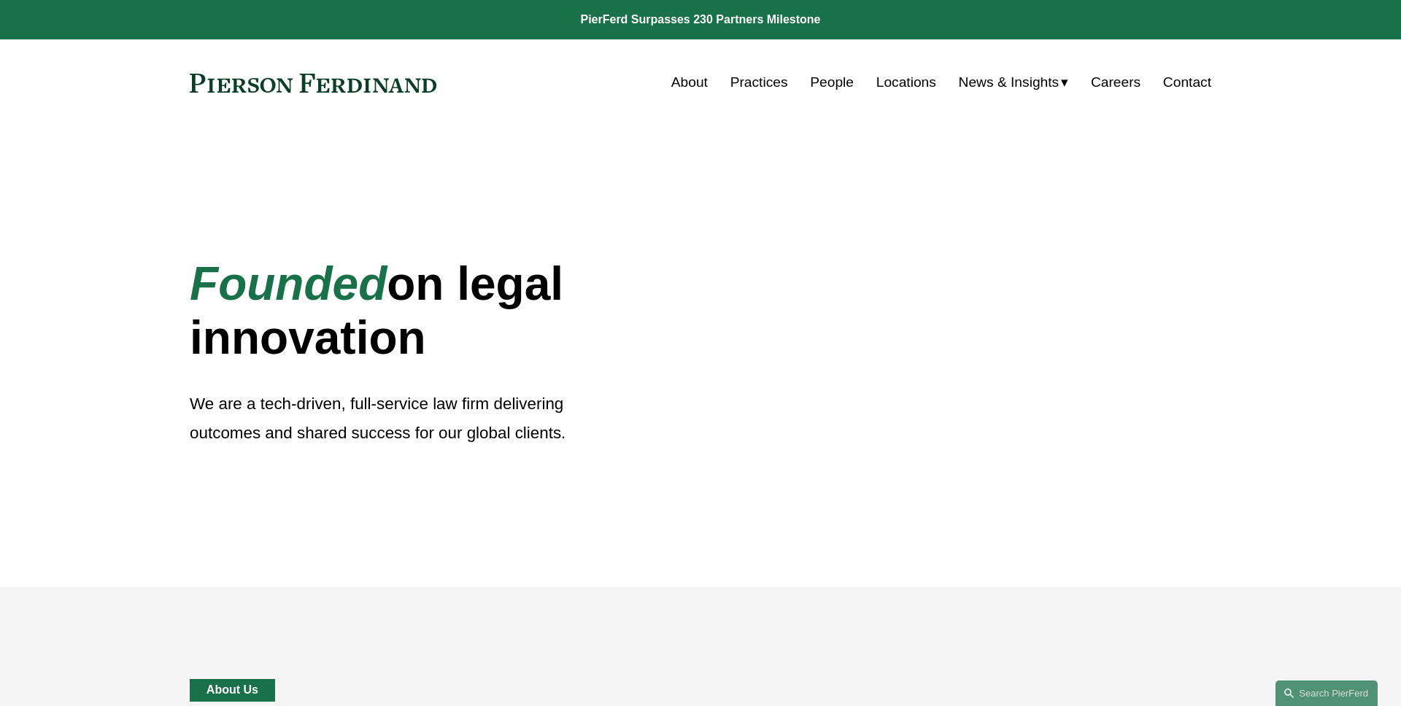
click at [98, 226] on div "Founded on legal innovation We are a tech-driven, full-service law firm deliver…" at bounding box center [700, 356] width 1401 height 461
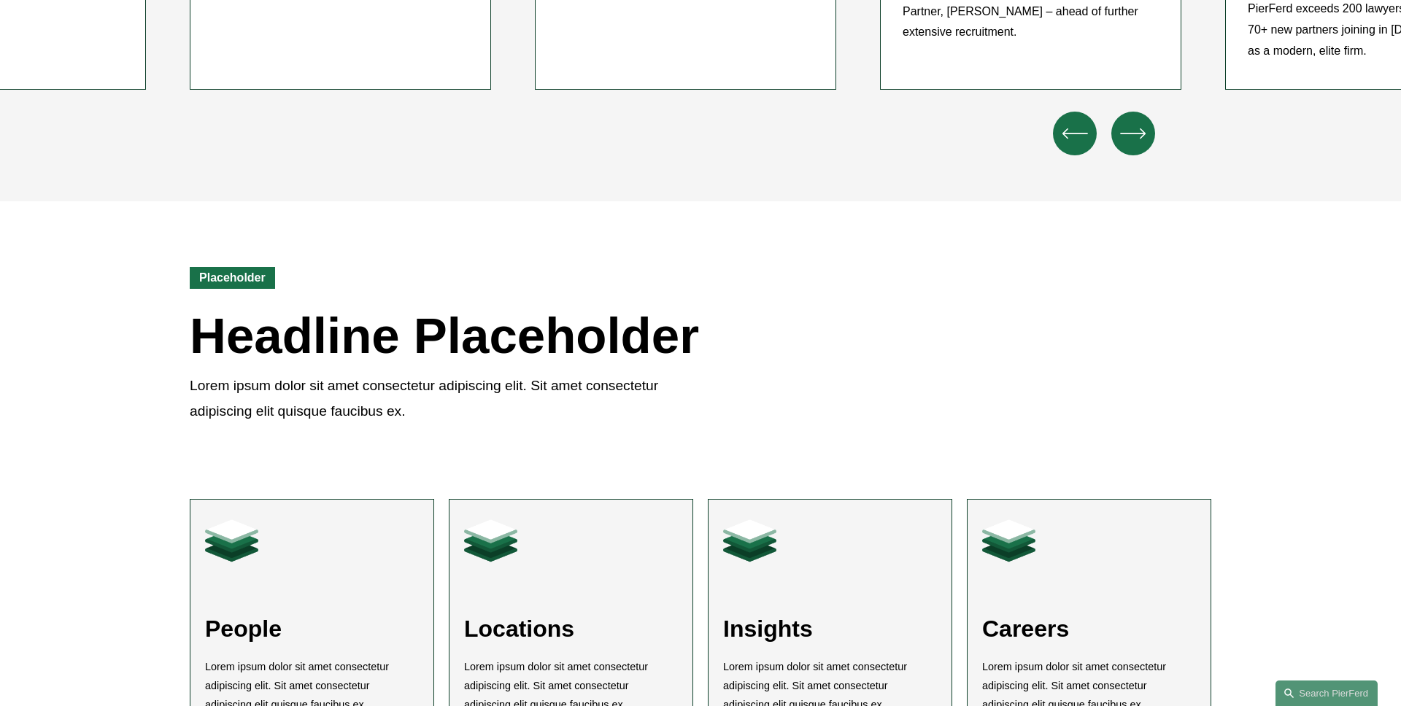
scroll to position [2391, 0]
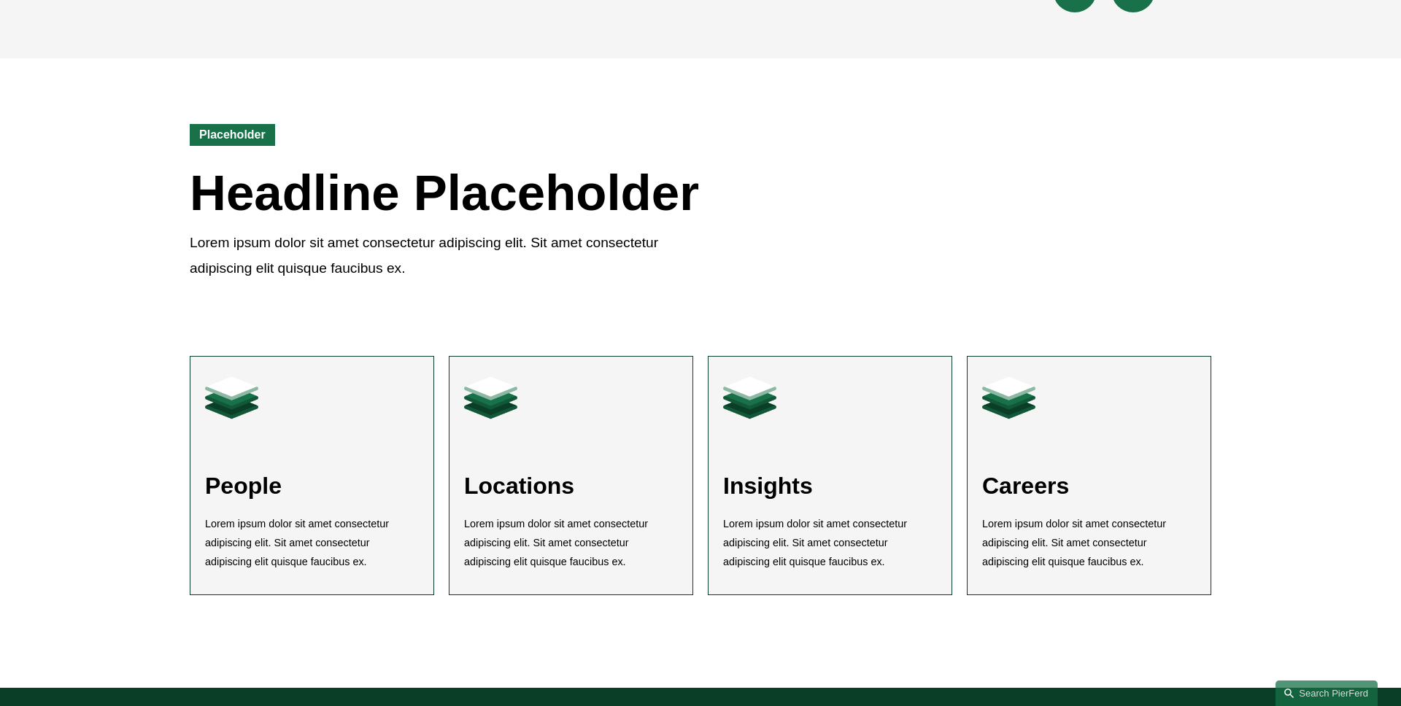
click at [83, 423] on div "People Lorem ipsum dolor sit amet consectetur adipiscing elit. Sit amet consect…" at bounding box center [700, 494] width 1401 height 388
click at [77, 401] on div "People Lorem ipsum dolor sit amet consectetur adipiscing elit. Sit amet consect…" at bounding box center [700, 494] width 1401 height 388
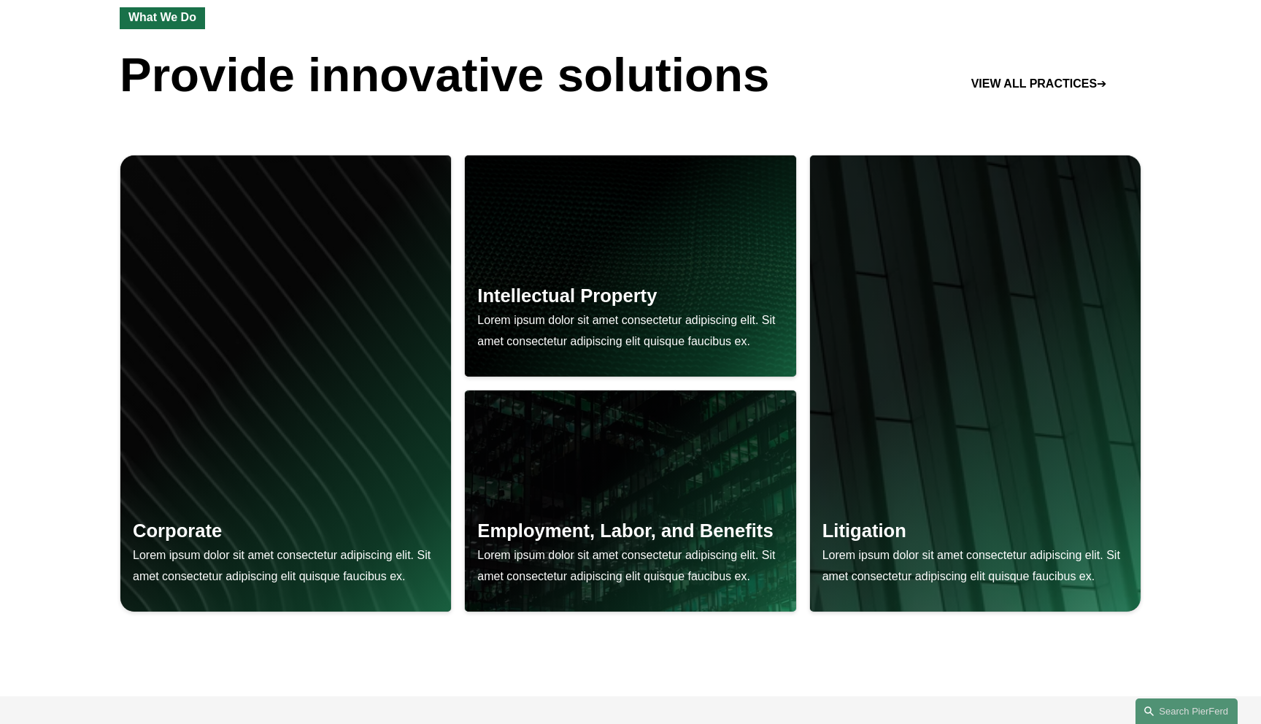
scroll to position [1145, 0]
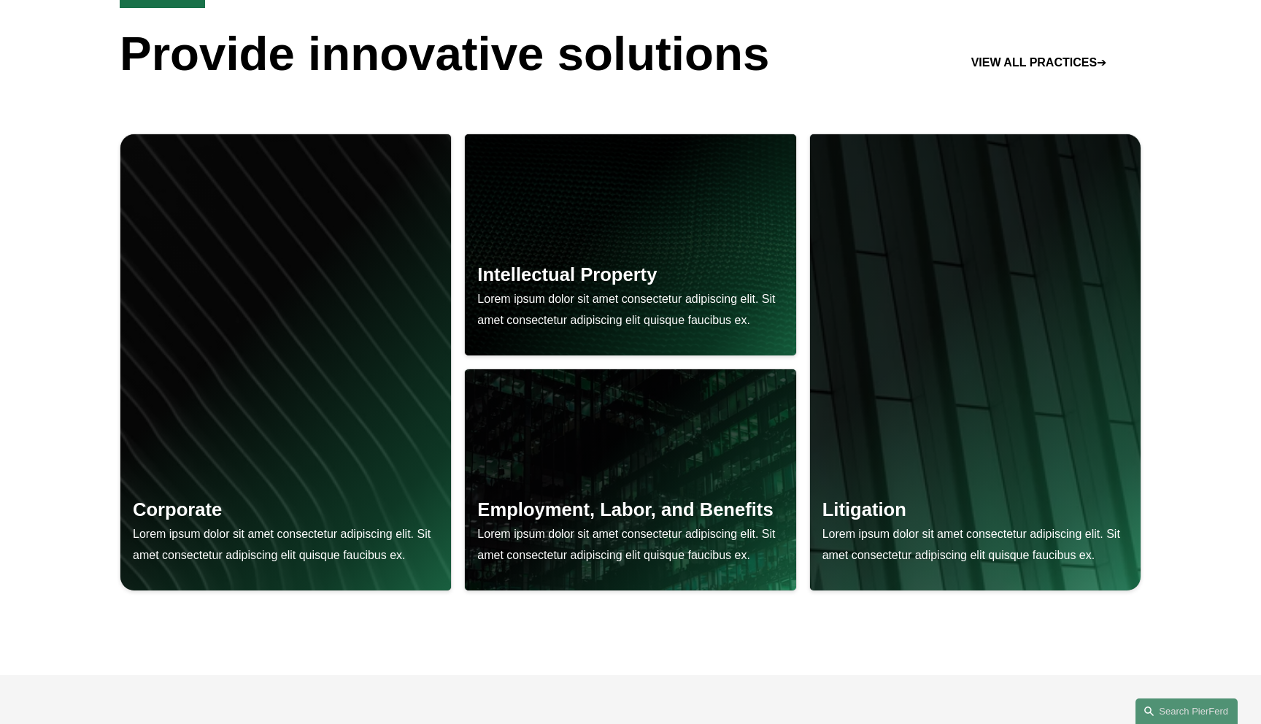
click at [89, 227] on ul "Corporate Lorem ipsum dolor sit amet consectetur adipiscing elit. Sit amet cons…" at bounding box center [630, 362] width 1097 height 457
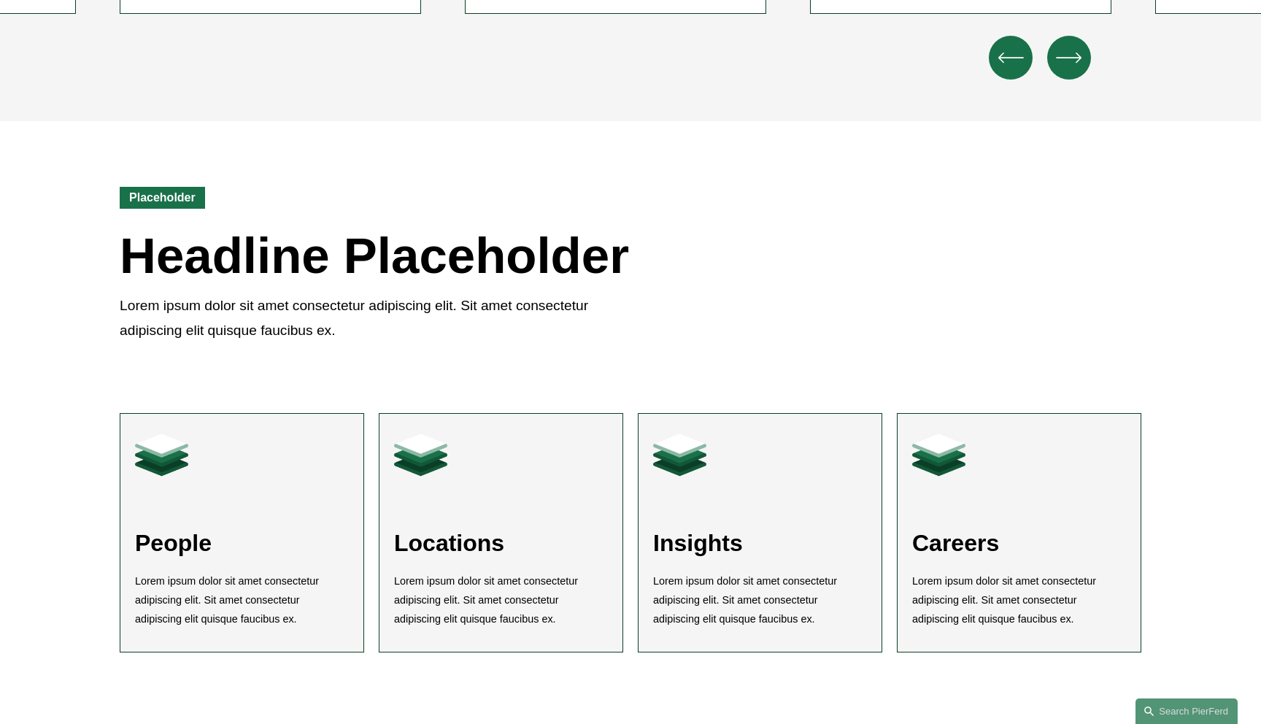
scroll to position [2295, 0]
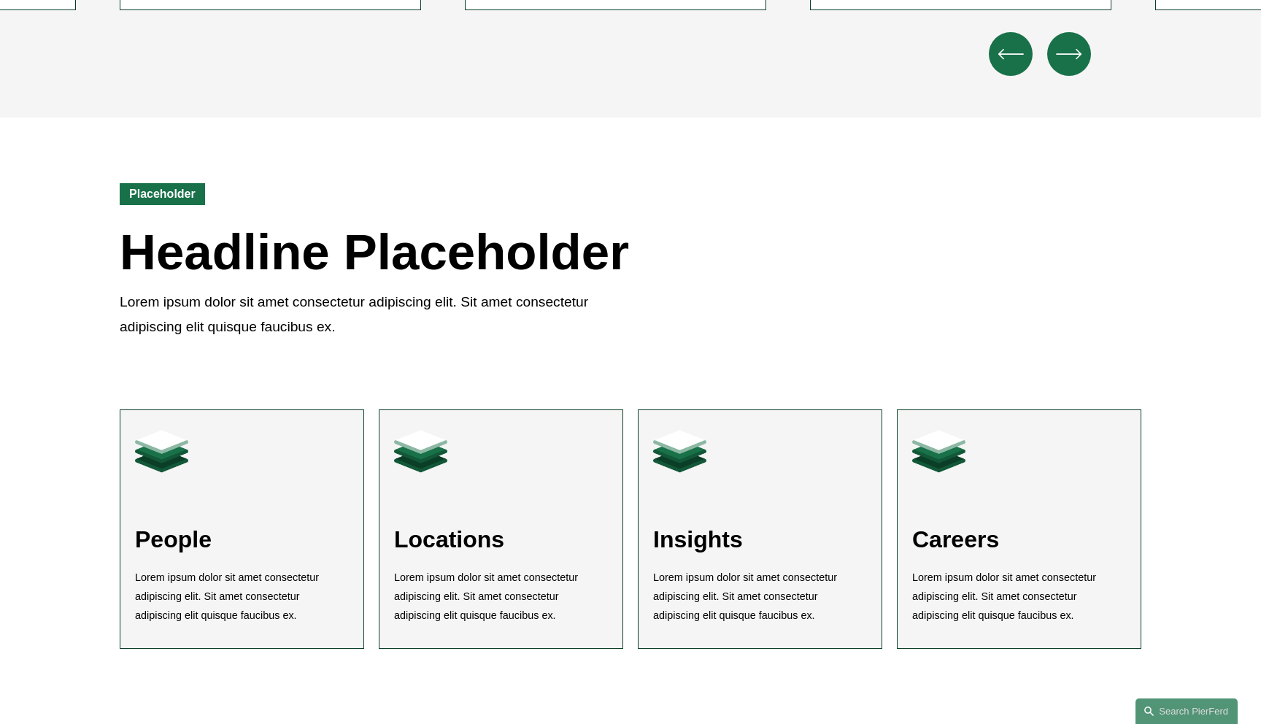
click at [72, 269] on div "Placeholder Headline Placeholder Lorem ipsum dolor sit amet consectetur adipisc…" at bounding box center [630, 237] width 1261 height 241
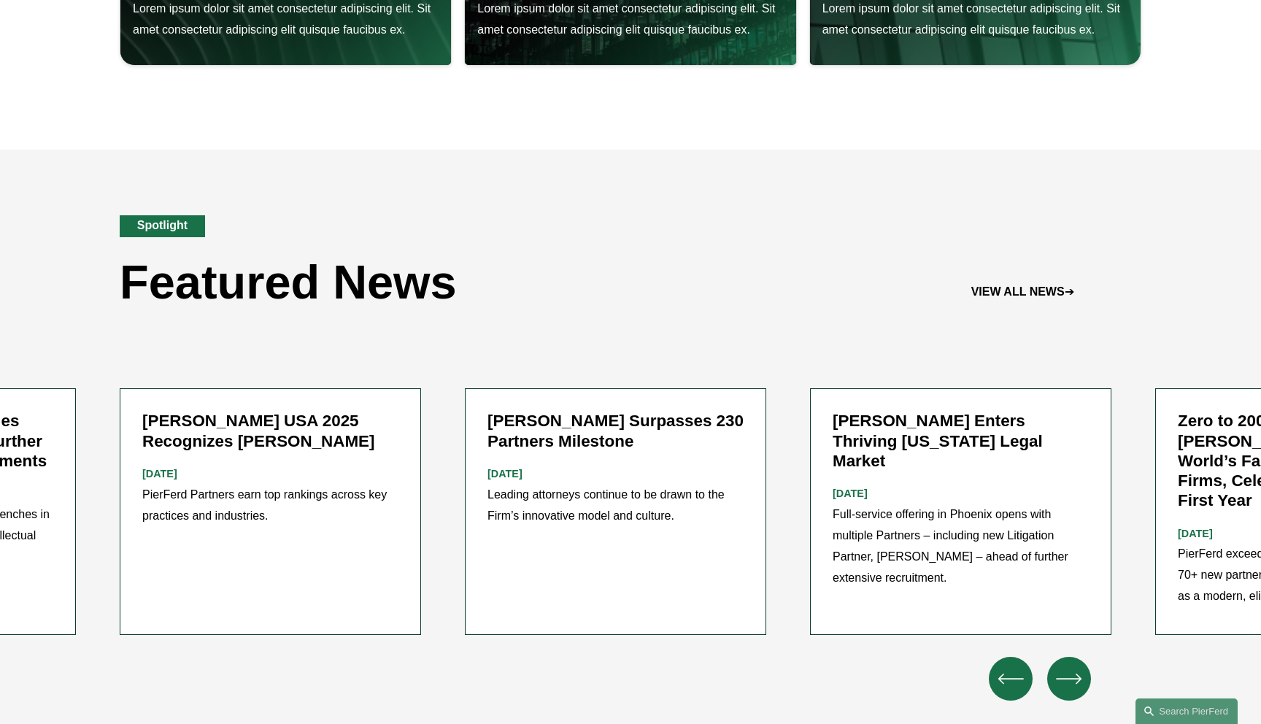
scroll to position [1696, 0]
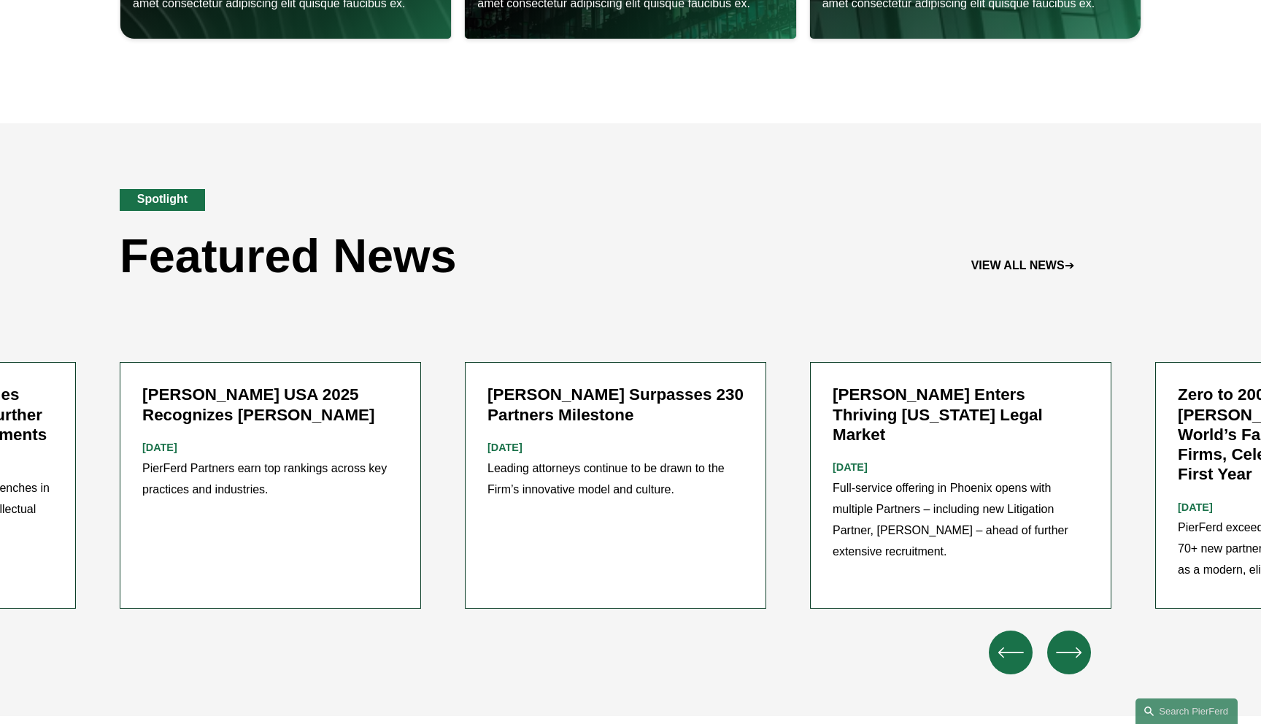
click at [54, 174] on div "Spotlight Featured News VIEW ALL NEWS ➔" at bounding box center [630, 222] width 1261 height 198
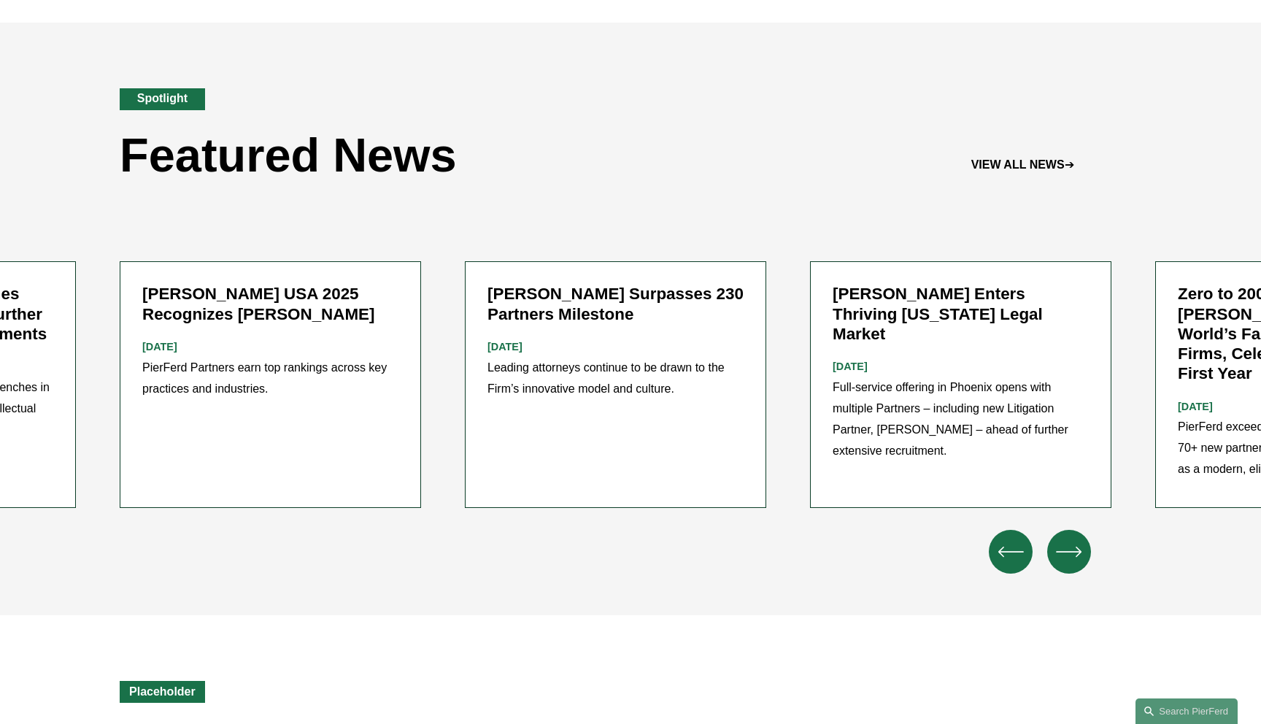
scroll to position [1721, 0]
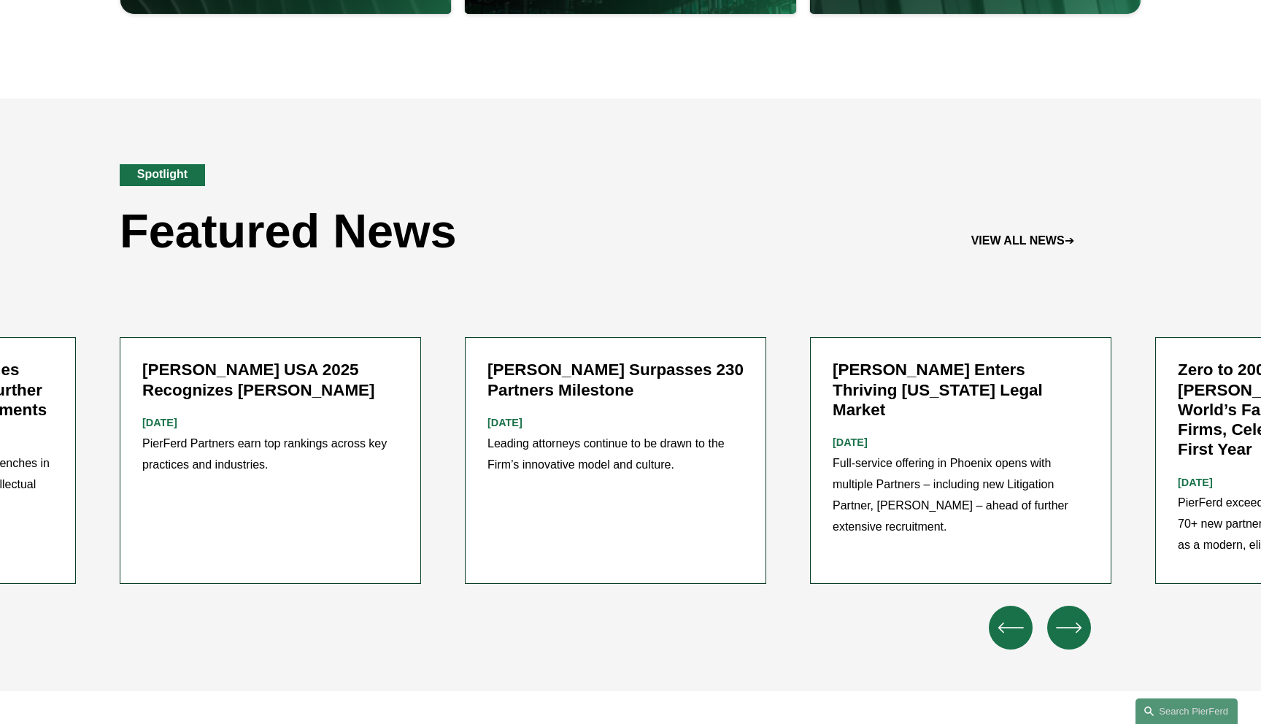
click at [1064, 614] on icon "\a \a \a Next\a \a" at bounding box center [1069, 627] width 26 height 26
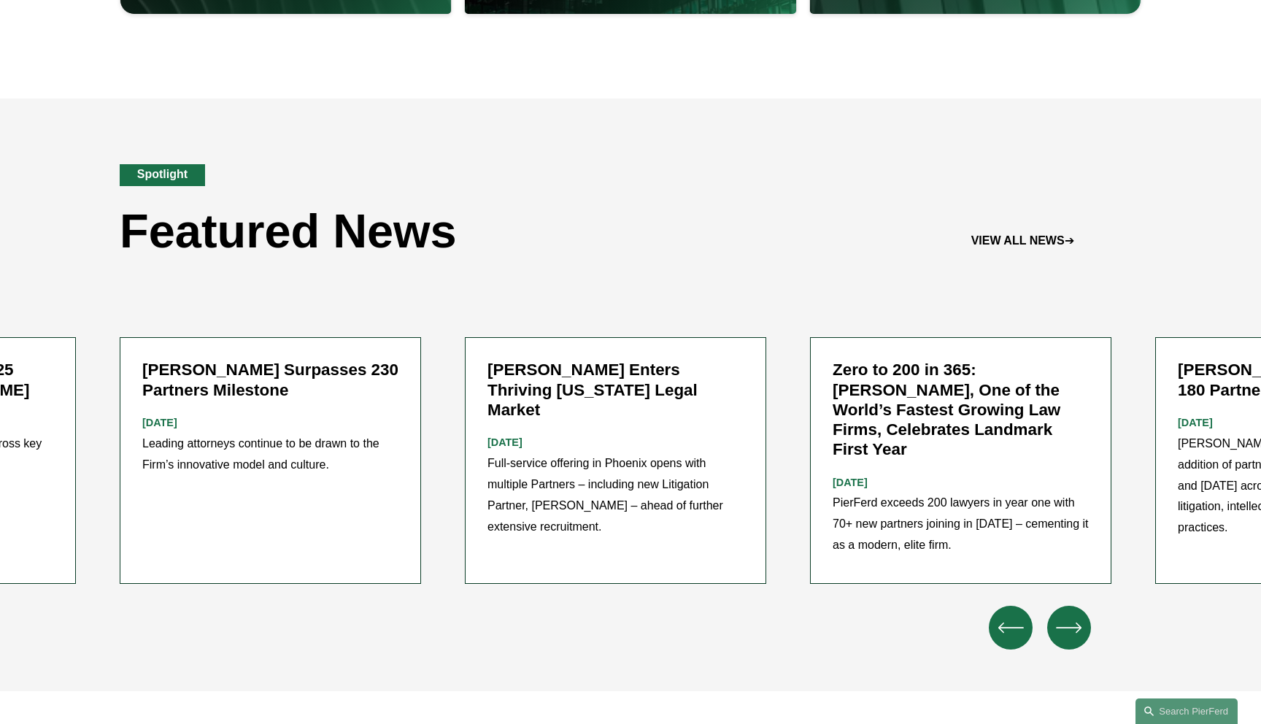
click at [1064, 614] on icon "\a \a \a Next\a \a" at bounding box center [1069, 627] width 26 height 26
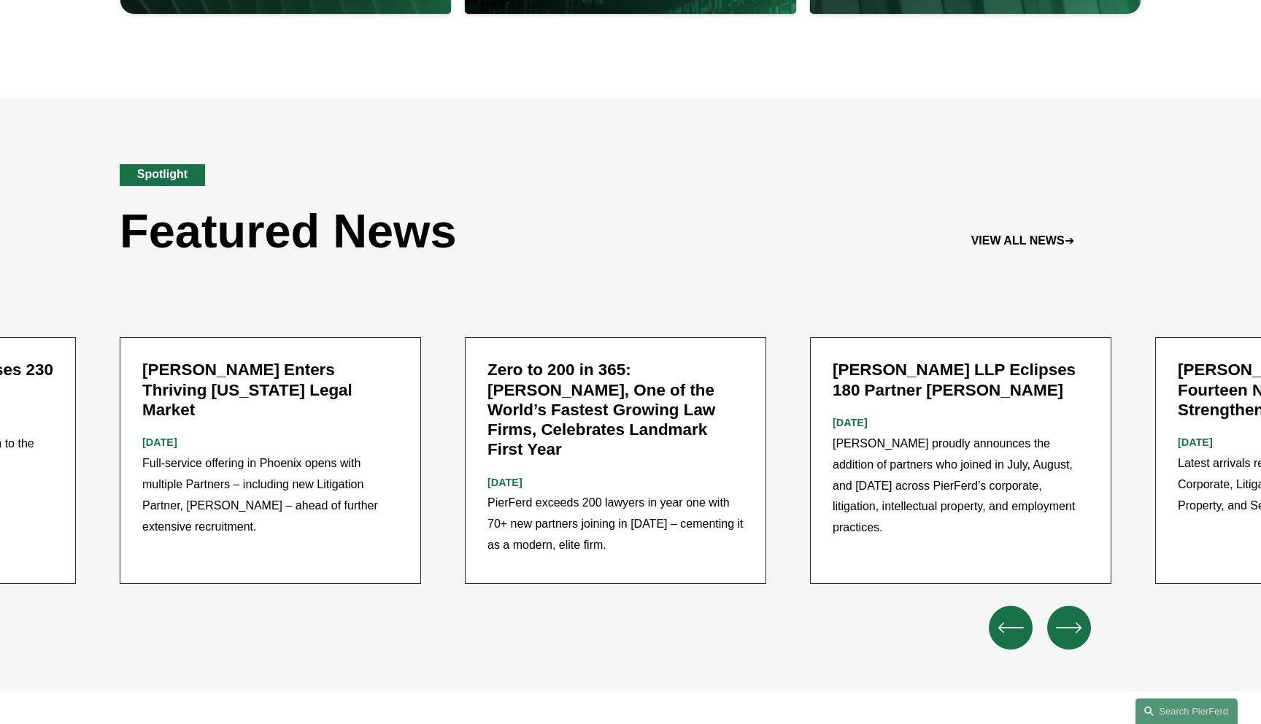
click at [1064, 614] on icon "\a \a \a Next\a \a" at bounding box center [1069, 627] width 26 height 26
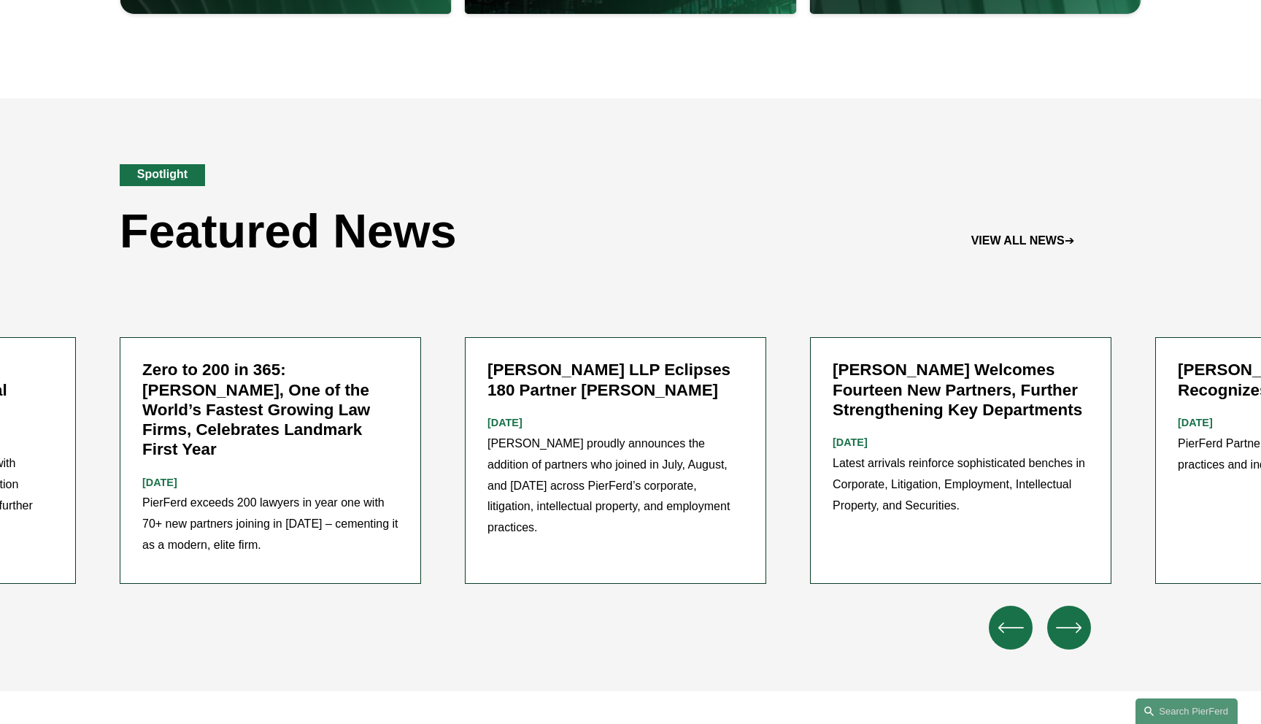
click at [1064, 614] on icon "\a \a \a Next\a \a" at bounding box center [1069, 627] width 26 height 26
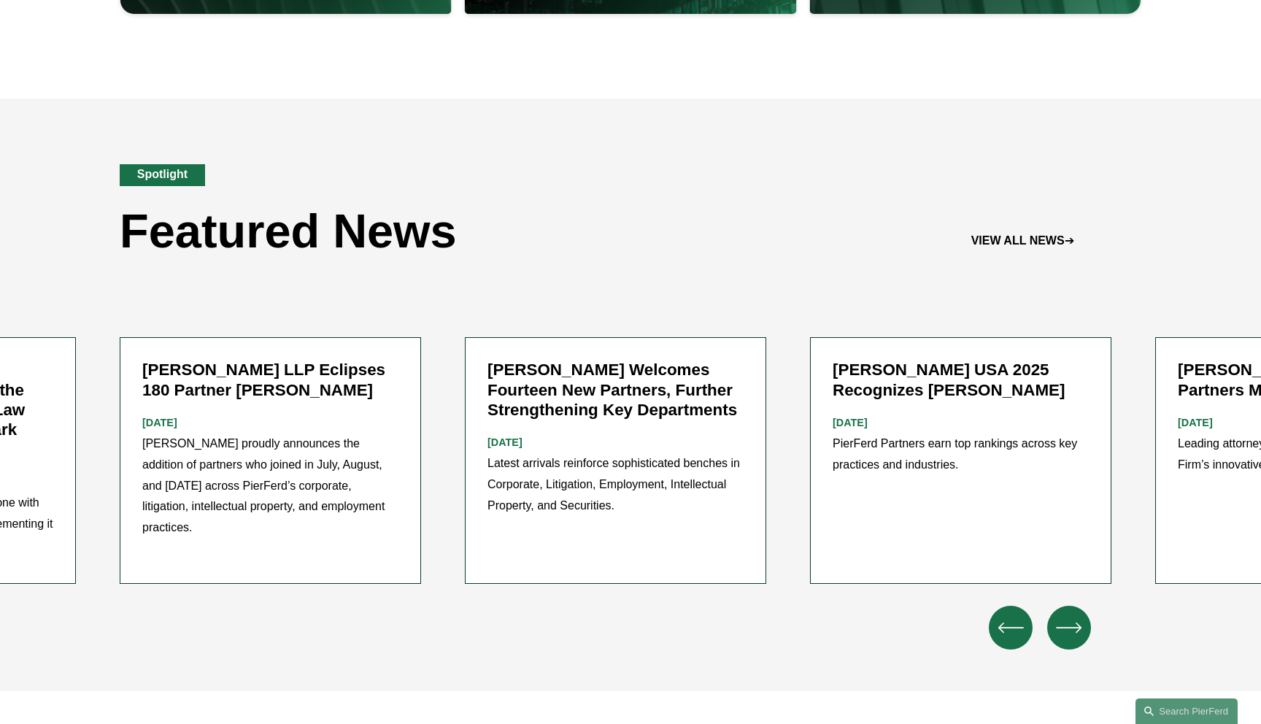
click at [1064, 614] on icon "\a \a \a Next\a \a" at bounding box center [1069, 627] width 26 height 26
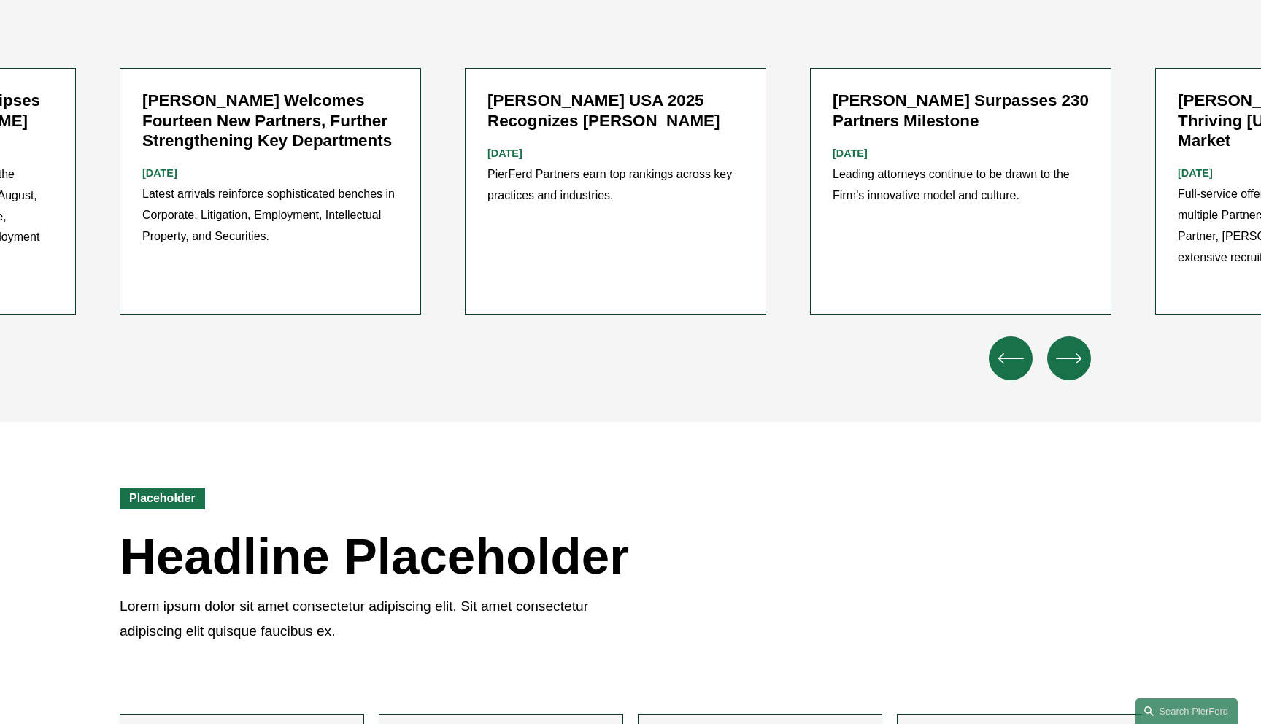
scroll to position [1936, 0]
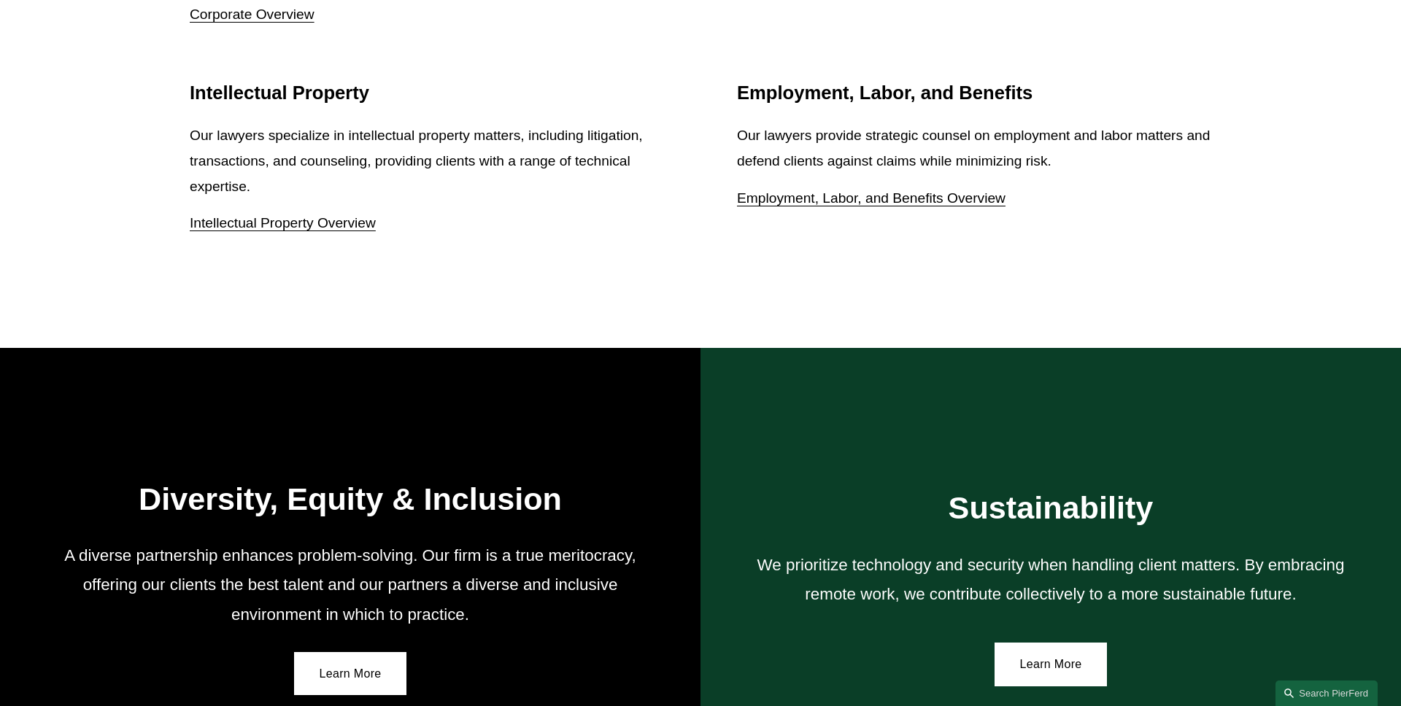
scroll to position [2517, 0]
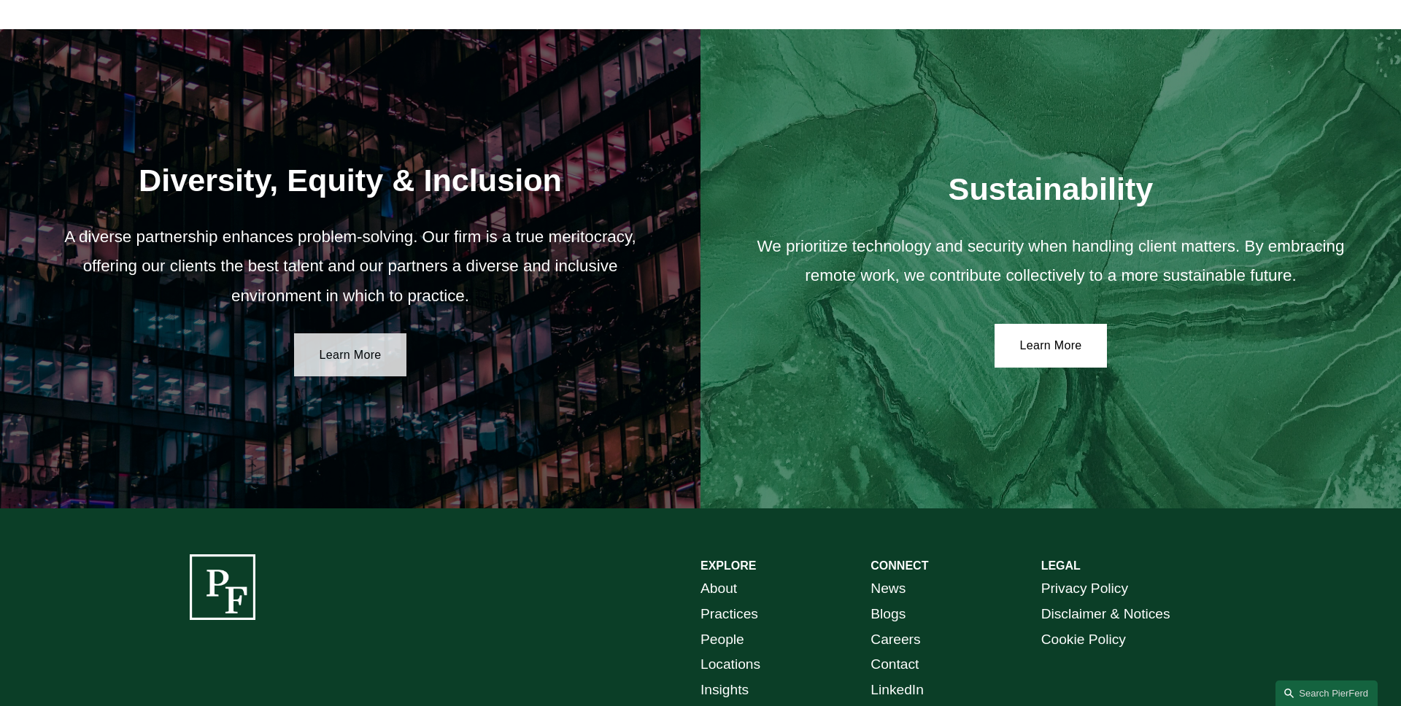
click at [383, 353] on link "Learn More" at bounding box center [350, 355] width 113 height 44
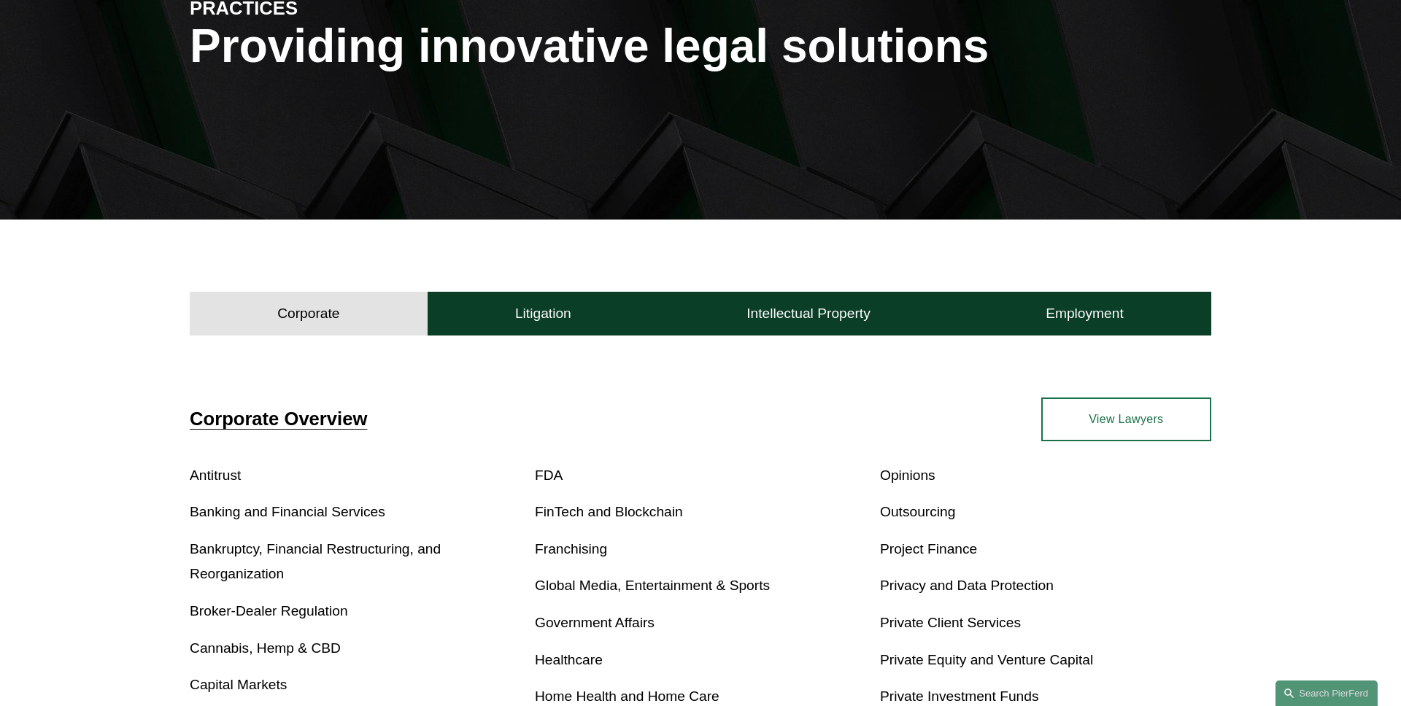
scroll to position [393, 0]
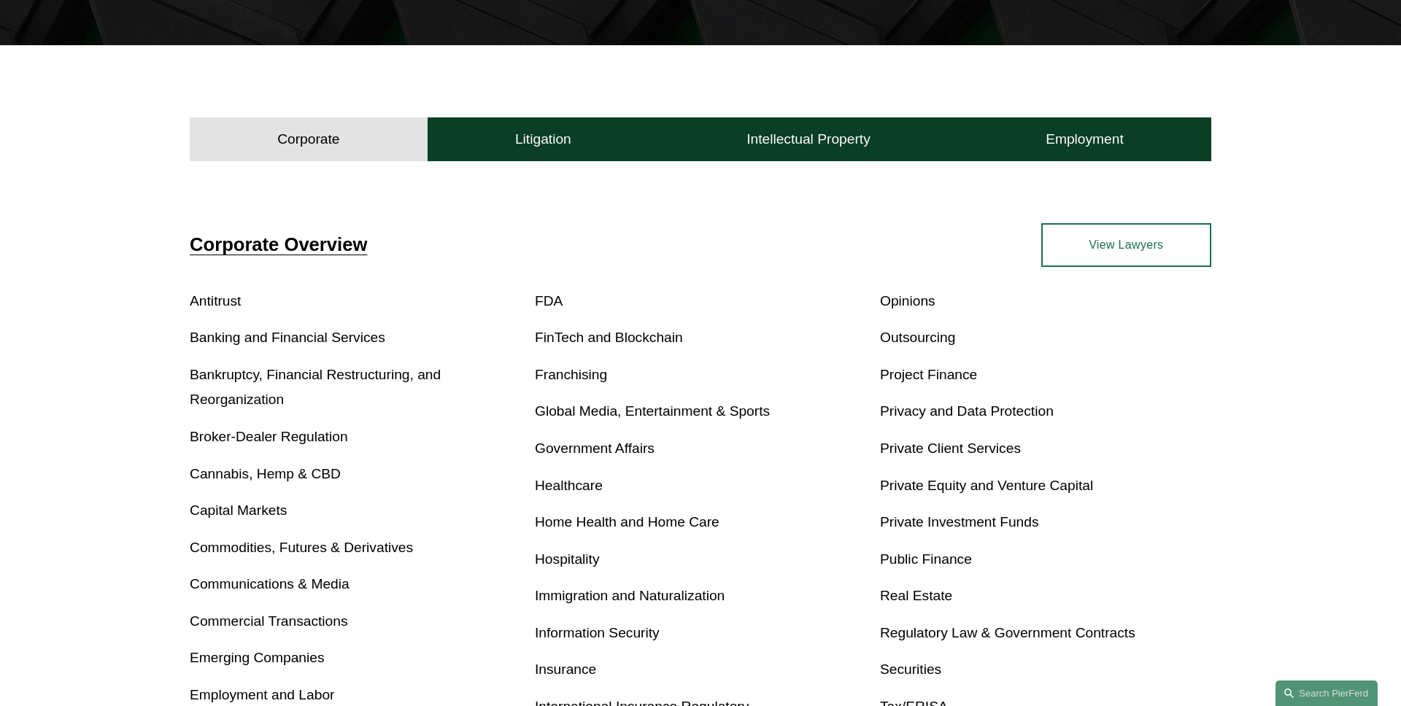
click at [283, 331] on link "Banking and Financial Services" at bounding box center [288, 337] width 196 height 15
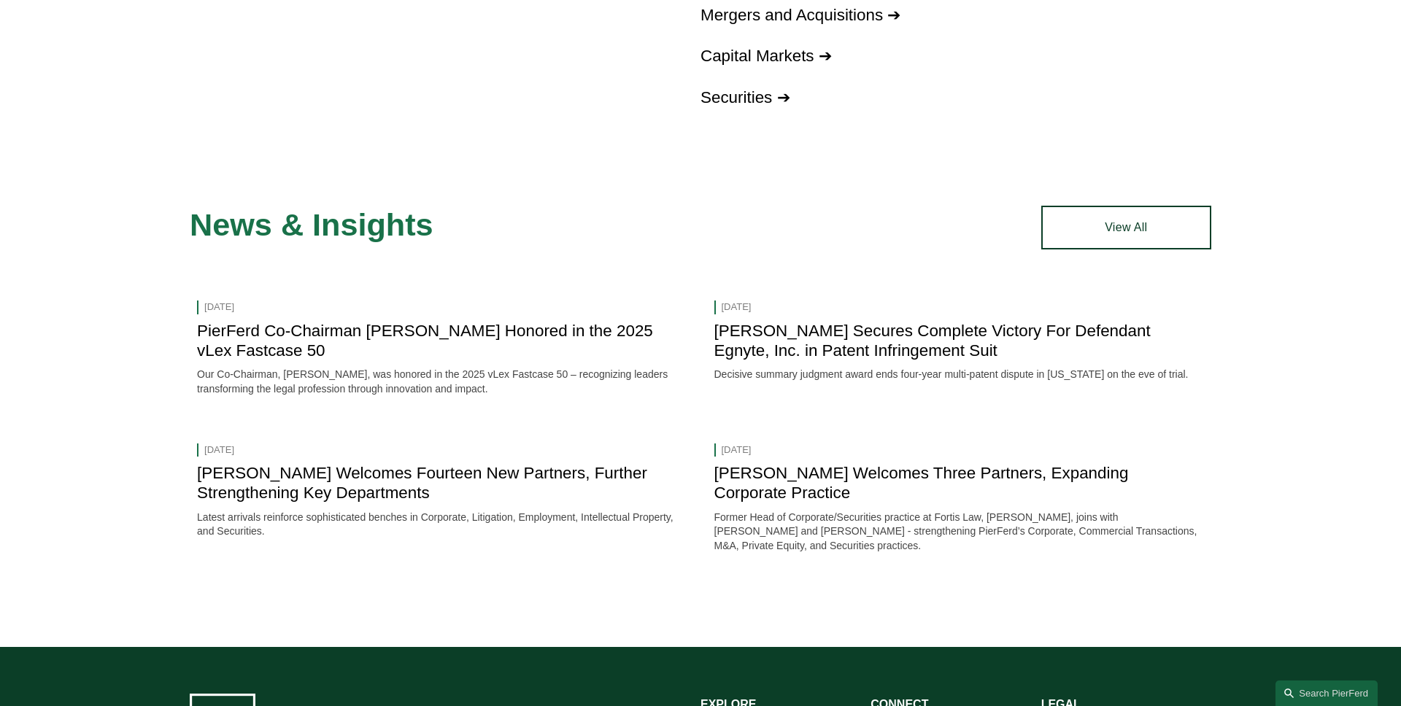
scroll to position [2335, 0]
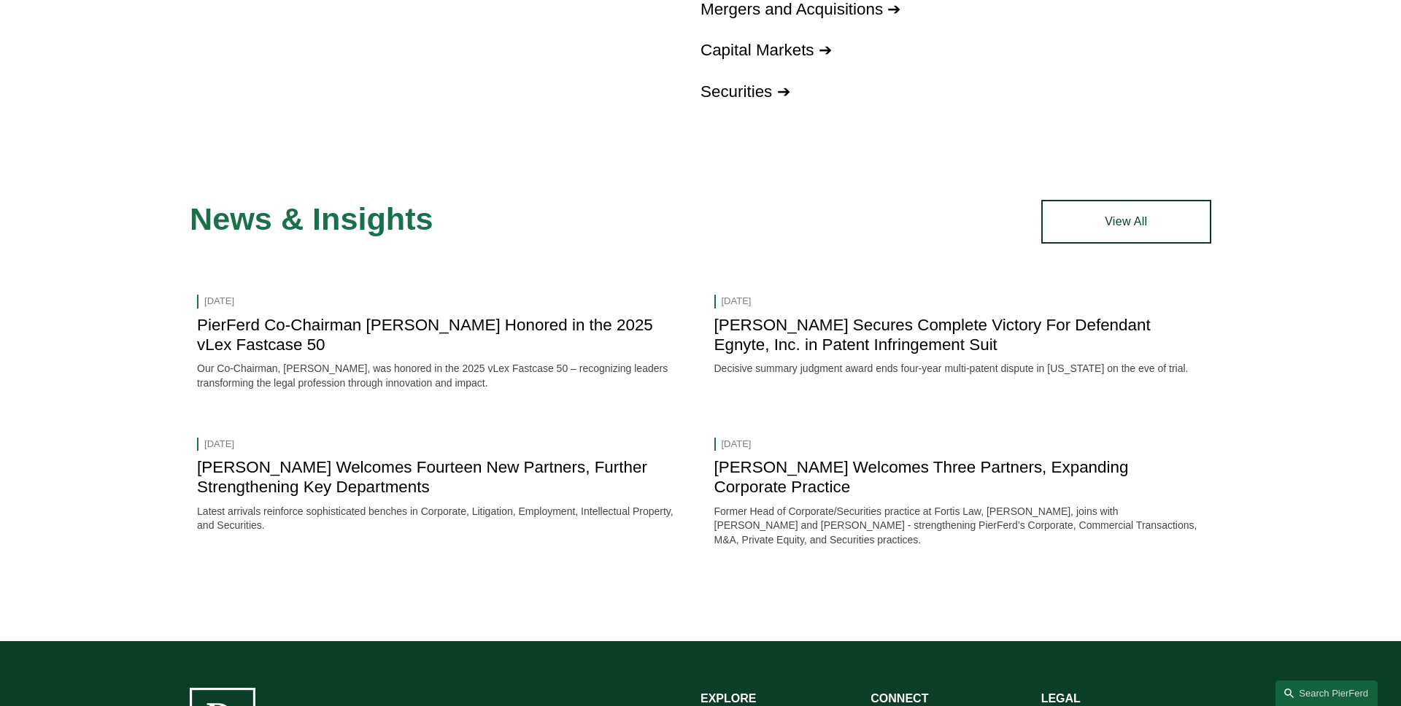
click at [204, 227] on span "News & Insights" at bounding box center [312, 218] width 244 height 35
click at [125, 244] on div "News & Insights News & Events Aug 11, 2025 PierFerd Co-Chairman Joel Ferdinand …" at bounding box center [700, 397] width 1401 height 395
click at [96, 277] on div "News & Insights News & Events Aug 11, 2025 PierFerd Co-Chairman Joel Ferdinand …" at bounding box center [700, 397] width 1401 height 395
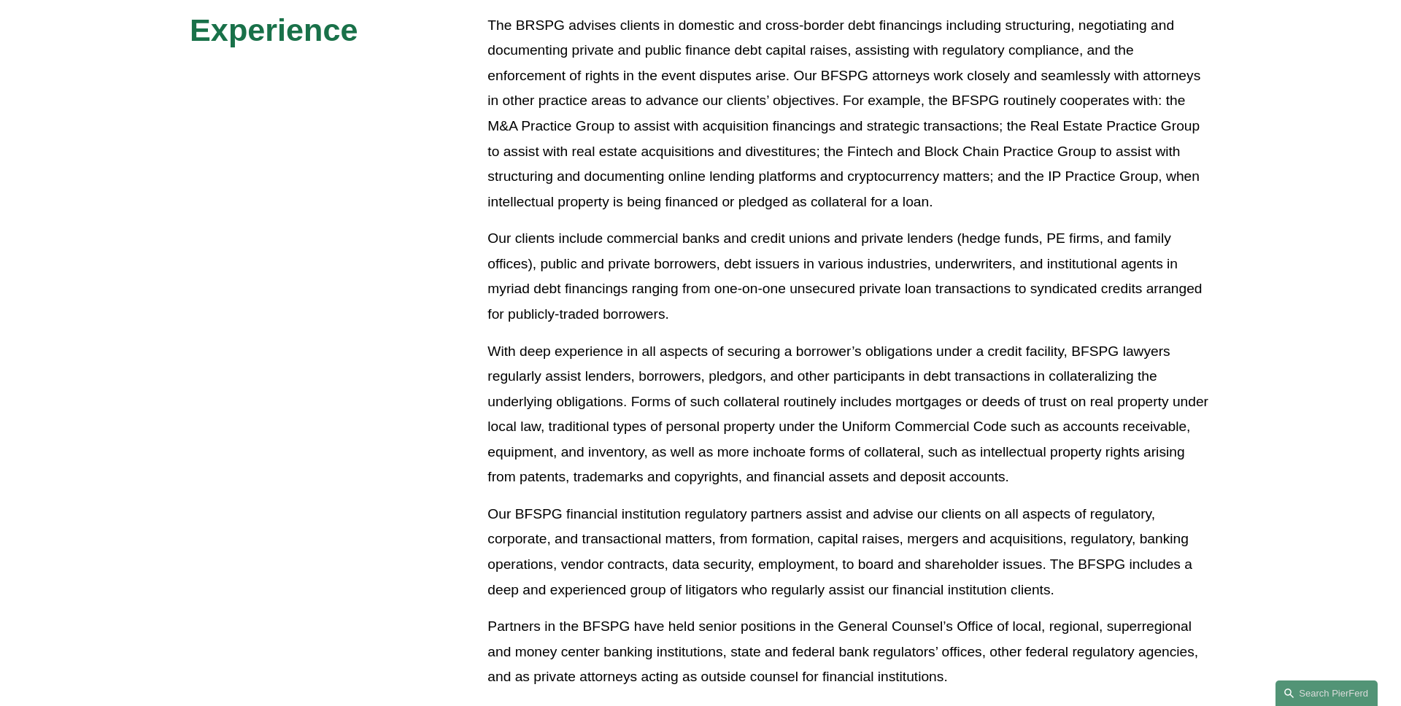
scroll to position [0, 0]
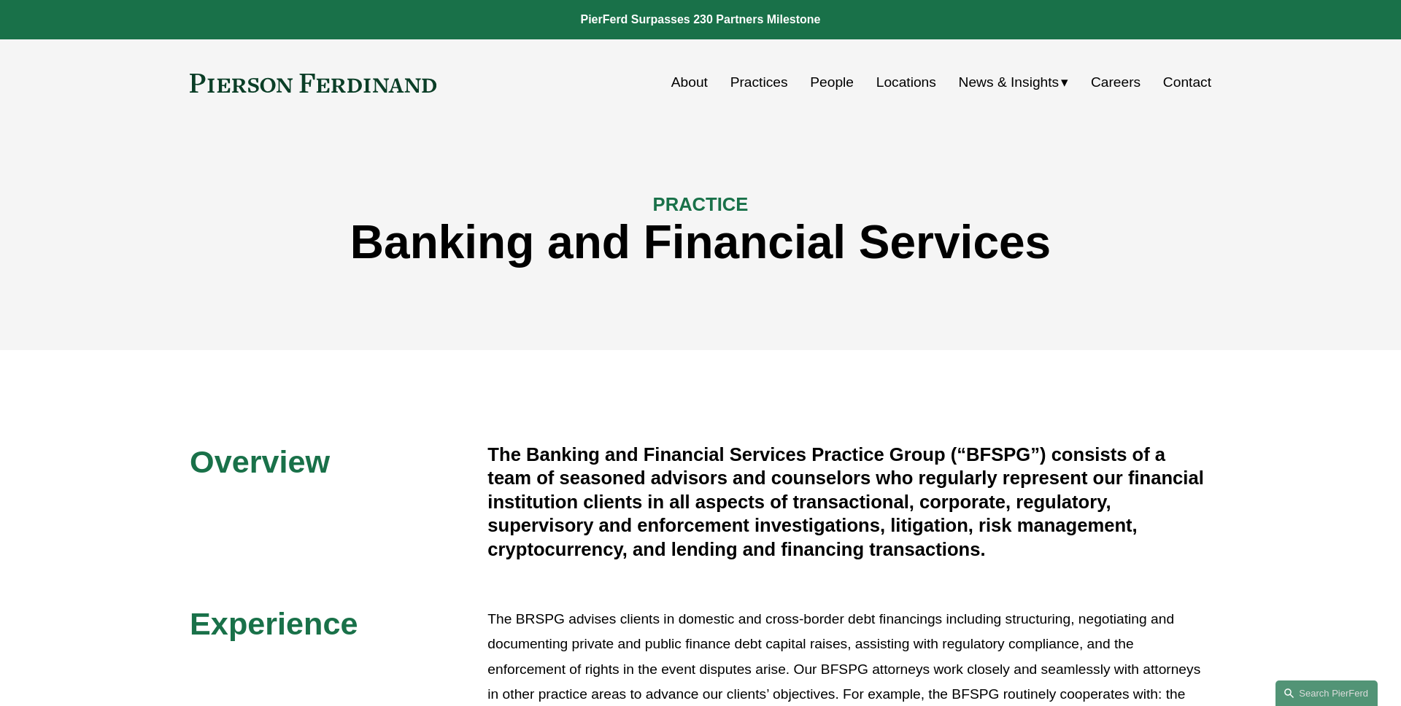
click at [0, 0] on span "News" at bounding box center [0, 0] width 0 height 0
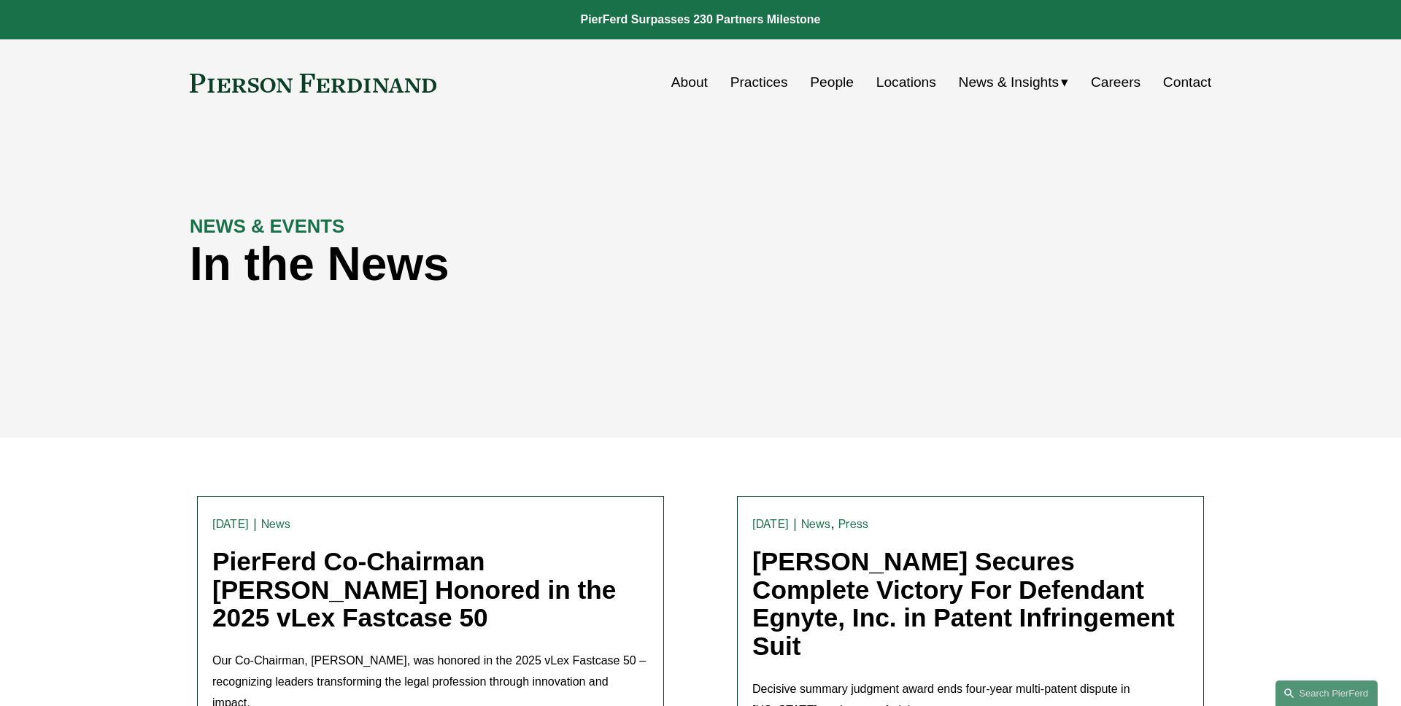
click at [0, 0] on span "Insights" at bounding box center [0, 0] width 0 height 0
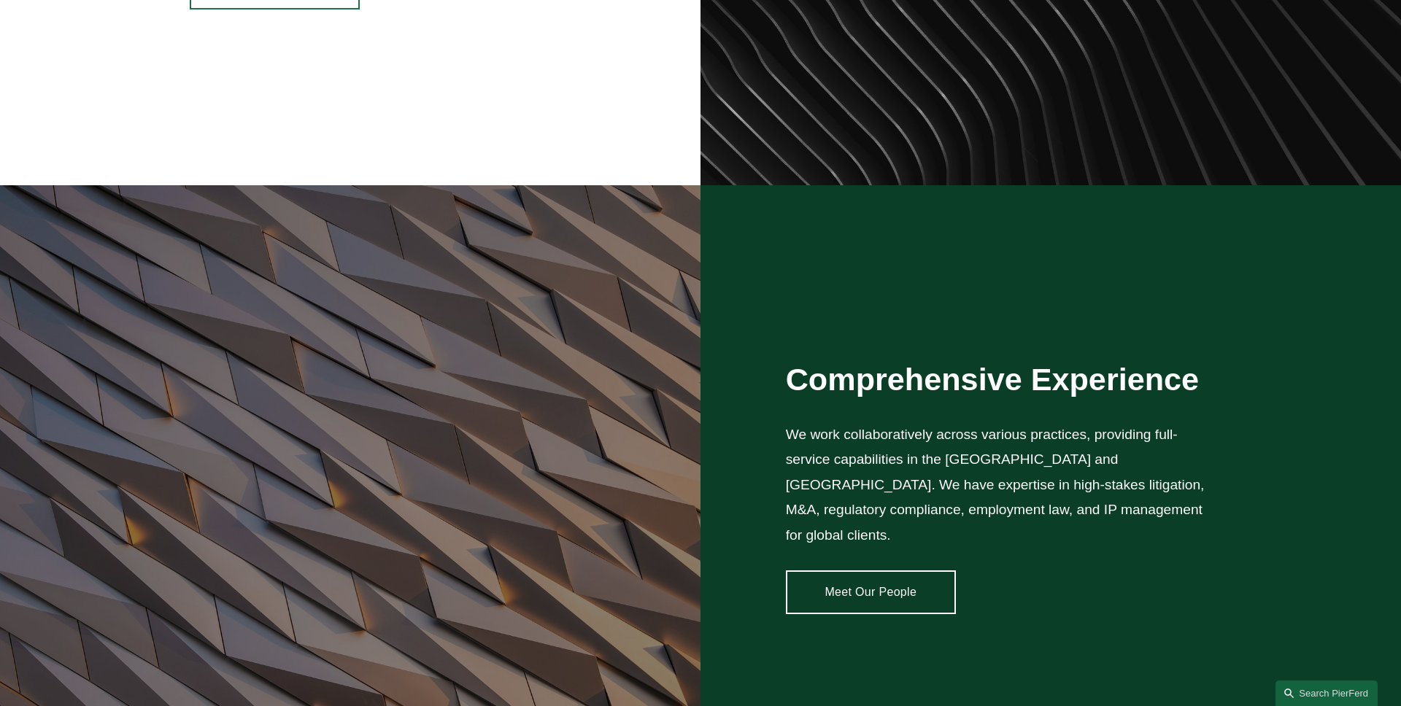
scroll to position [1122, 0]
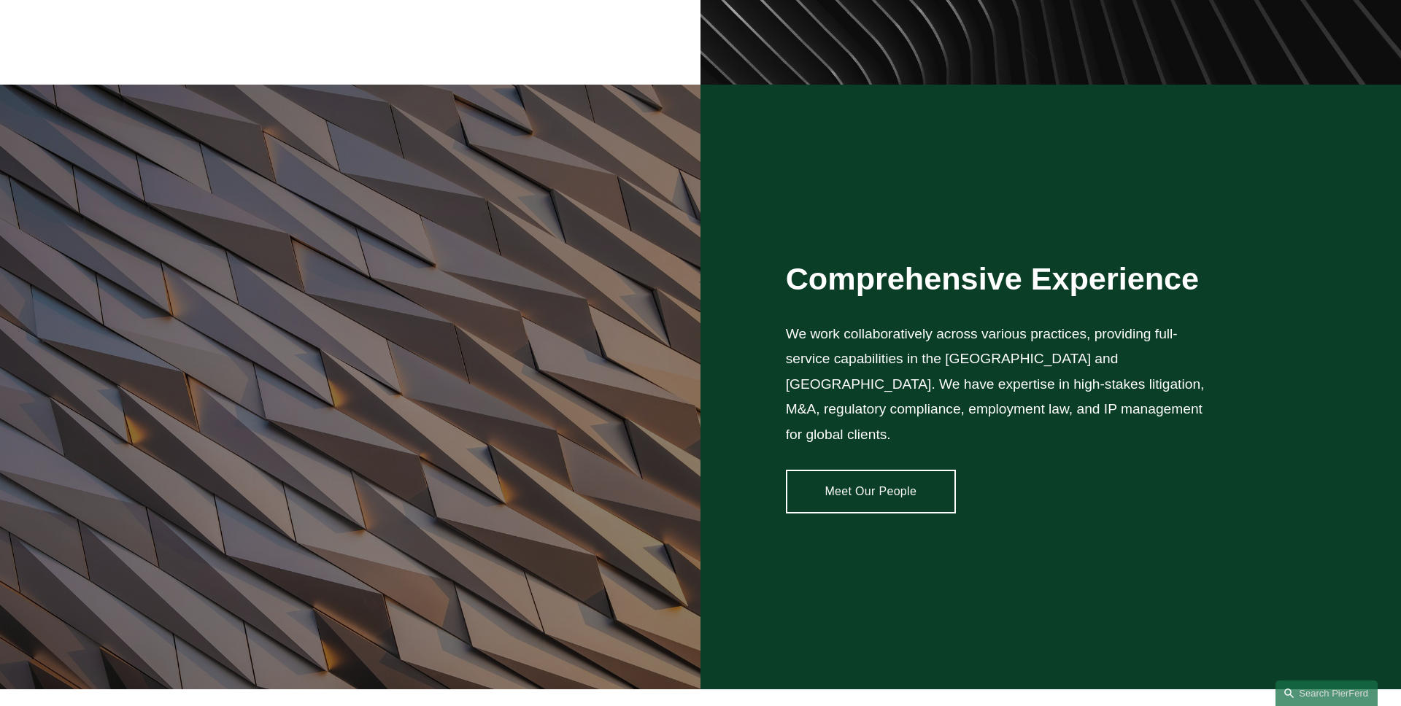
click at [921, 471] on link "Meet Our People" at bounding box center [871, 492] width 170 height 44
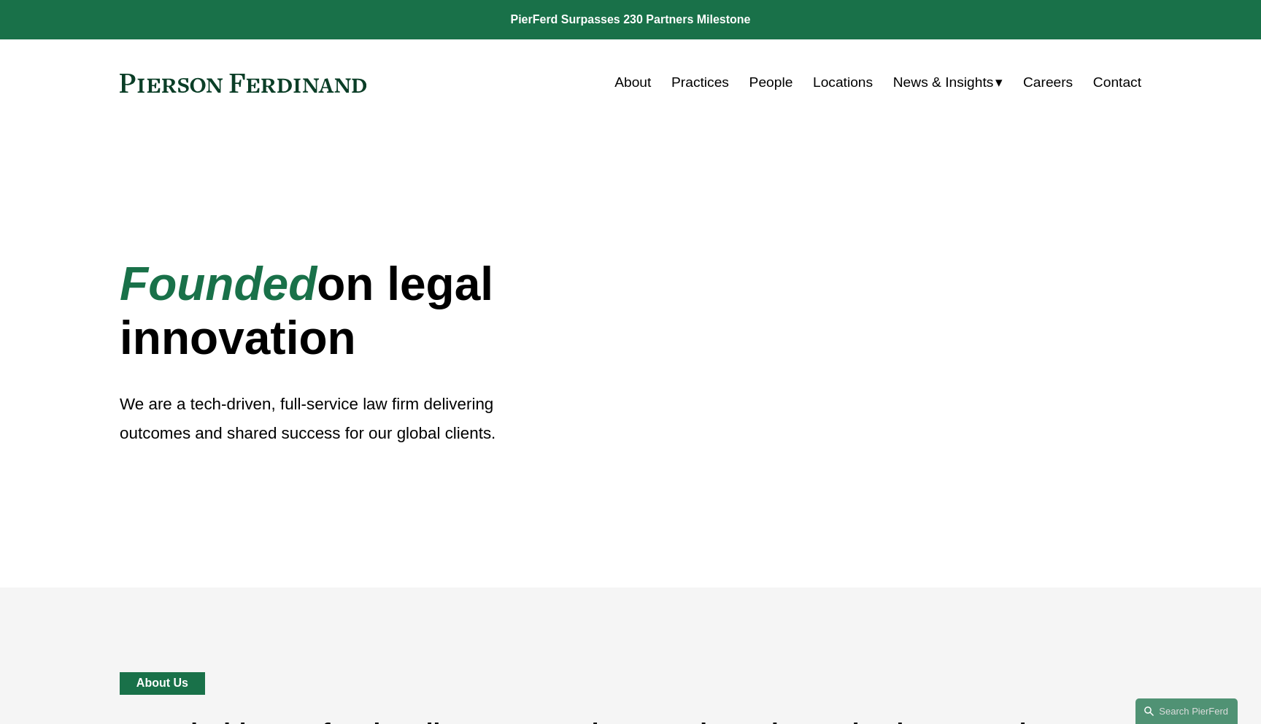
click at [115, 297] on div "Founded on legal innovation We are a tech-driven, full-service law firm deliver…" at bounding box center [630, 356] width 1261 height 461
